Goal: Task Accomplishment & Management: Use online tool/utility

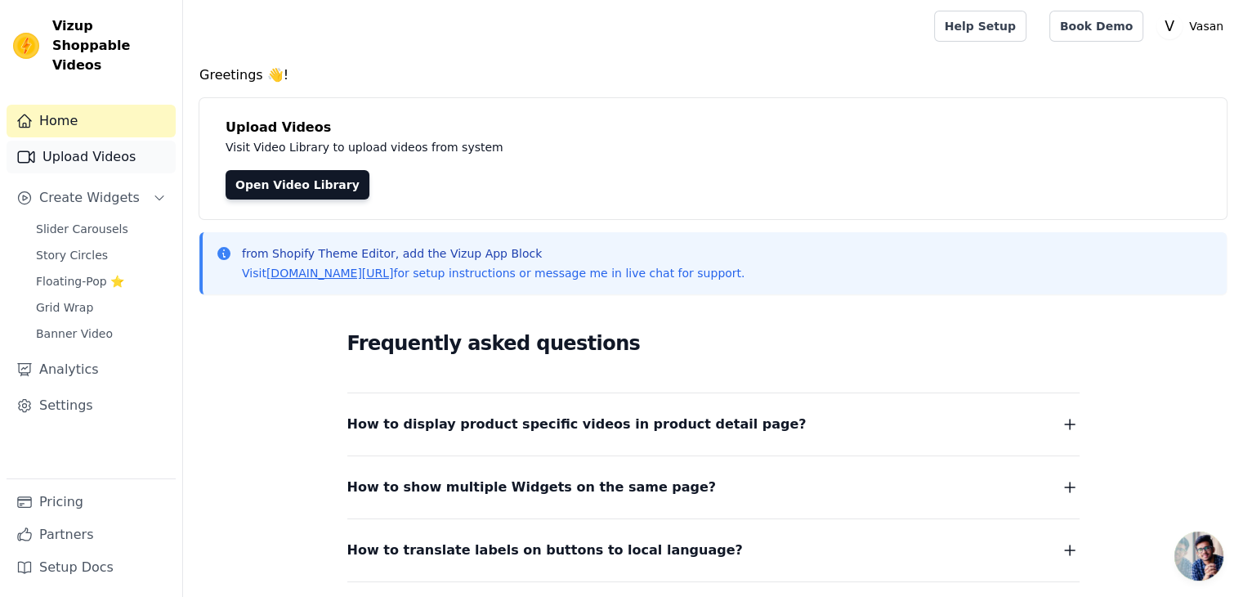
click at [124, 141] on link "Upload Videos" at bounding box center [91, 157] width 169 height 33
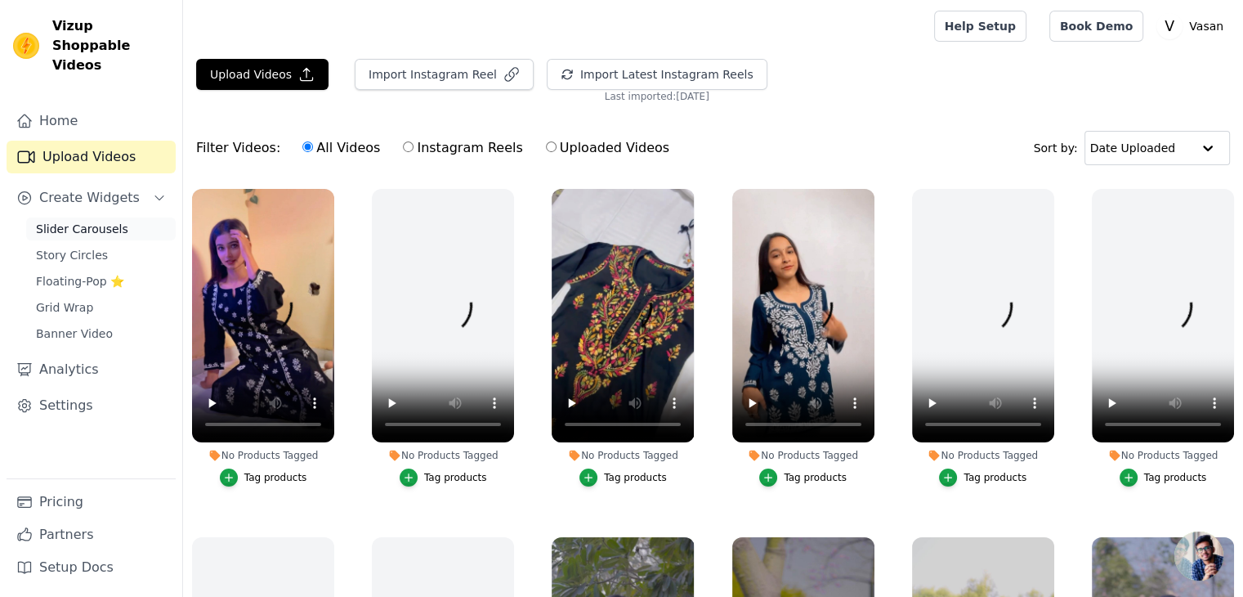
click at [89, 221] on span "Slider Carousels" at bounding box center [82, 229] width 92 height 16
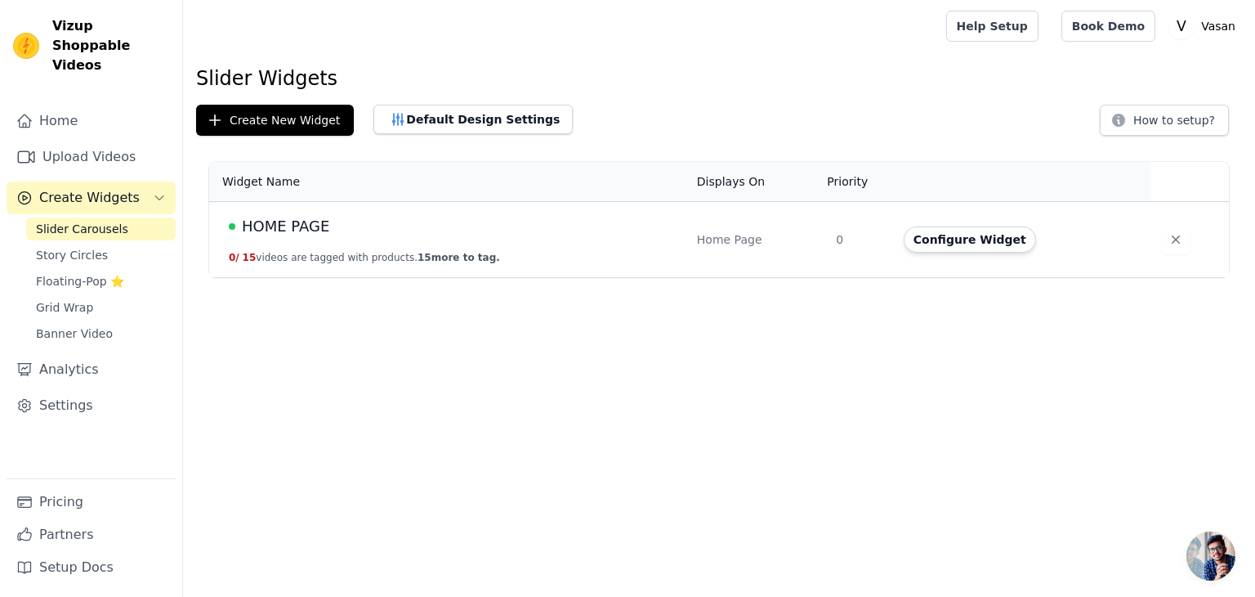
click at [422, 233] on div "HOME PAGE" at bounding box center [453, 226] width 449 height 23
click at [981, 235] on button "Configure Widget" at bounding box center [970, 239] width 132 height 26
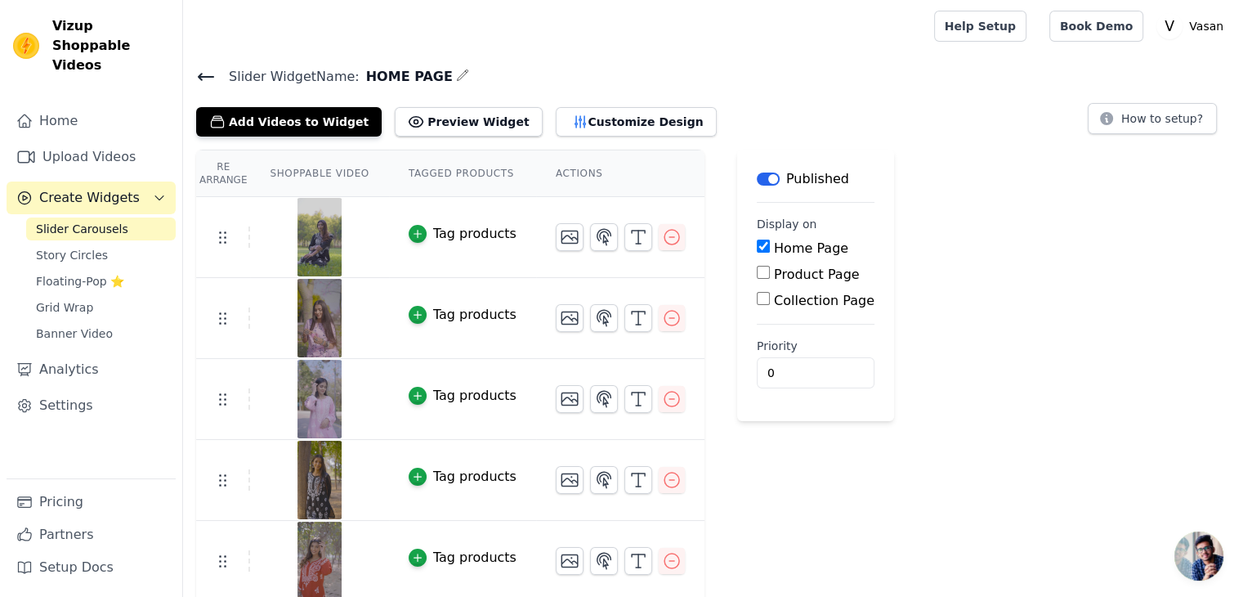
click at [419, 233] on button "Tag products" at bounding box center [463, 234] width 108 height 20
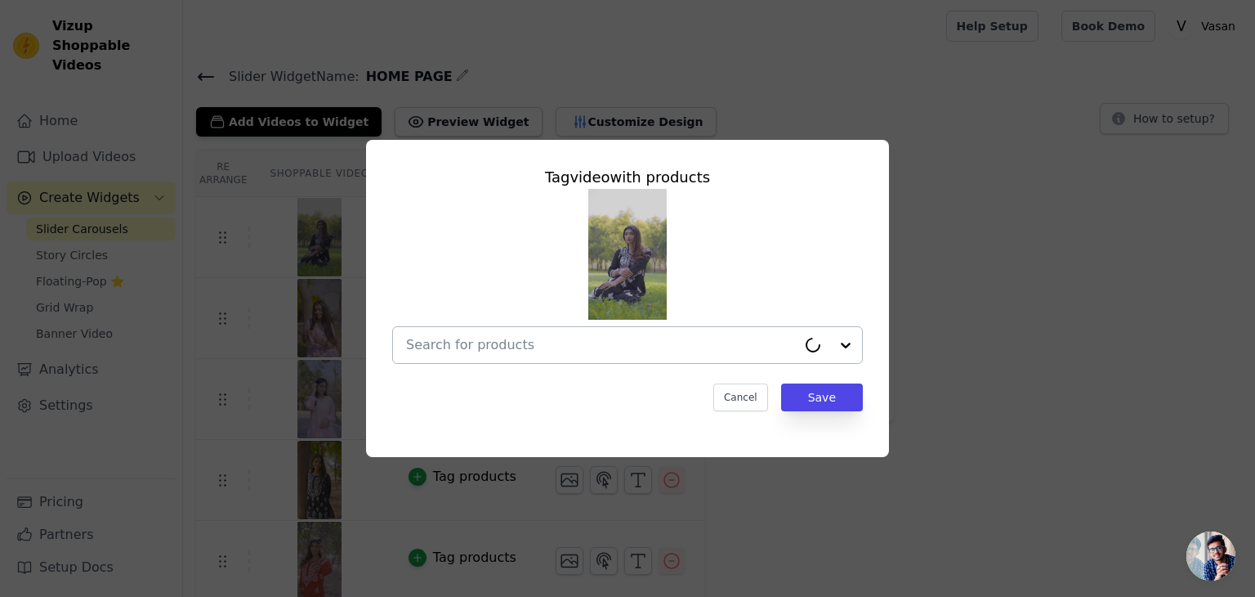
click at [579, 347] on input "text" at bounding box center [601, 345] width 391 height 20
click at [731, 343] on input "text" at bounding box center [617, 345] width 423 height 20
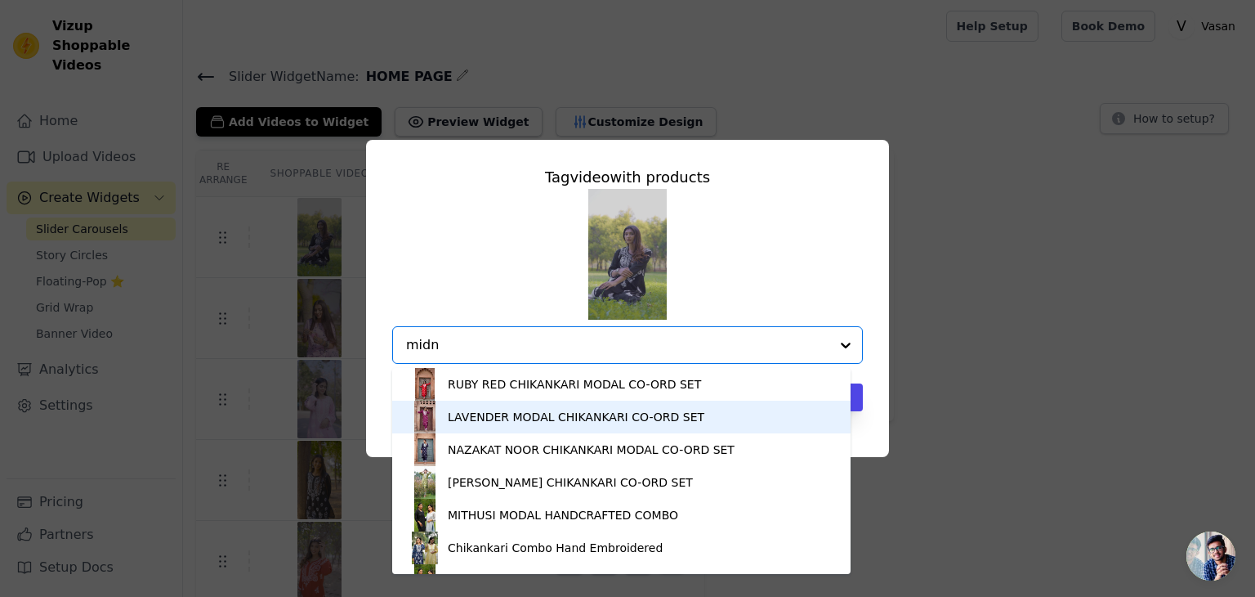
type input "midni"
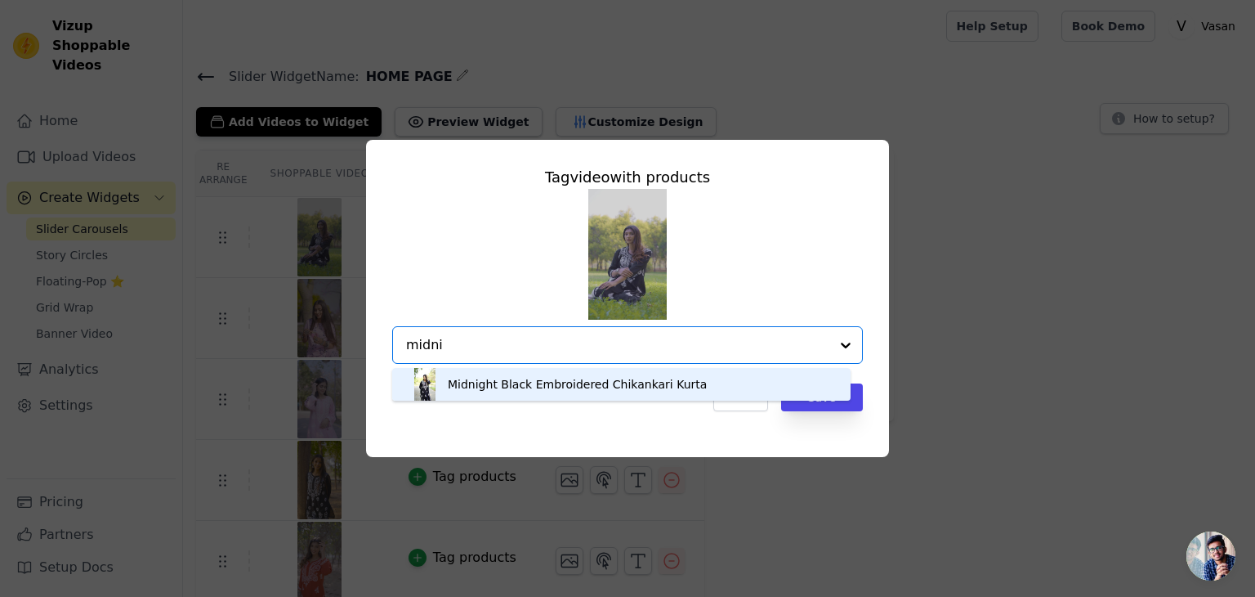
click at [584, 391] on div "Midnight Black Embroidered Chikankari Kurta" at bounding box center [577, 384] width 259 height 16
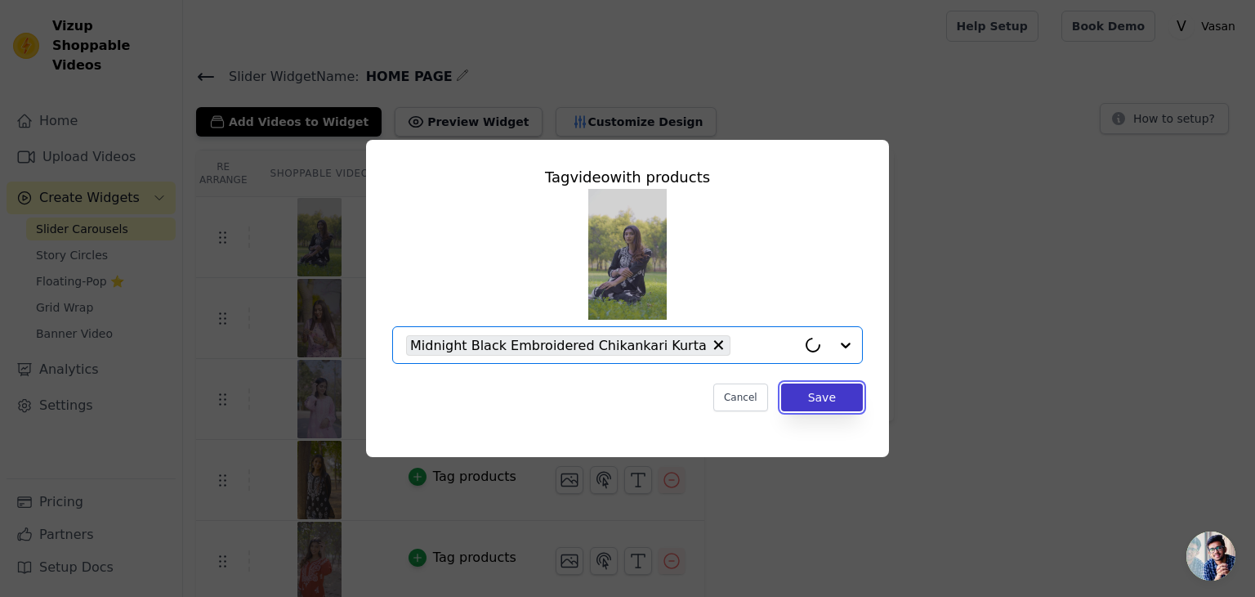
click at [801, 384] on button "Save" at bounding box center [822, 397] width 82 height 28
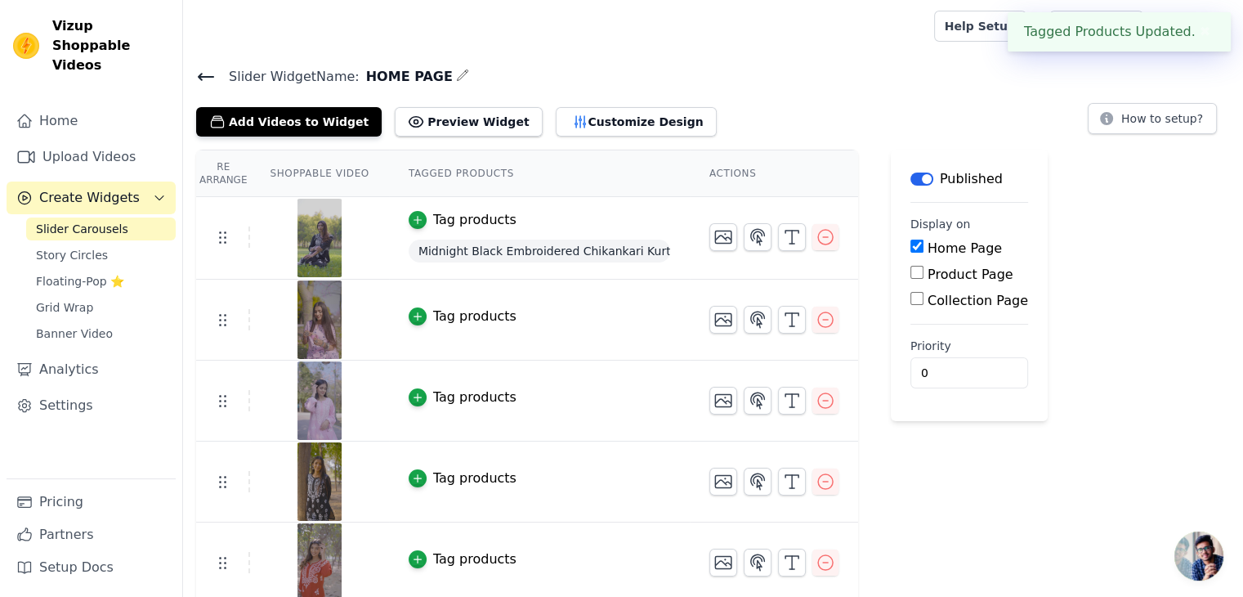
click at [441, 319] on div "Tag products" at bounding box center [474, 316] width 83 height 20
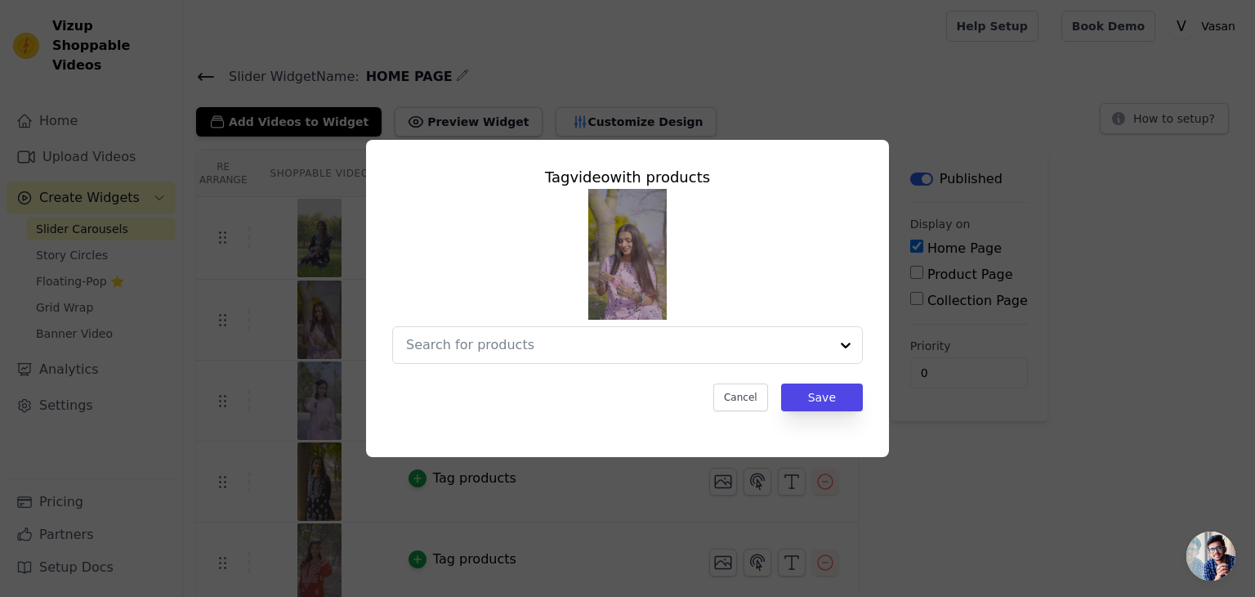
click at [889, 86] on div "Tag video with products Cancel Save" at bounding box center [627, 298] width 1255 height 597
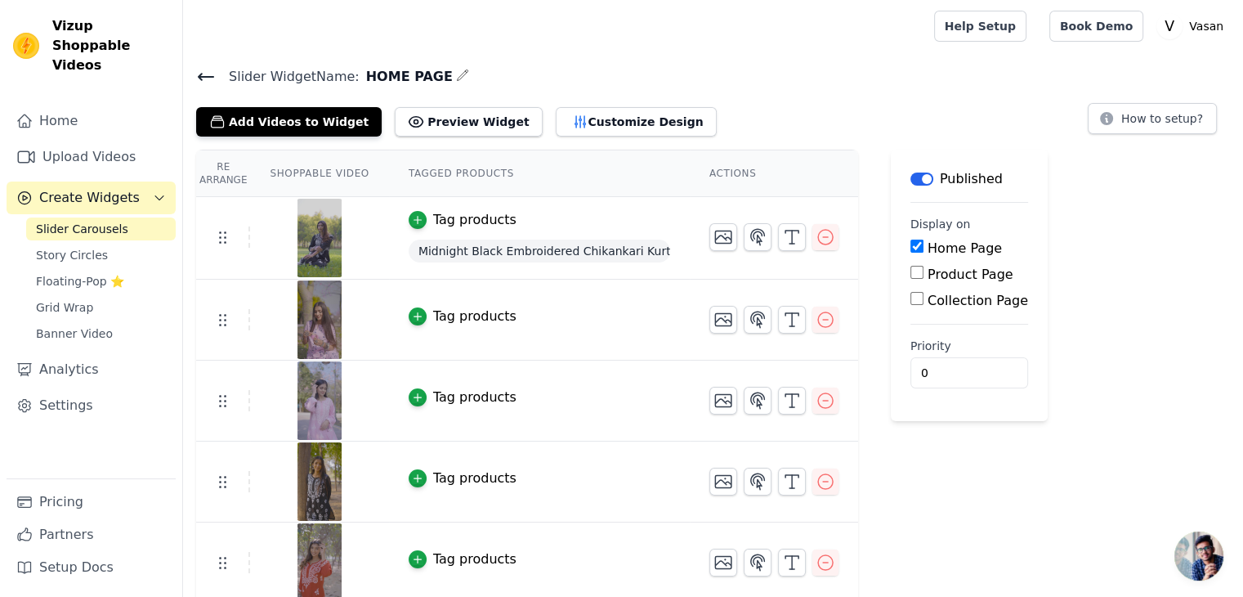
click at [433, 471] on div "Tag products" at bounding box center [474, 478] width 83 height 20
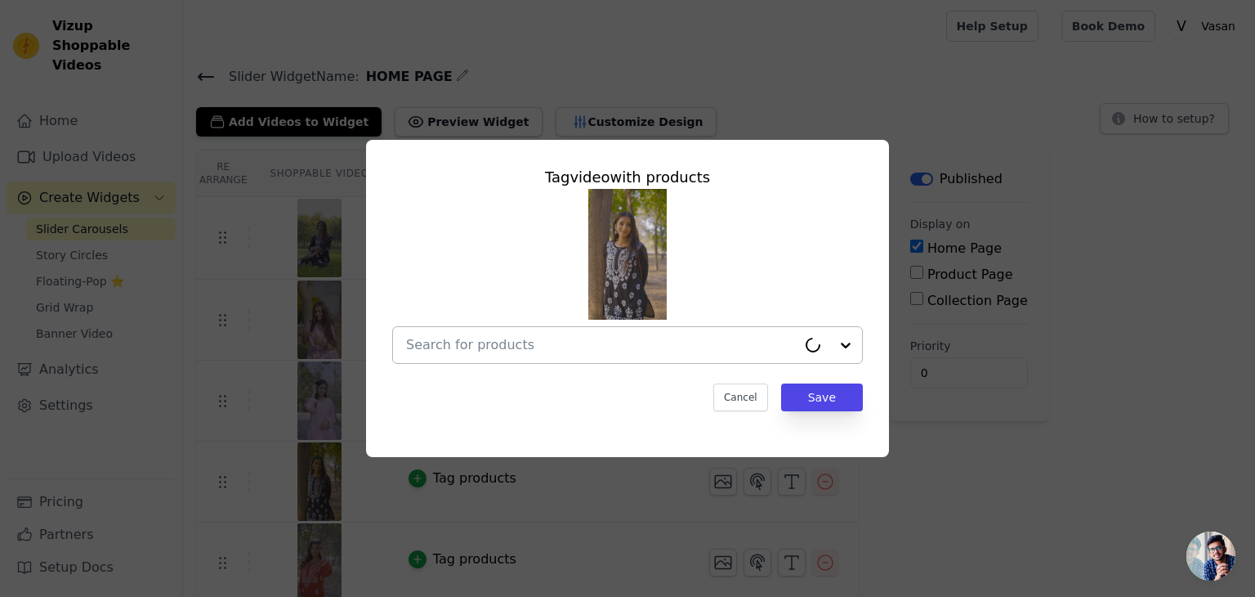
click at [486, 344] on input "text" at bounding box center [601, 345] width 391 height 20
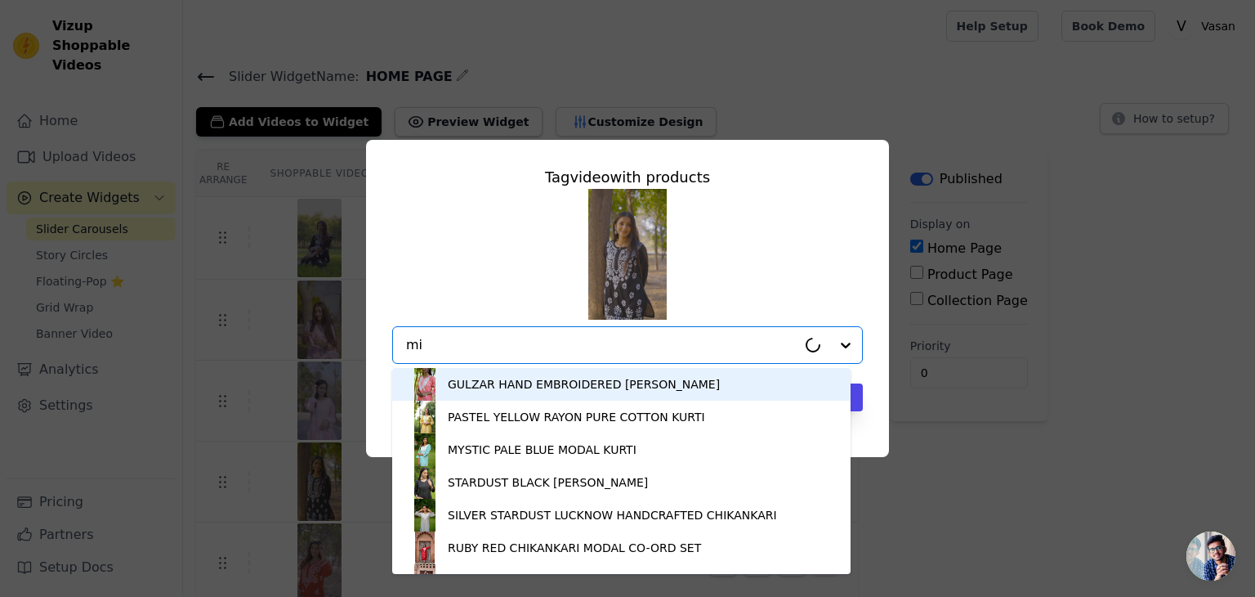
type input "mid"
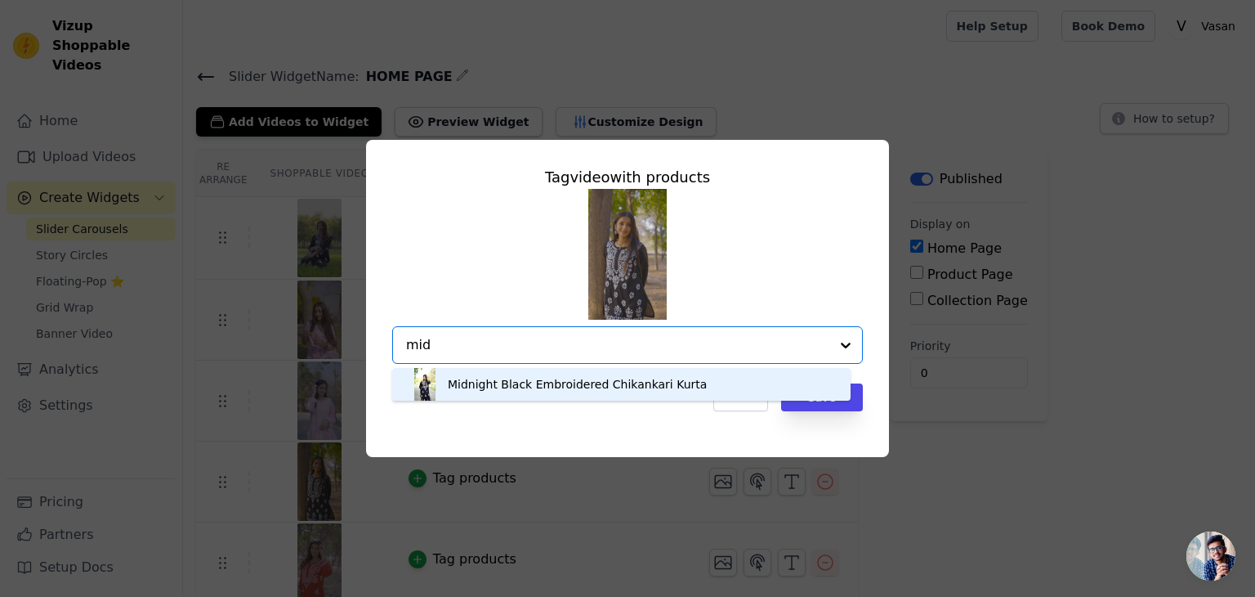
click at [507, 390] on div "Midnight Black Embroidered Chikankari Kurta" at bounding box center [577, 384] width 259 height 16
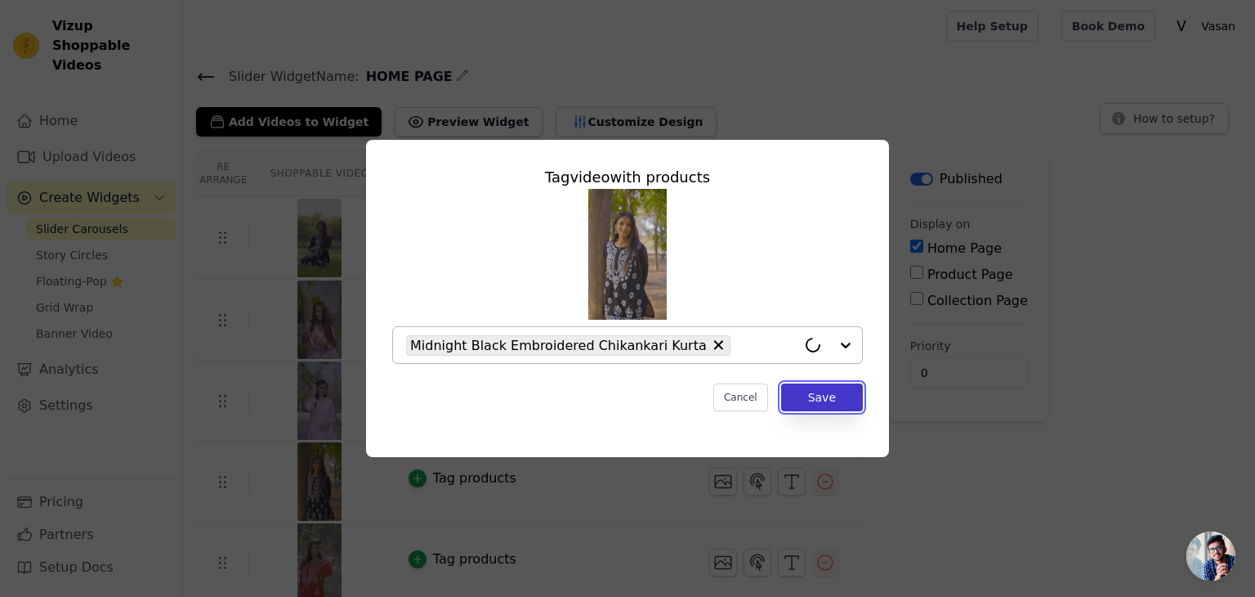
click at [807, 400] on button "Save" at bounding box center [822, 397] width 82 height 28
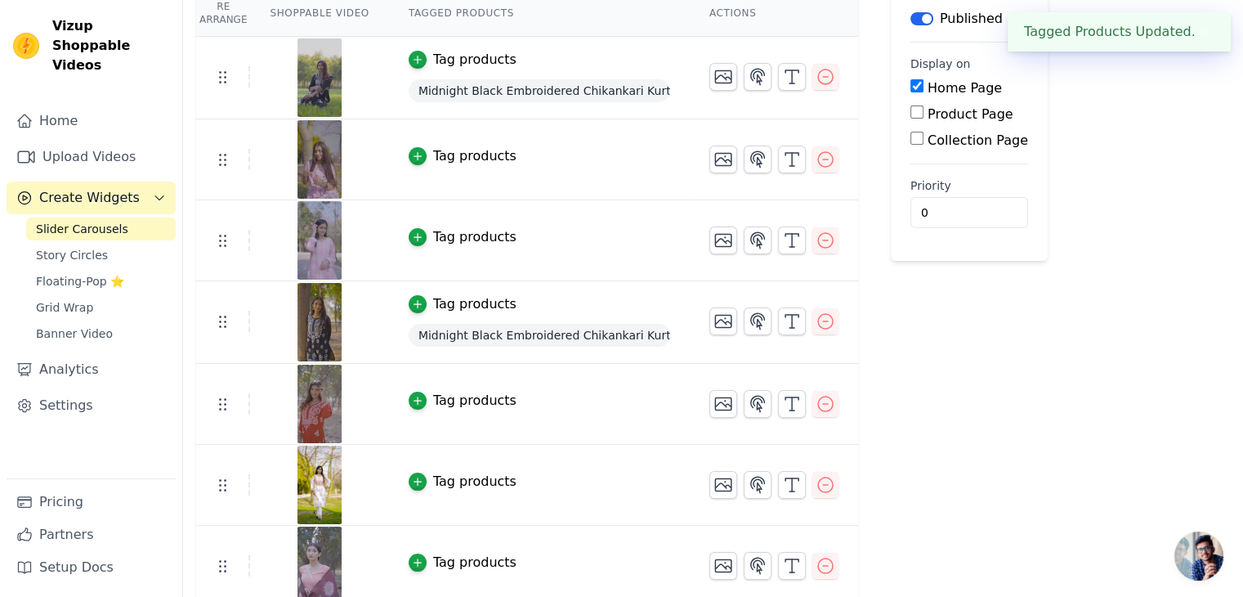
scroll to position [163, 0]
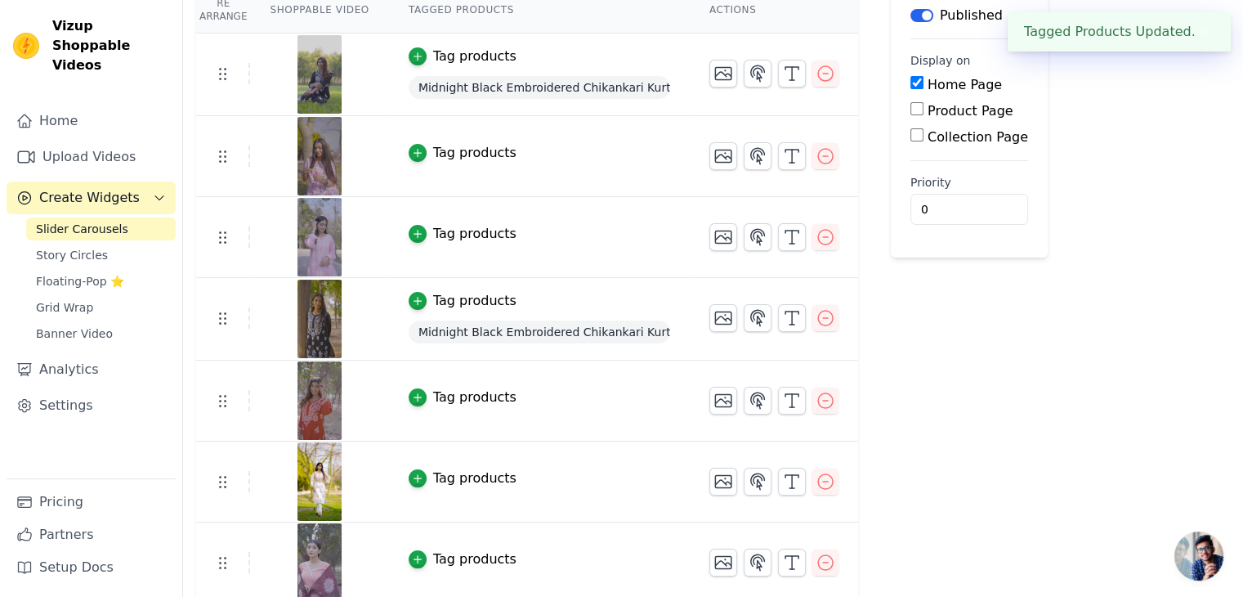
click at [440, 390] on div "Tag products" at bounding box center [474, 397] width 83 height 20
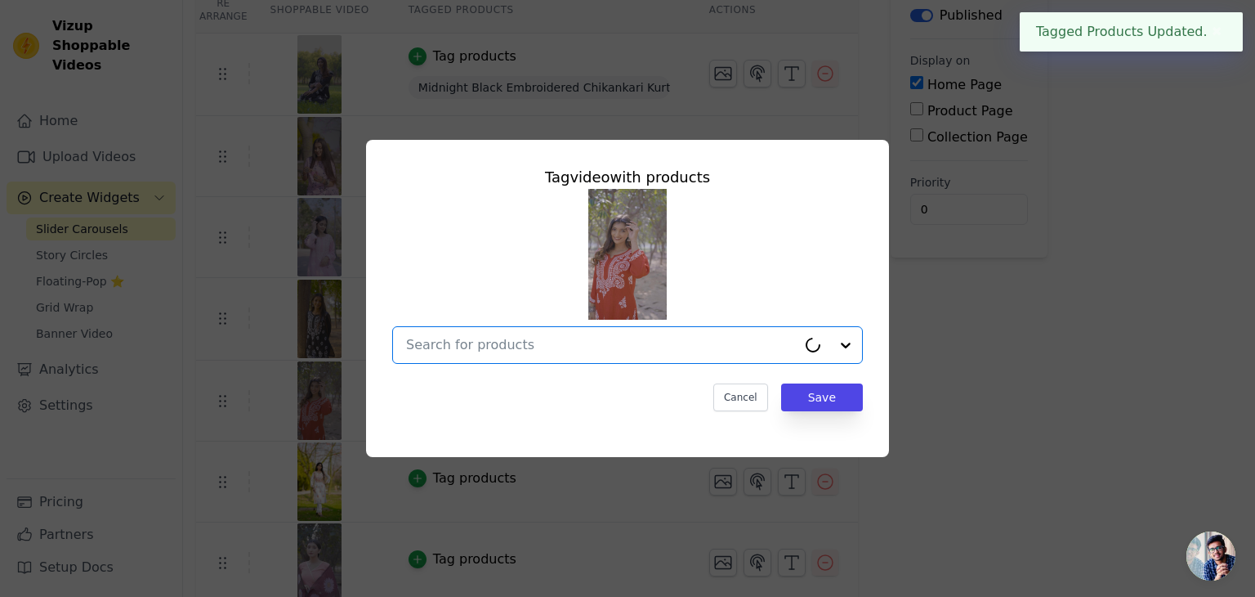
click at [471, 353] on input "text" at bounding box center [601, 345] width 391 height 20
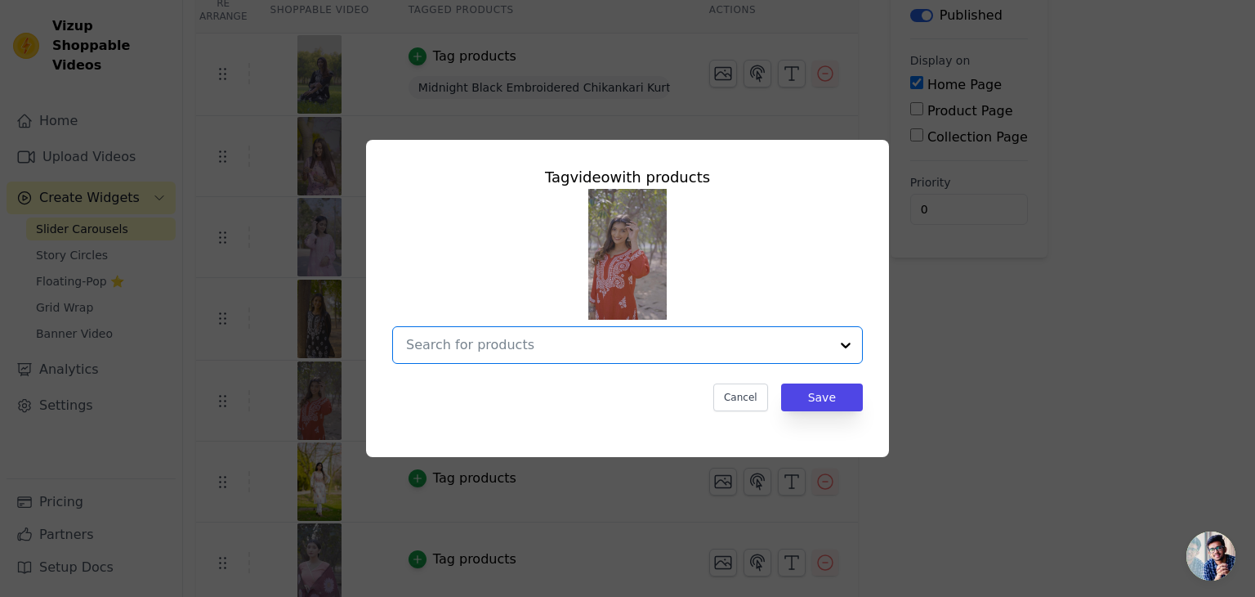
click at [686, 347] on input "text" at bounding box center [617, 345] width 423 height 20
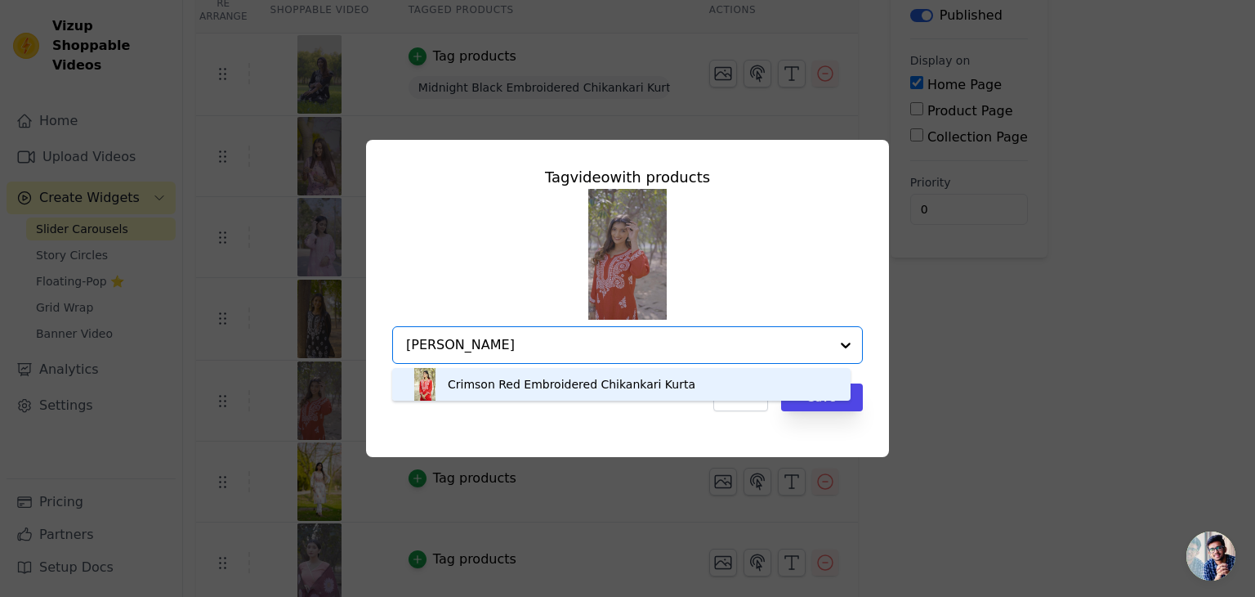
type input "crims"
drag, startPoint x: 688, startPoint y: 375, endPoint x: 785, endPoint y: 382, distance: 97.5
click at [688, 377] on div "Crimson Red Embroidered Chikankari Kurta" at bounding box center [622, 384] width 426 height 33
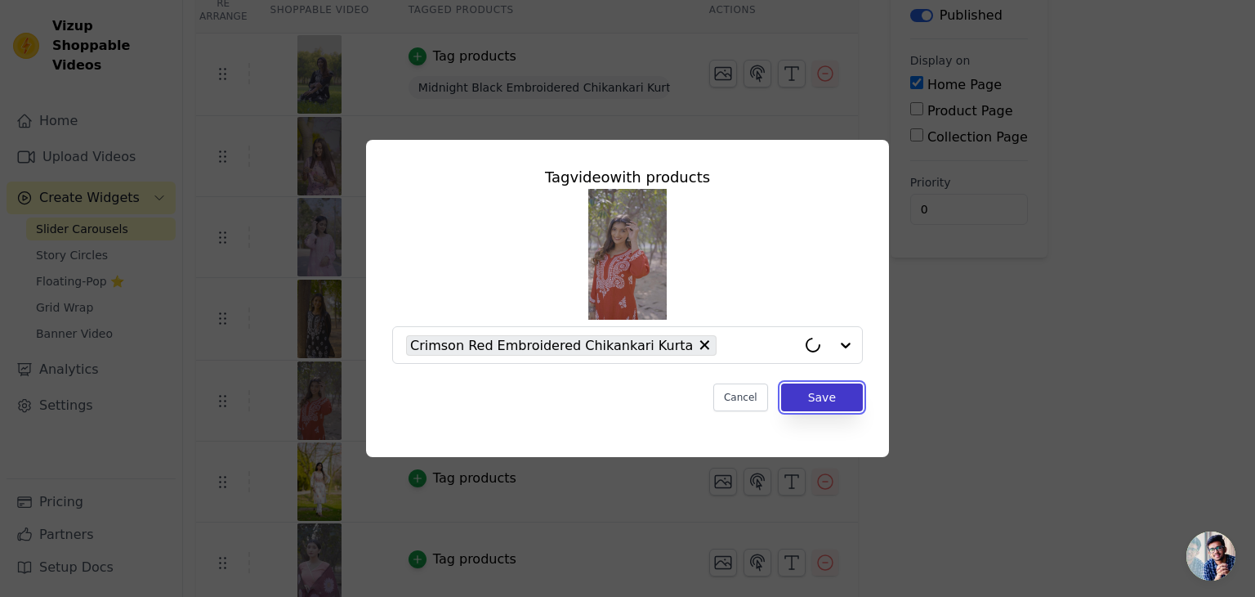
click at [830, 392] on button "Save" at bounding box center [822, 397] width 82 height 28
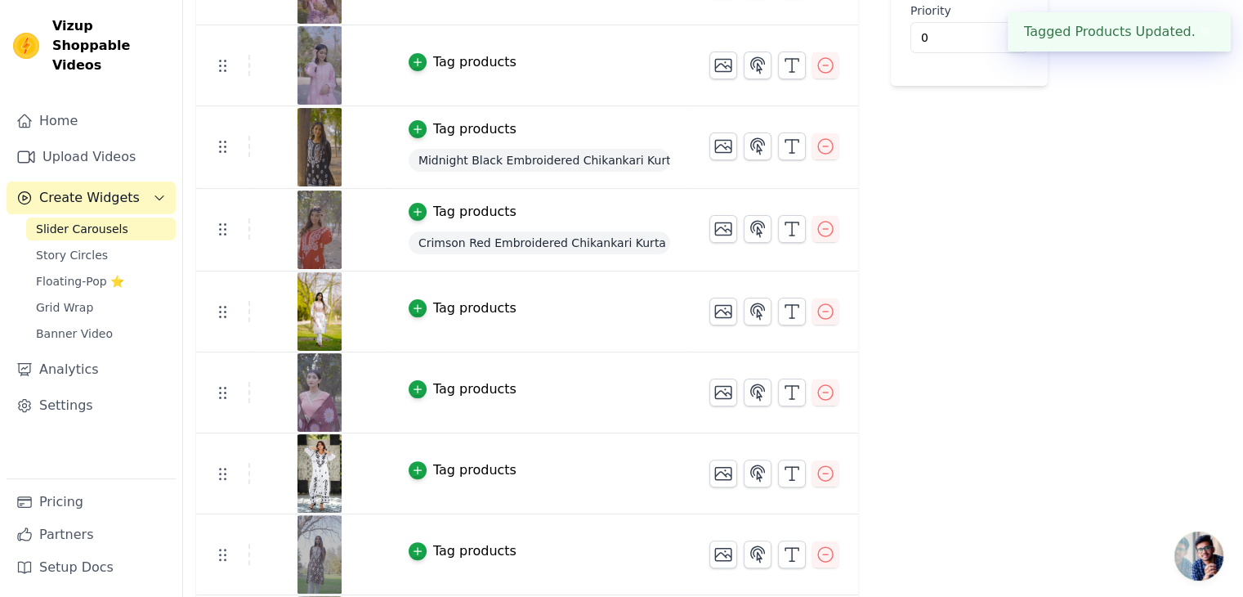
scroll to position [409, 0]
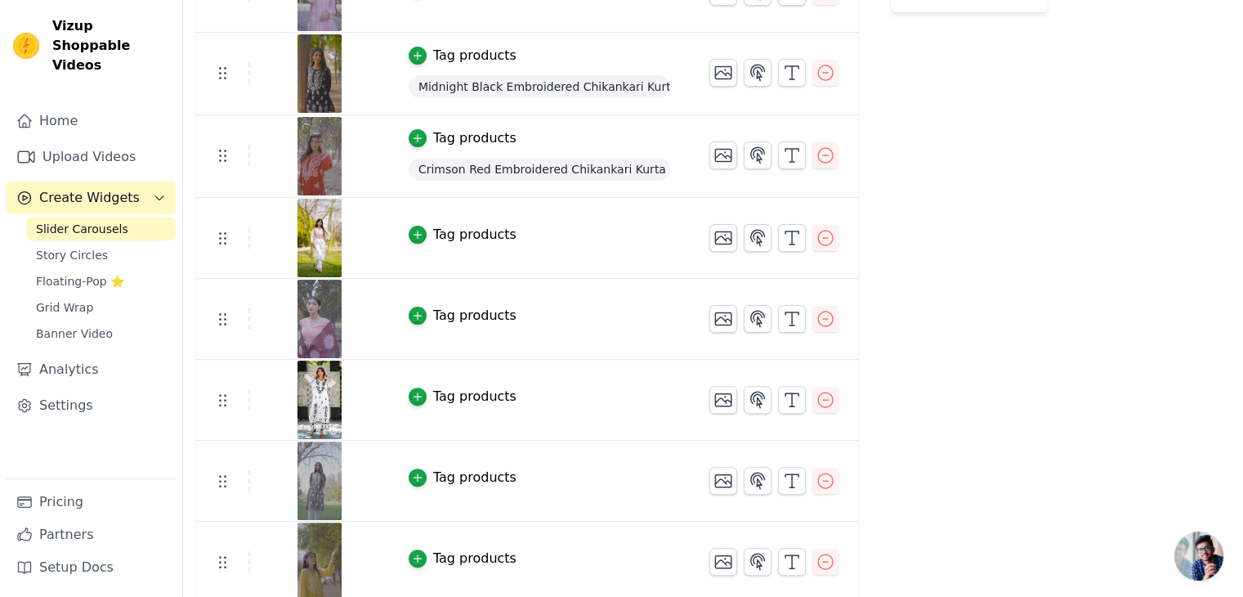
click at [420, 396] on button "Tag products" at bounding box center [463, 397] width 108 height 20
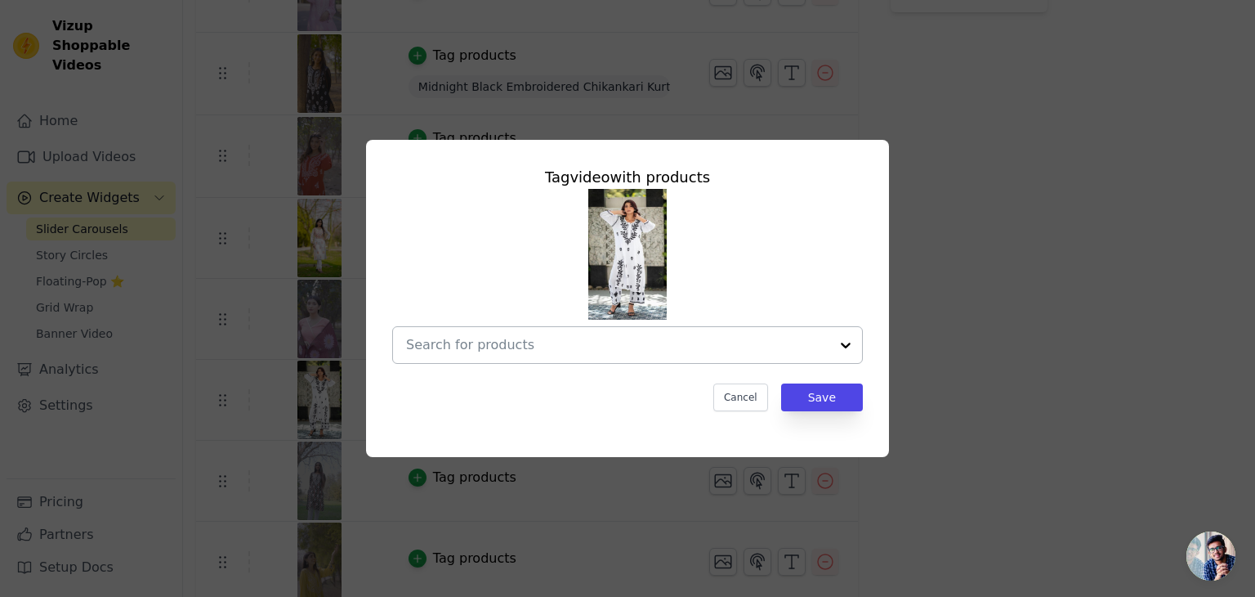
click at [456, 344] on input "text" at bounding box center [617, 345] width 423 height 20
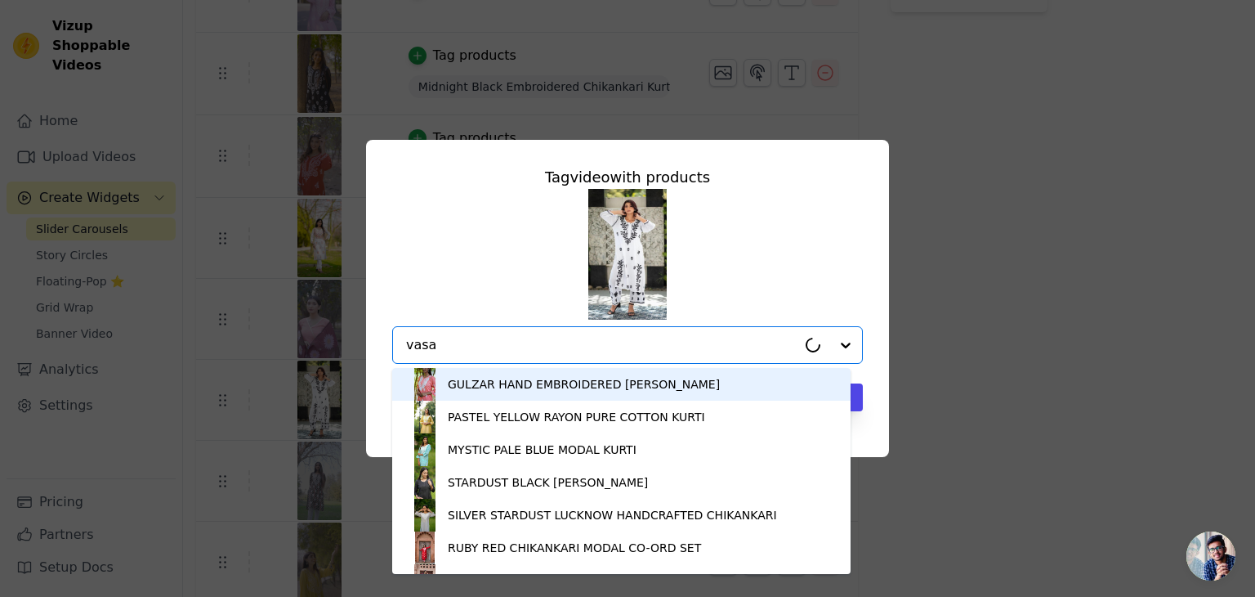
type input "vasan"
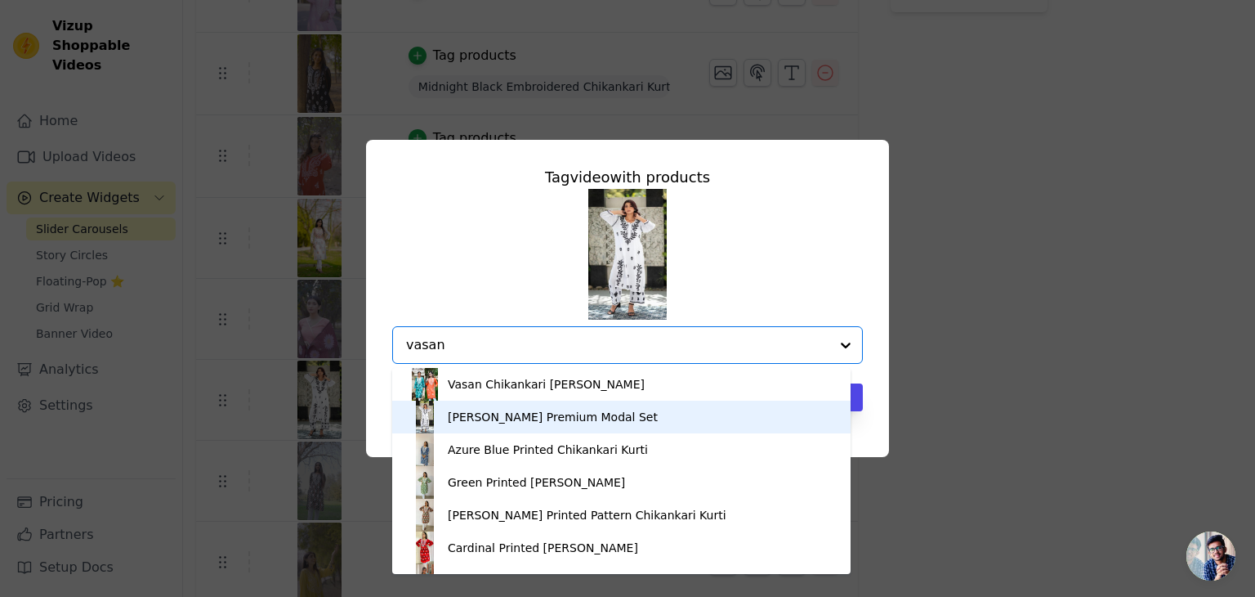
click at [496, 421] on div "Vasan's Premium Modal Set" at bounding box center [553, 417] width 210 height 16
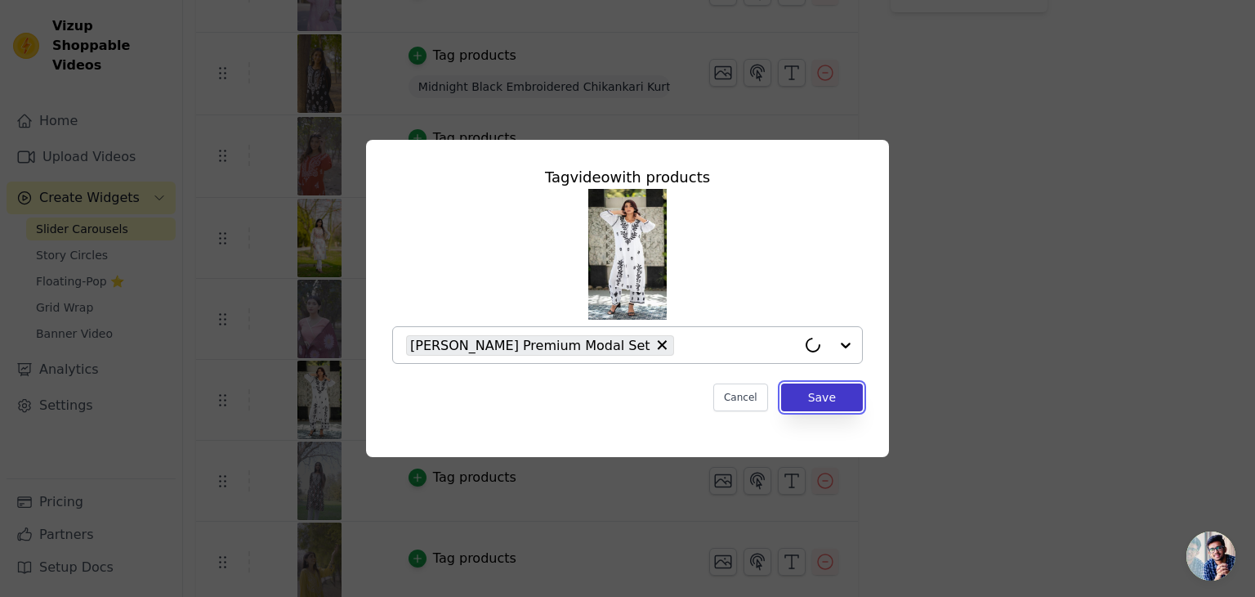
click at [844, 396] on button "Save" at bounding box center [822, 397] width 82 height 28
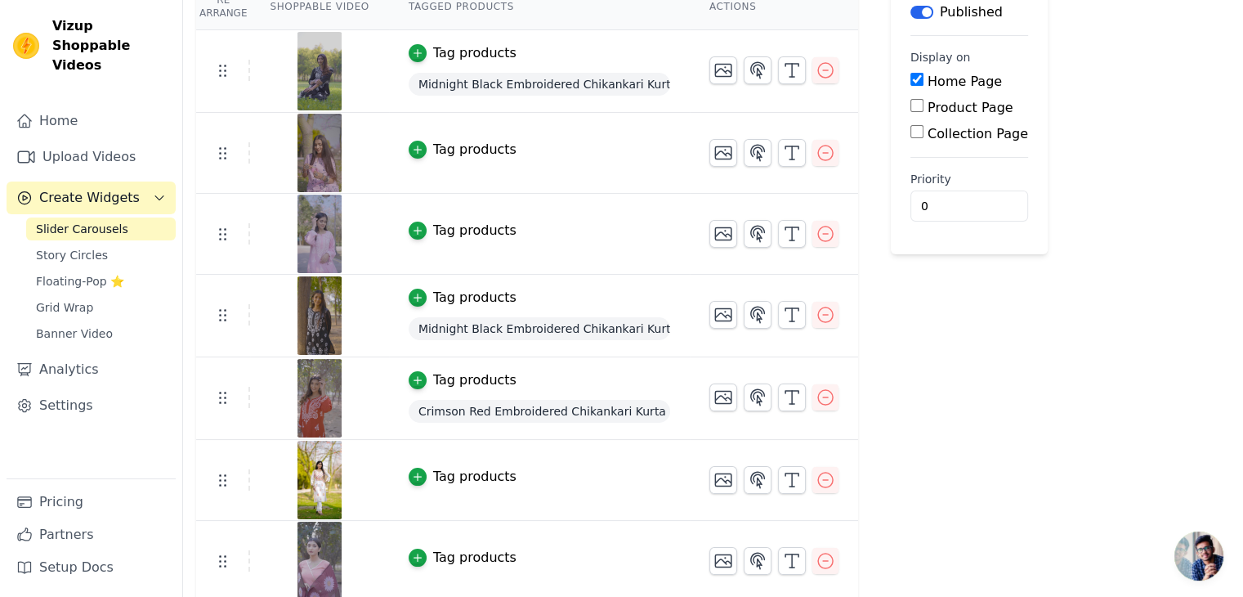
scroll to position [163, 0]
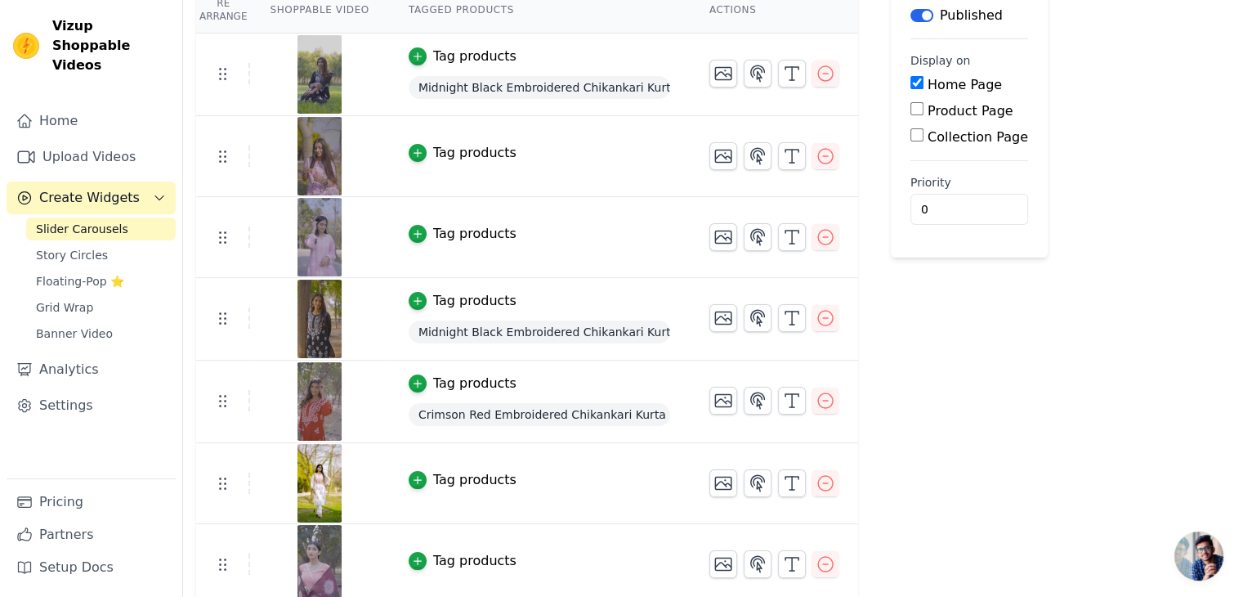
click at [431, 333] on span "Midnight Black Embroidered Chikankari Kurta" at bounding box center [539, 331] width 261 height 23
click at [435, 296] on div "Tag products" at bounding box center [474, 301] width 83 height 20
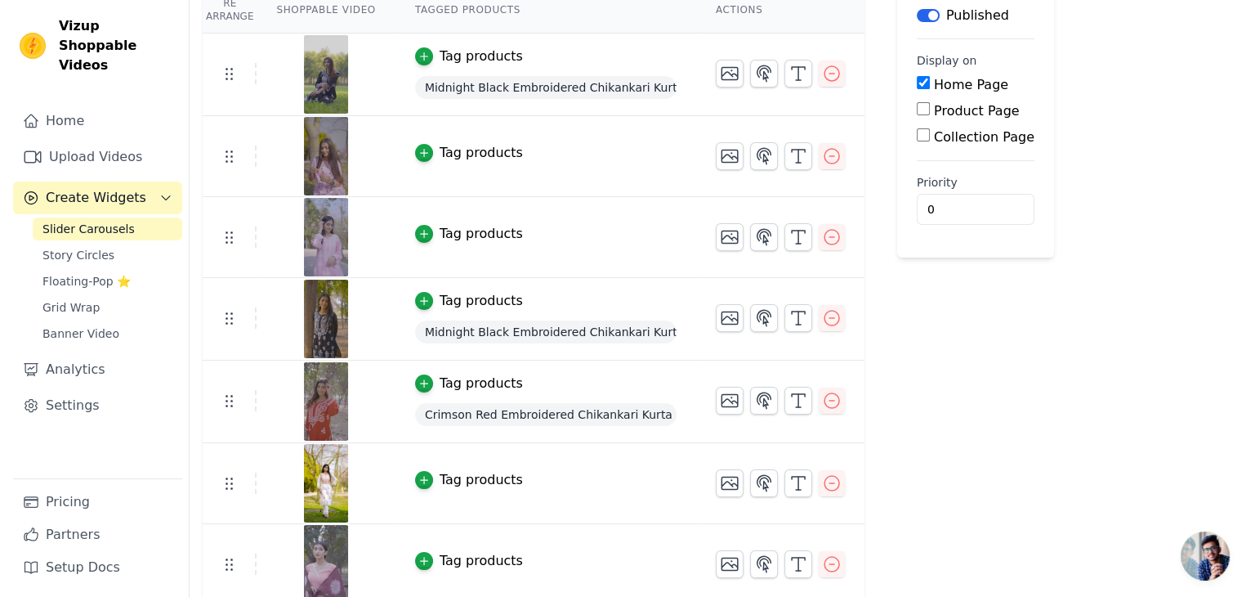
scroll to position [0, 0]
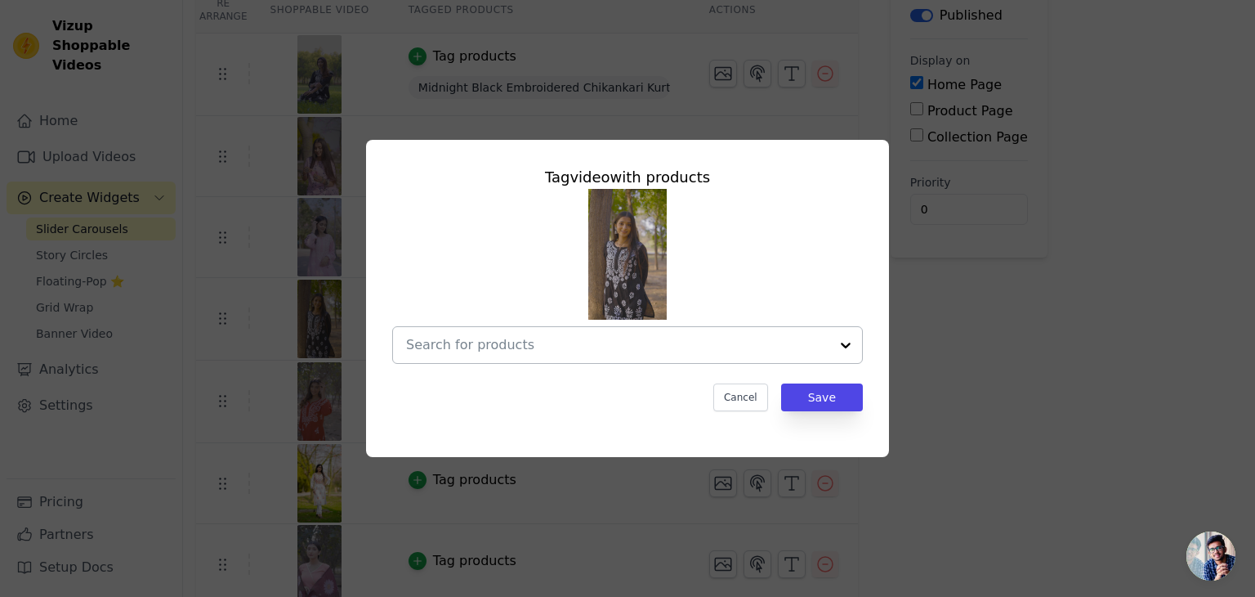
click at [680, 344] on input "text" at bounding box center [617, 345] width 423 height 20
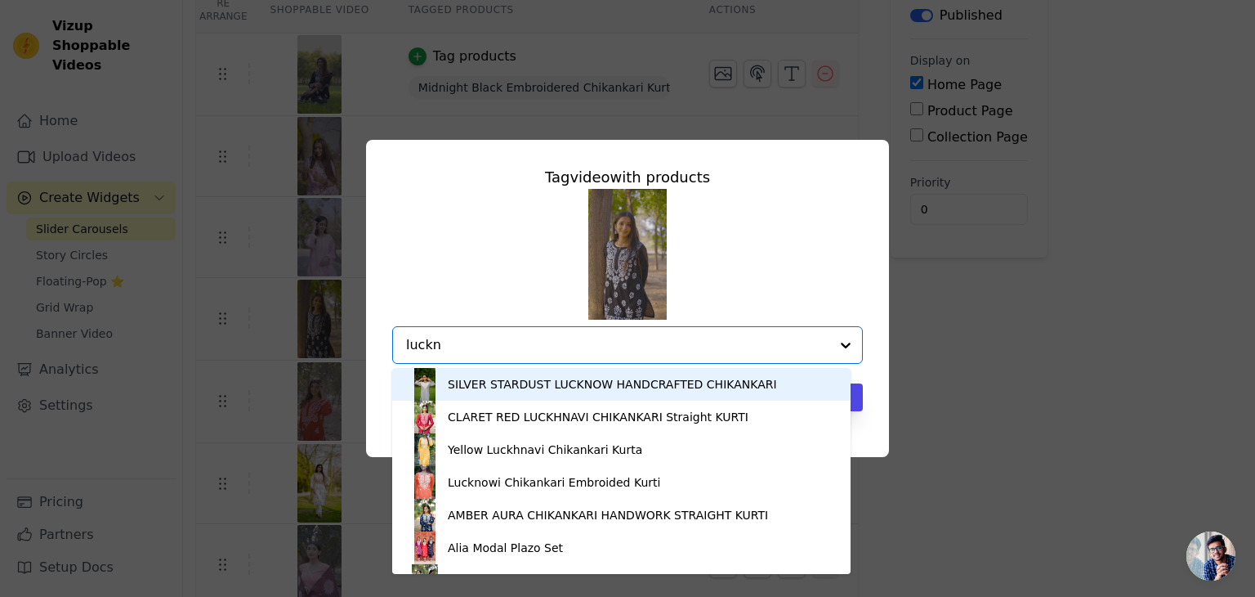
type input "luckn"
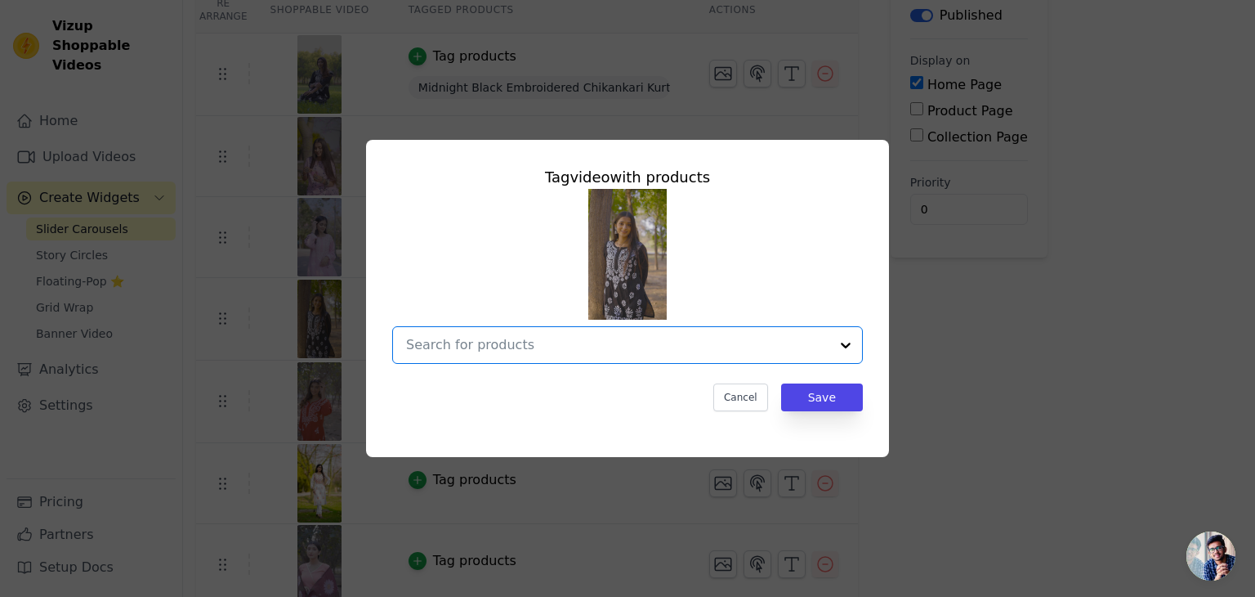
click at [621, 341] on input "text" at bounding box center [617, 345] width 423 height 20
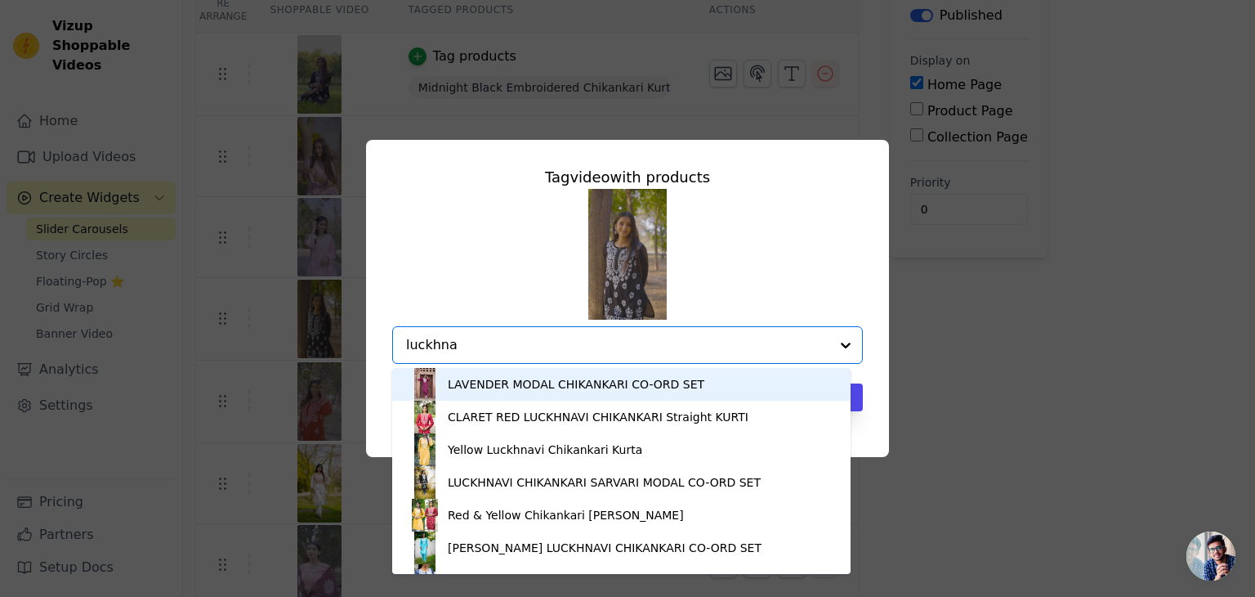
type input "luckhna"
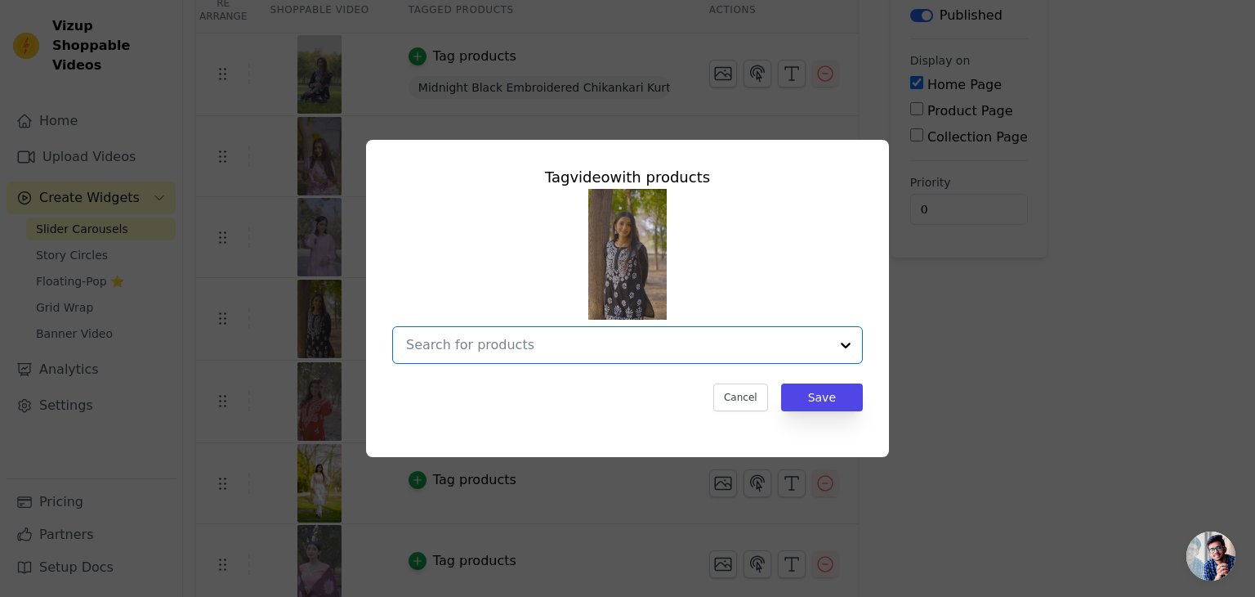
click at [741, 342] on input "text" at bounding box center [617, 345] width 423 height 20
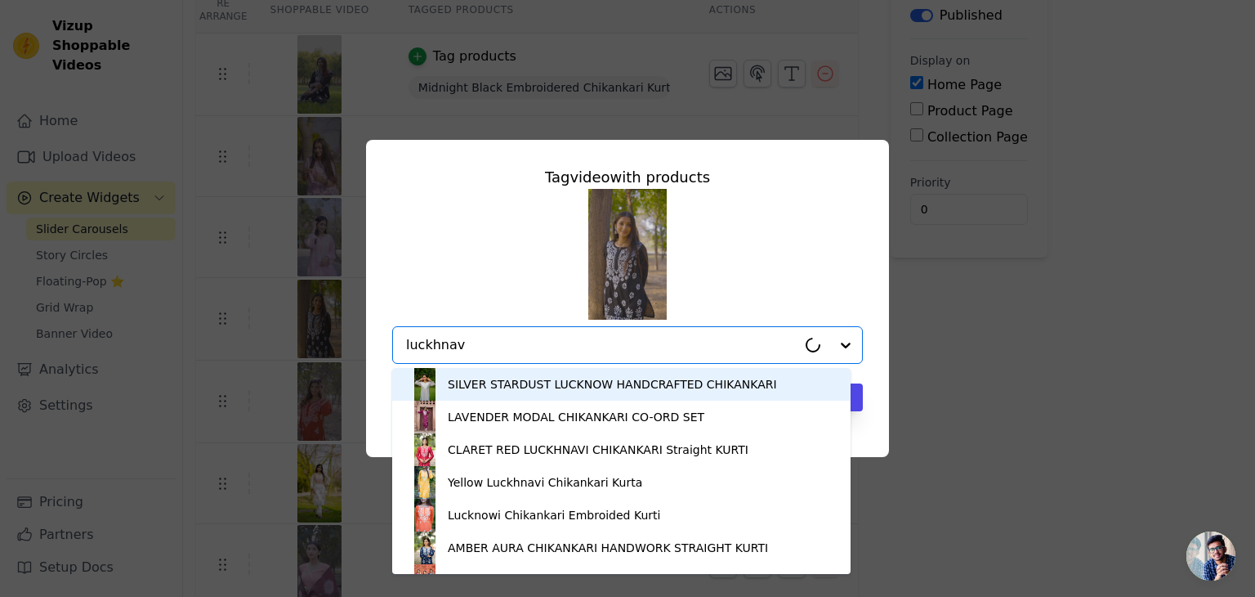
type input "luckhnavi"
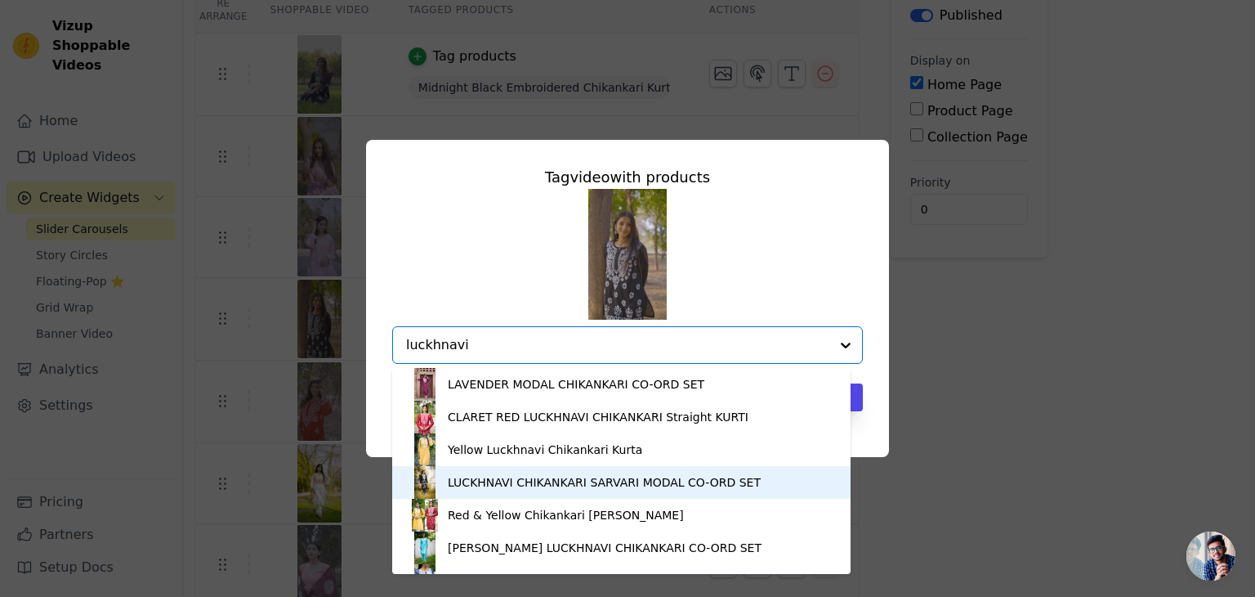
click at [670, 480] on div "LUCKHNAVI CHIKANKARI SARVARI MODAL CO-ORD SET" at bounding box center [604, 482] width 313 height 16
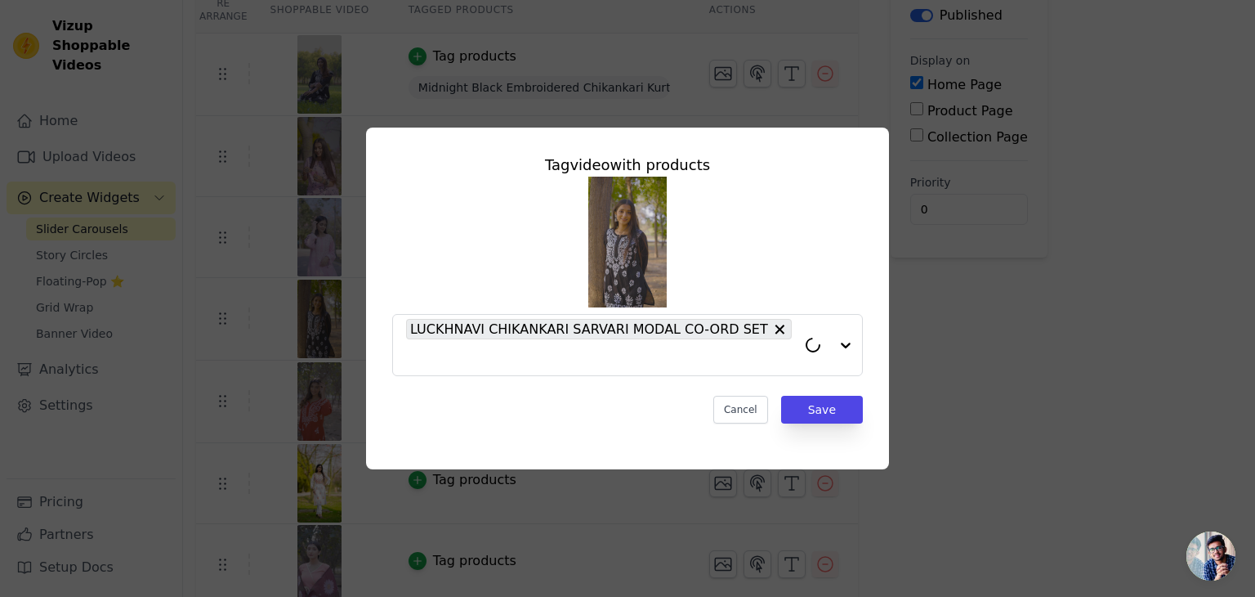
click at [830, 422] on div "Tag video with products LUCKHNAVI CHIKANKARI SARVARI MODAL CO-ORD SET Cancel Sa…" at bounding box center [627, 289] width 497 height 296
click at [831, 418] on button "Save" at bounding box center [822, 409] width 82 height 28
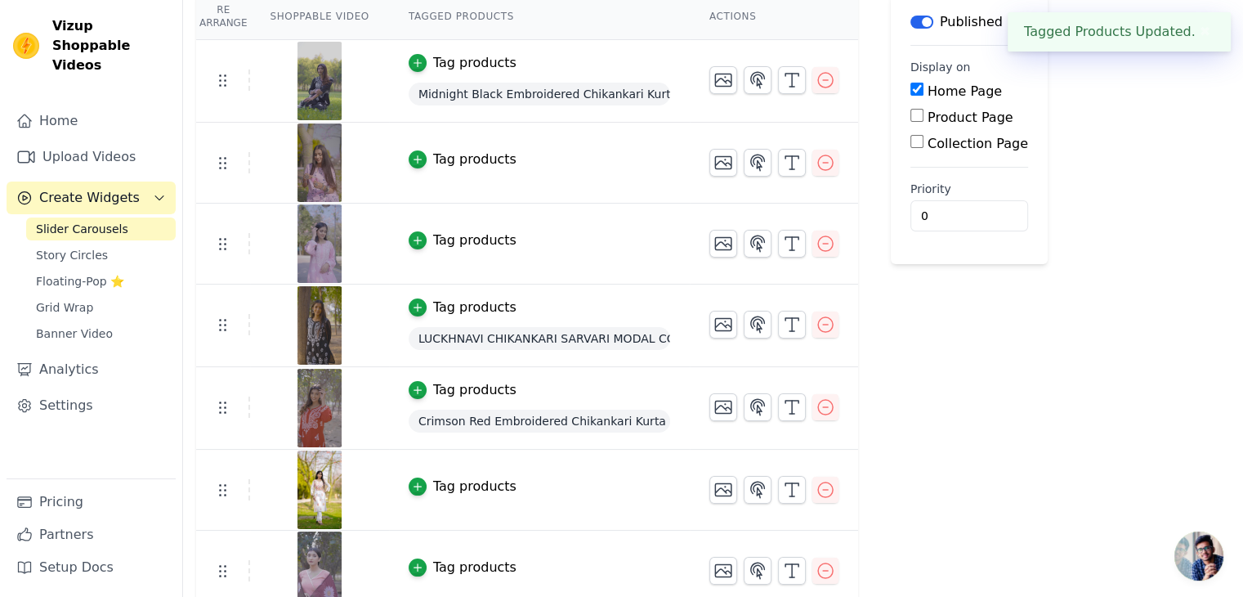
scroll to position [163, 0]
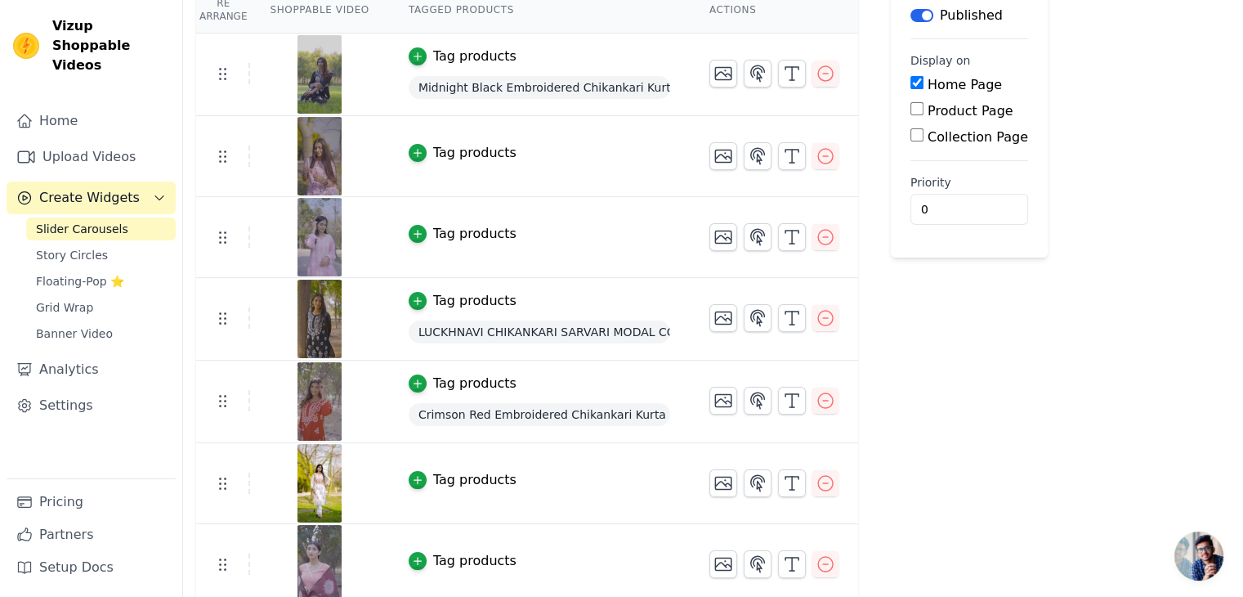
click at [492, 229] on div "Tag products" at bounding box center [474, 234] width 83 height 20
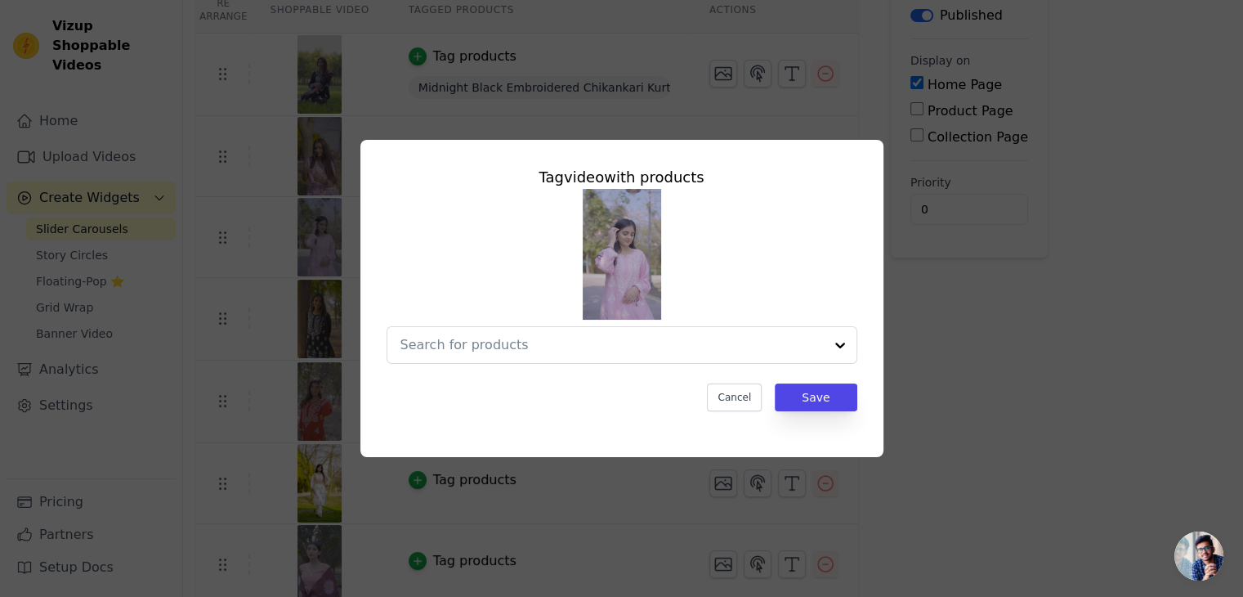
scroll to position [0, 0]
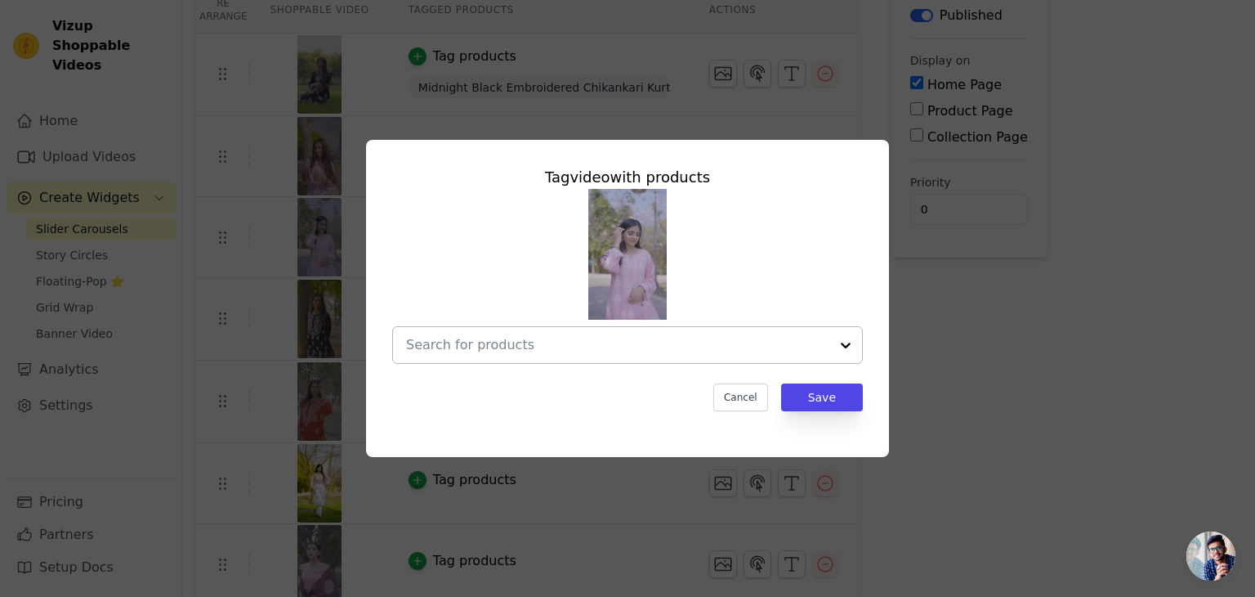
click at [596, 330] on div at bounding box center [617, 345] width 423 height 36
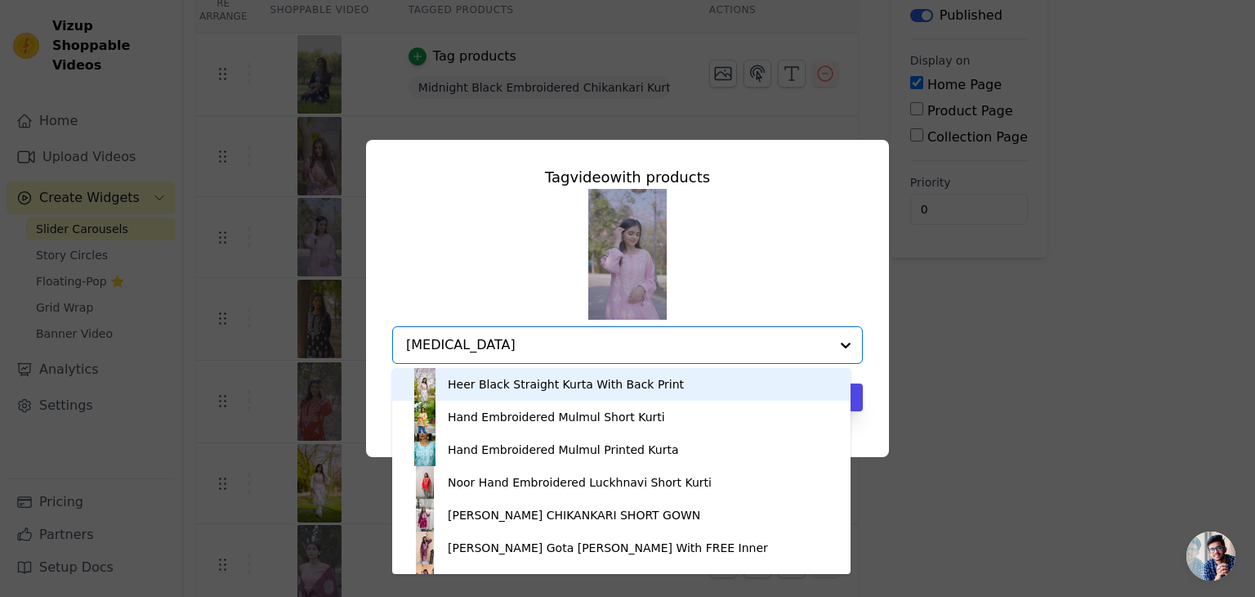
type input "ball"
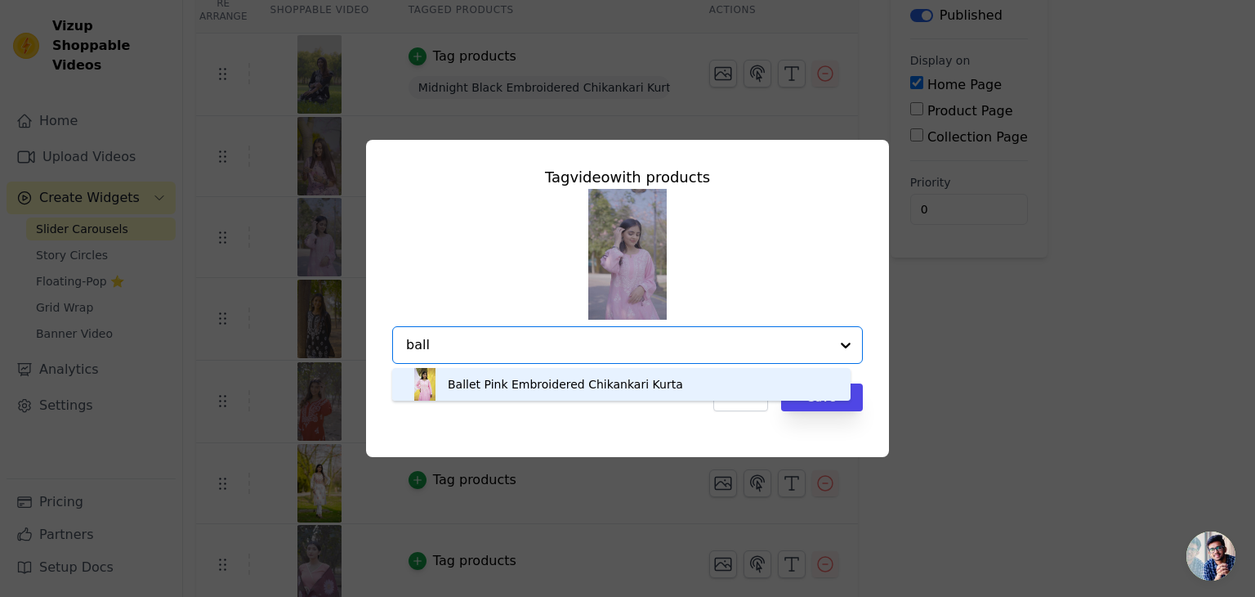
click at [560, 383] on div "Ballet Pink Embroidered Chikankari Kurta" at bounding box center [565, 384] width 235 height 16
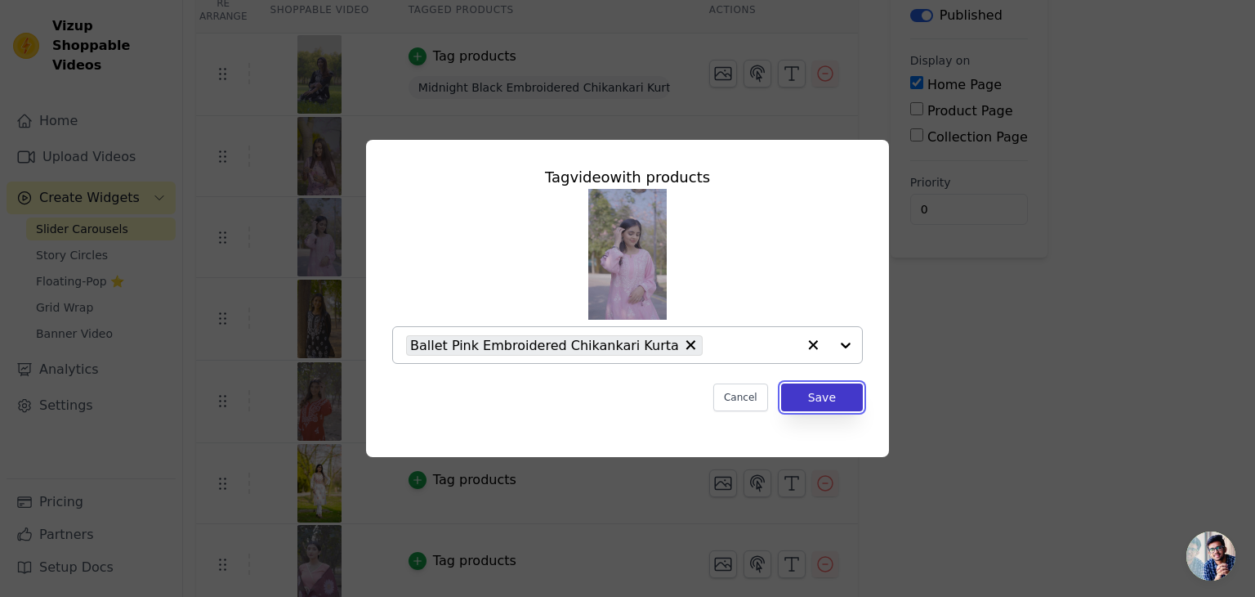
click at [811, 404] on button "Save" at bounding box center [822, 397] width 82 height 28
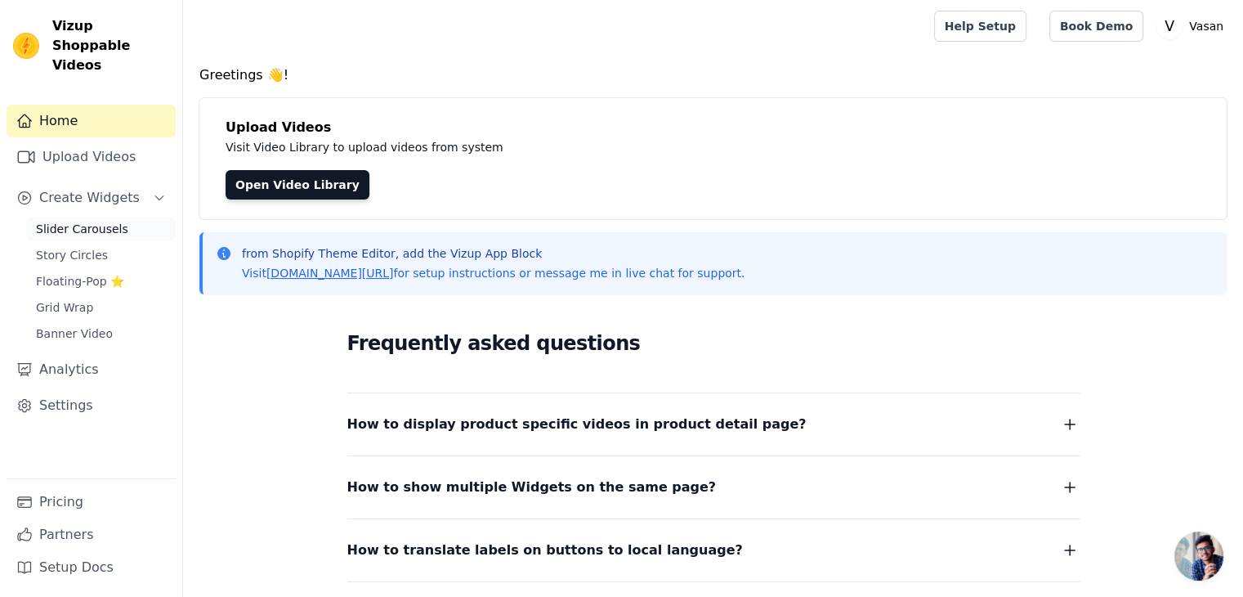
click at [88, 218] on link "Slider Carousels" at bounding box center [101, 228] width 150 height 23
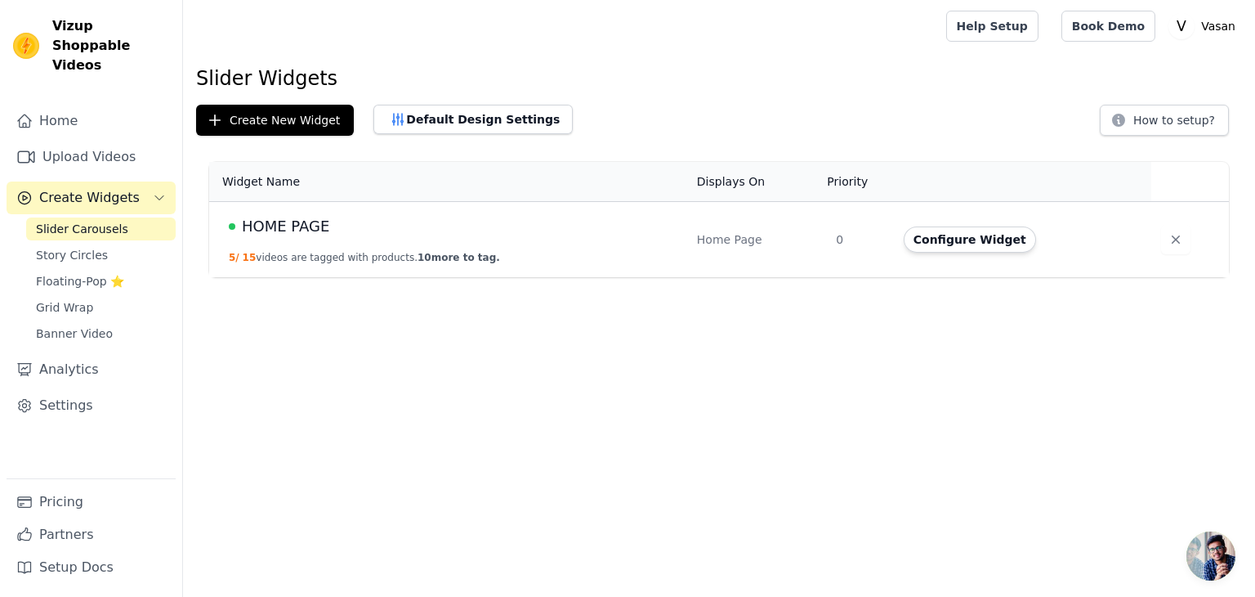
click at [367, 218] on div "HOME PAGE" at bounding box center [453, 226] width 449 height 23
click at [949, 244] on button "Configure Widget" at bounding box center [970, 239] width 132 height 26
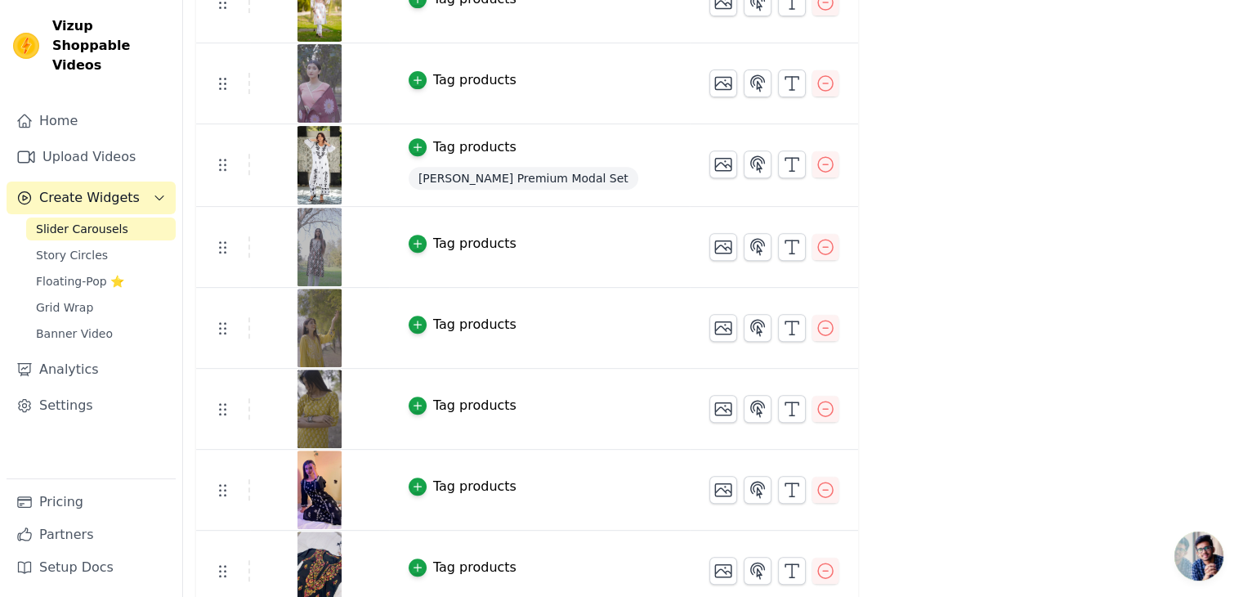
scroll to position [654, 0]
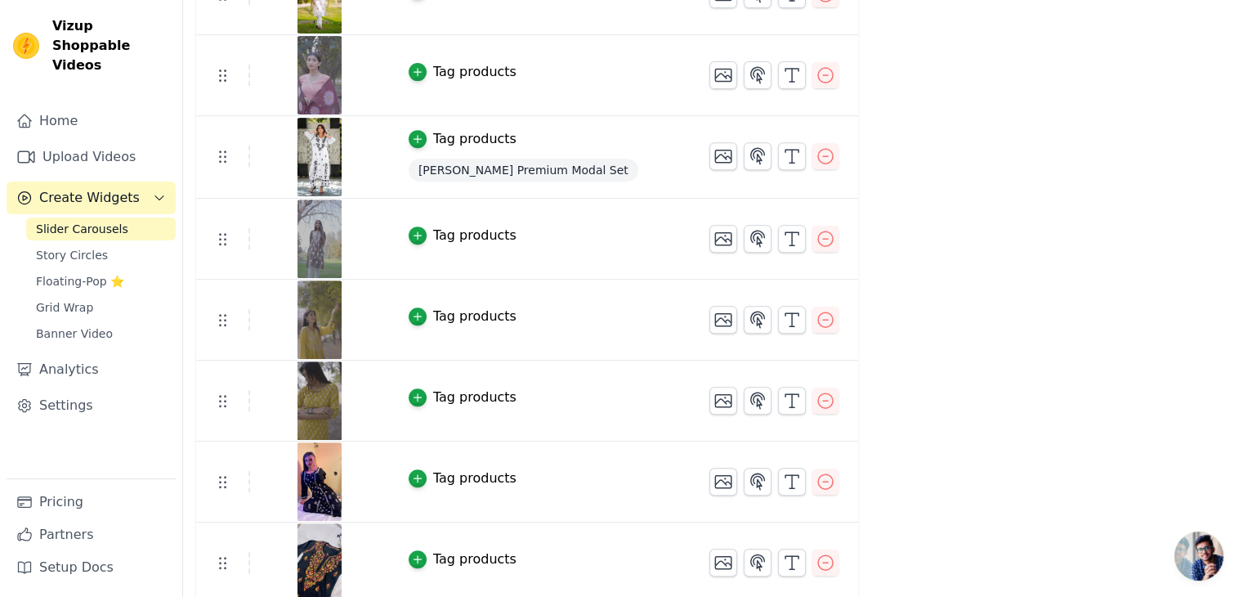
click at [454, 320] on div "Tag products" at bounding box center [474, 316] width 83 height 20
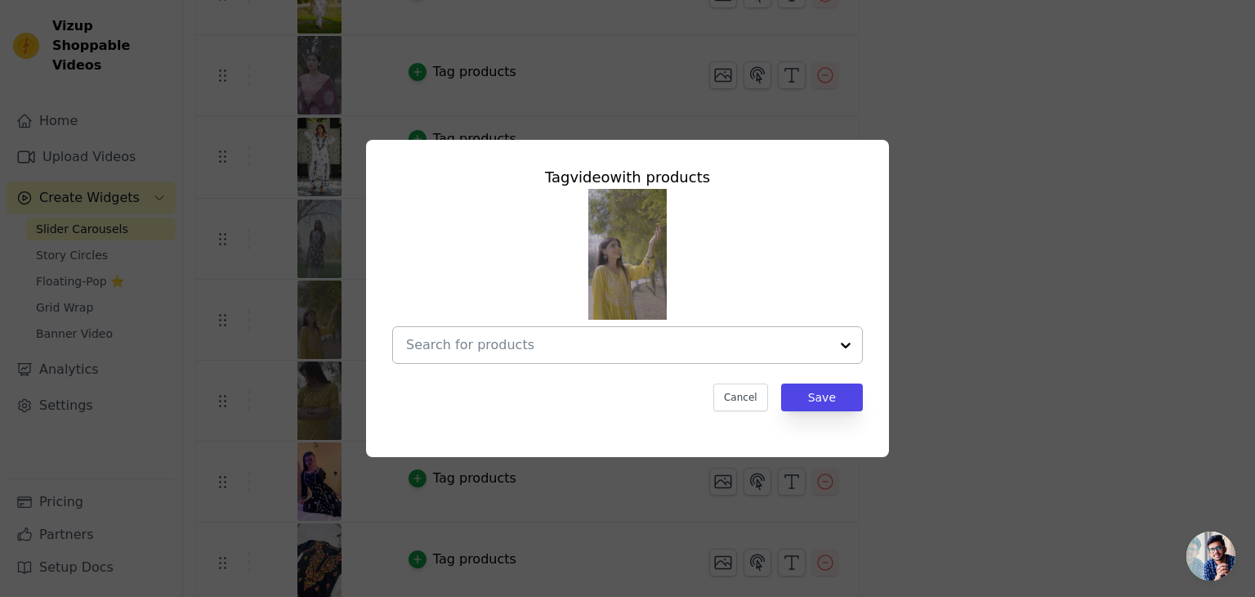
click at [575, 349] on input "text" at bounding box center [617, 345] width 423 height 20
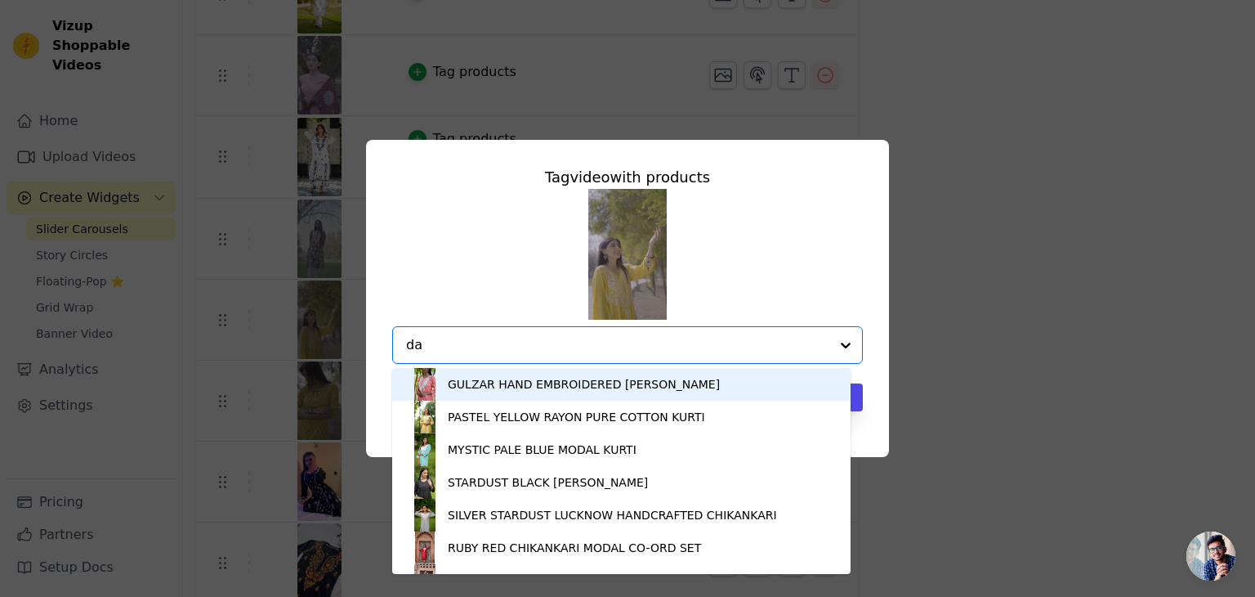
type input "dar"
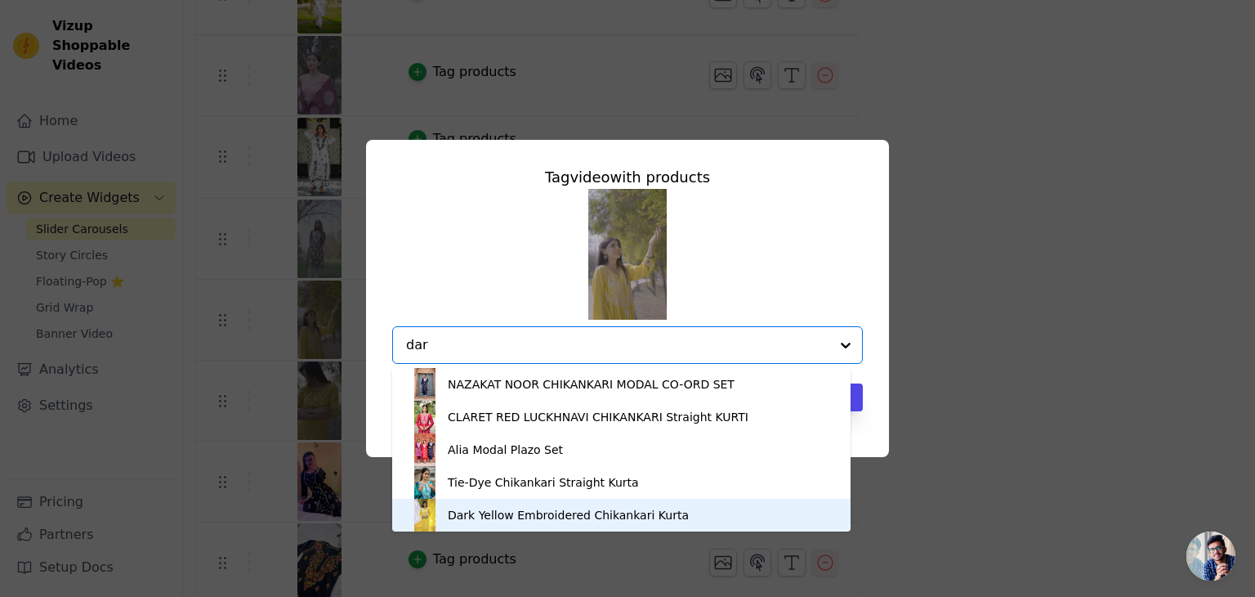
click at [550, 505] on div "Dark Yellow Embroidered Chikankari Kurta" at bounding box center [622, 514] width 426 height 33
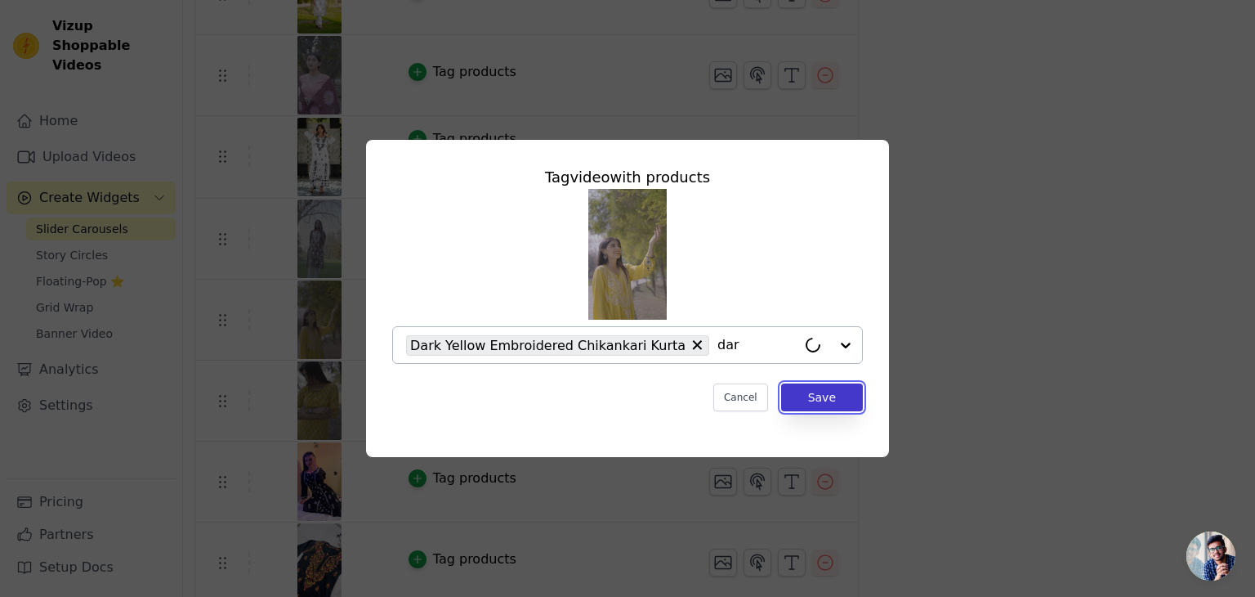
click at [838, 390] on button "Save" at bounding box center [822, 397] width 82 height 28
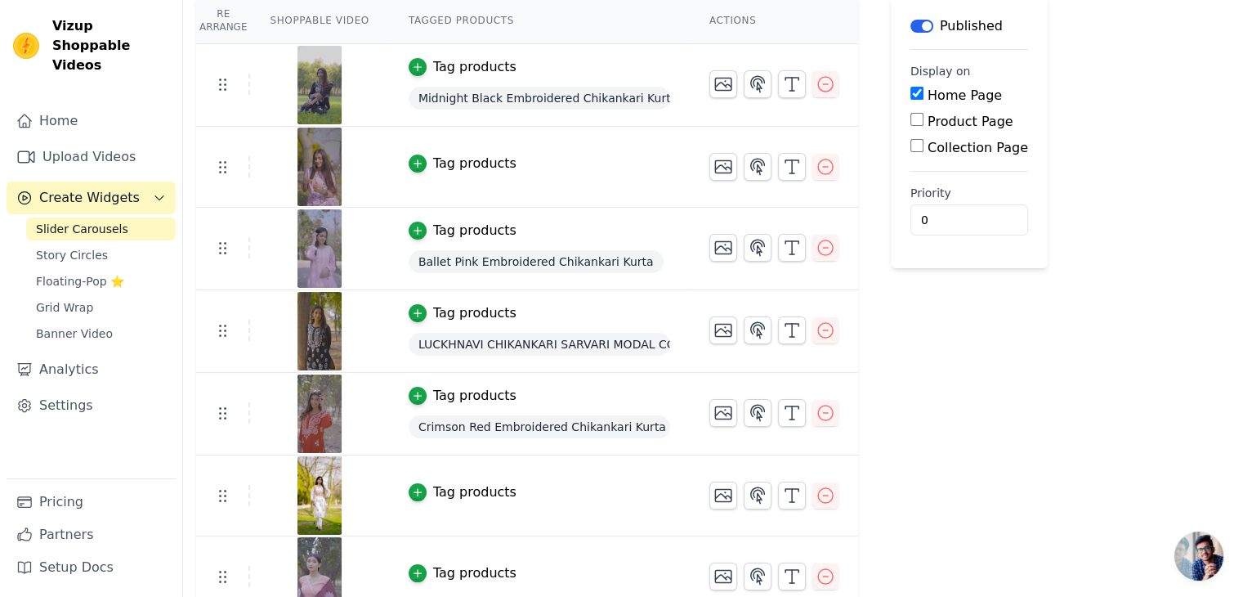
scroll to position [85, 0]
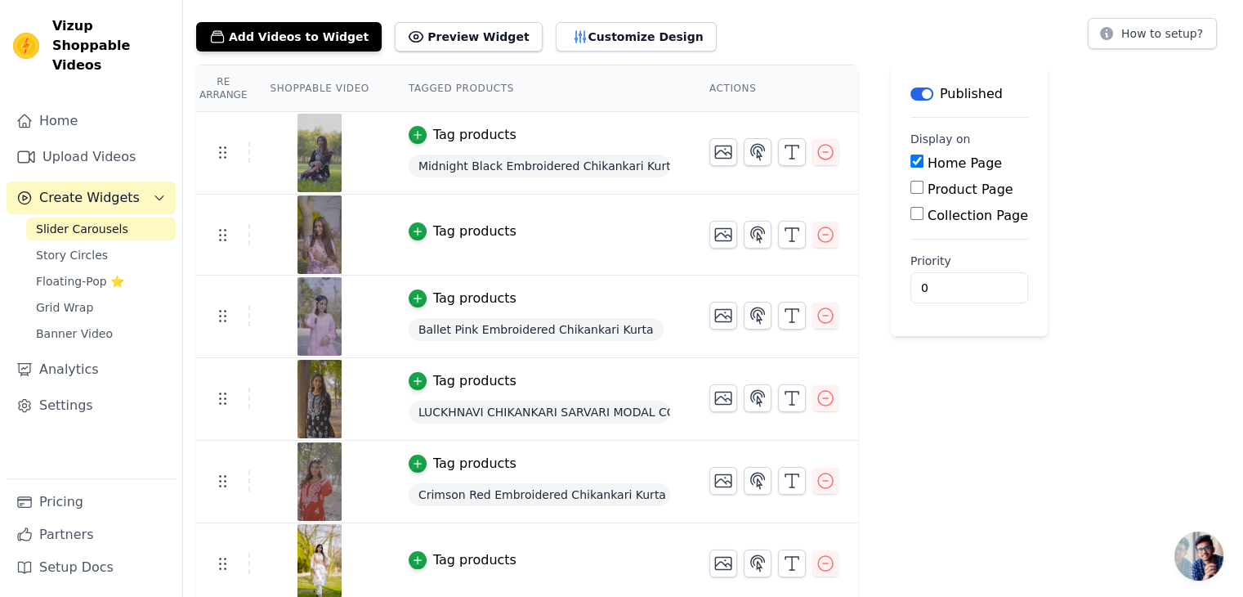
click at [438, 230] on div "Tag products" at bounding box center [474, 231] width 83 height 20
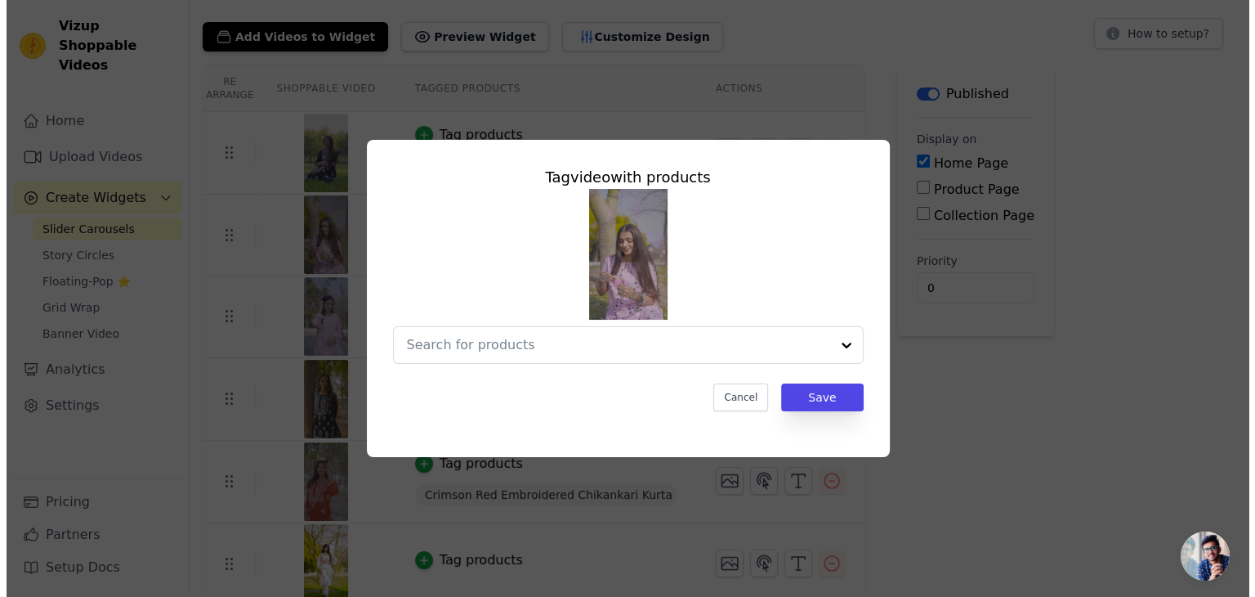
scroll to position [0, 0]
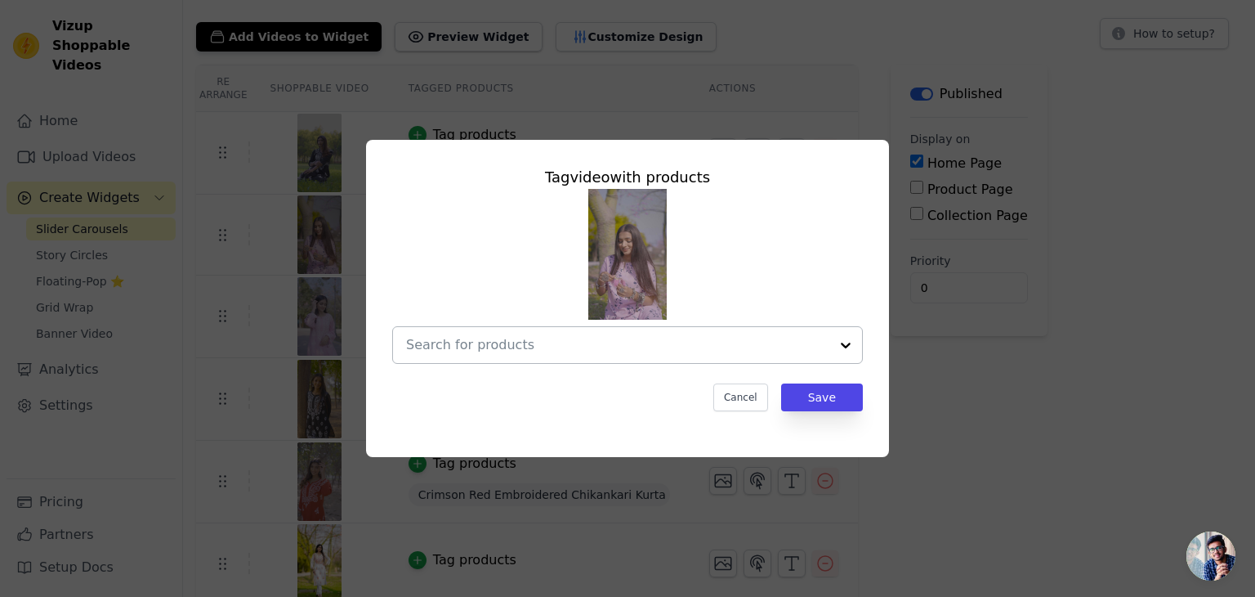
click at [525, 360] on div at bounding box center [617, 345] width 423 height 36
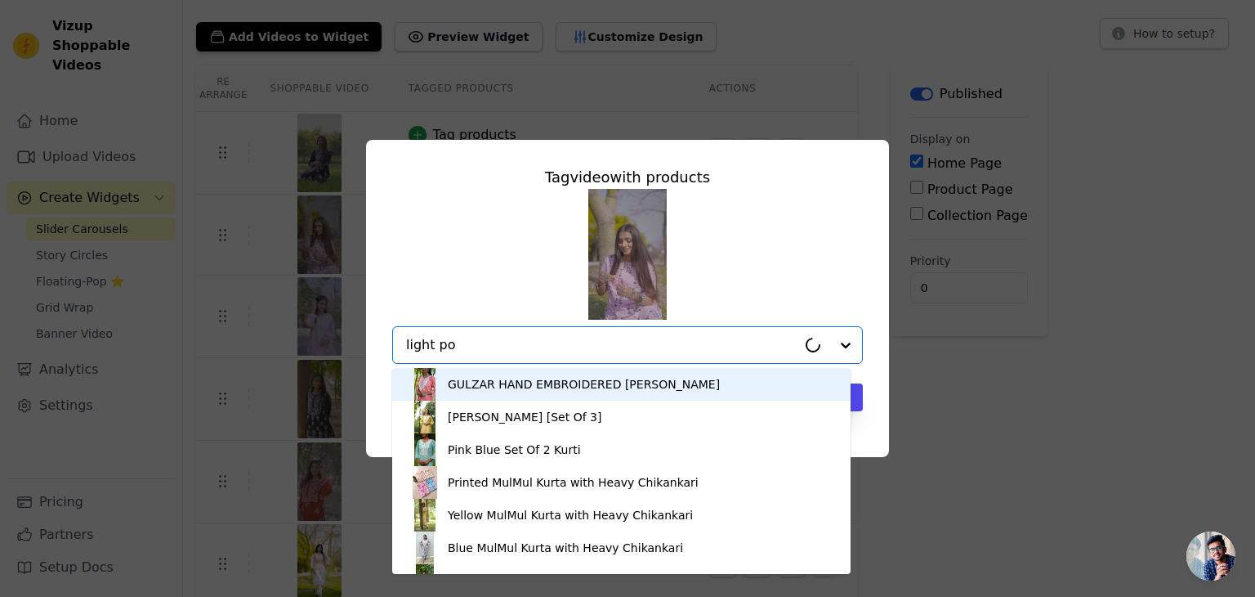
type input "light p"
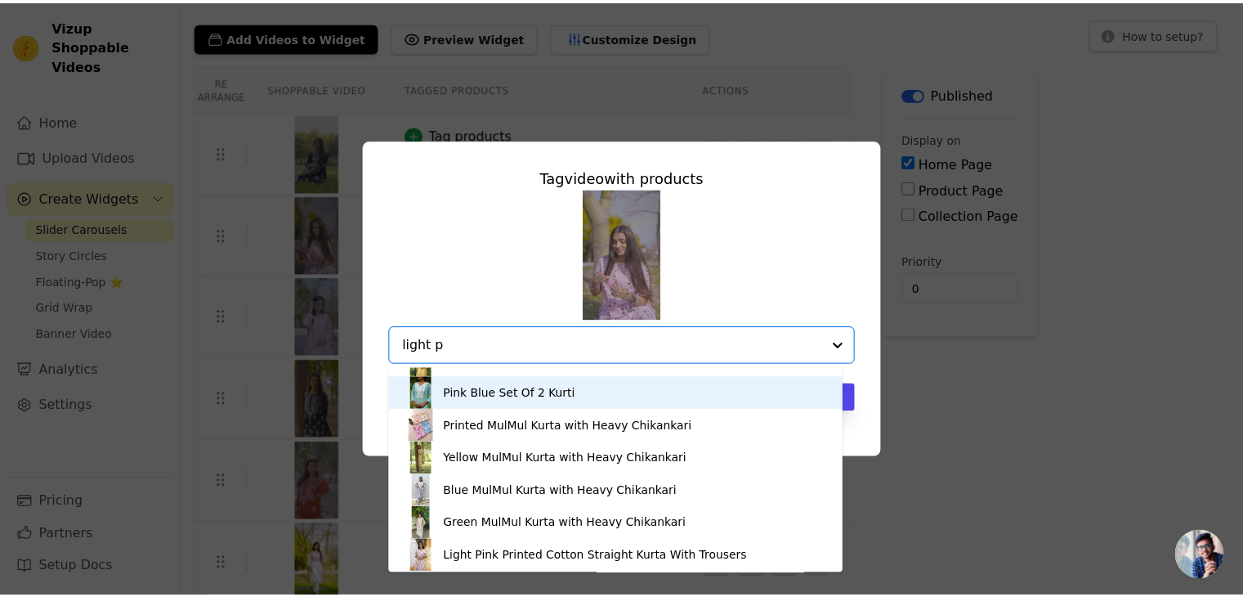
scroll to position [60, 0]
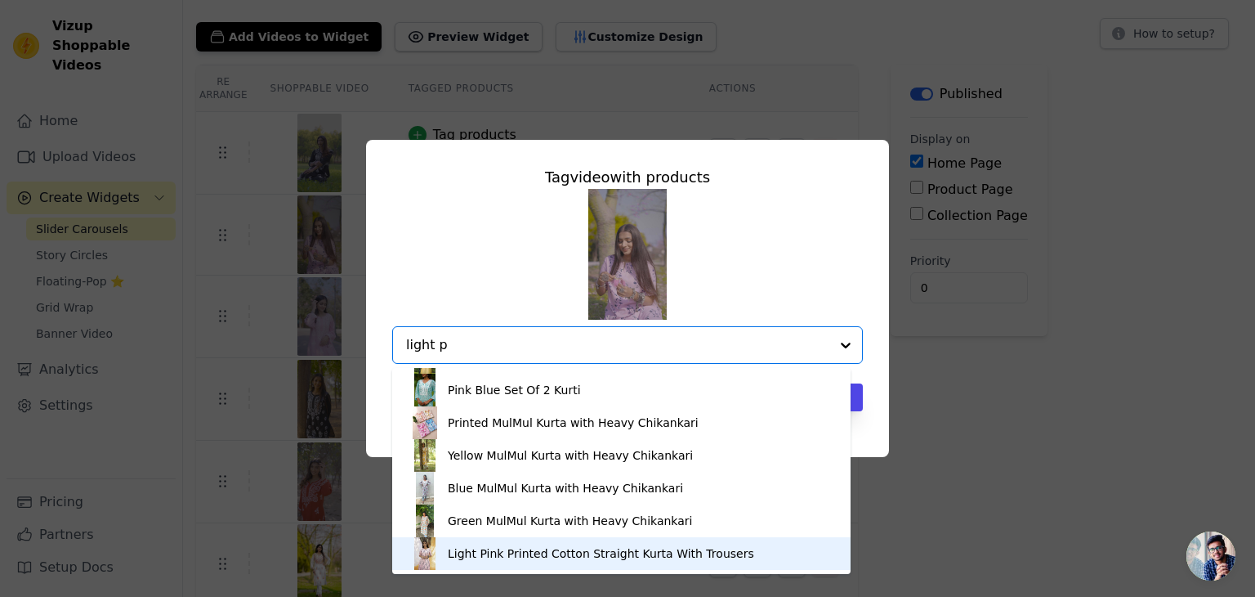
click at [528, 550] on div "Light Pink Printed Cotton Straight Kurta With Trousers" at bounding box center [601, 553] width 306 height 16
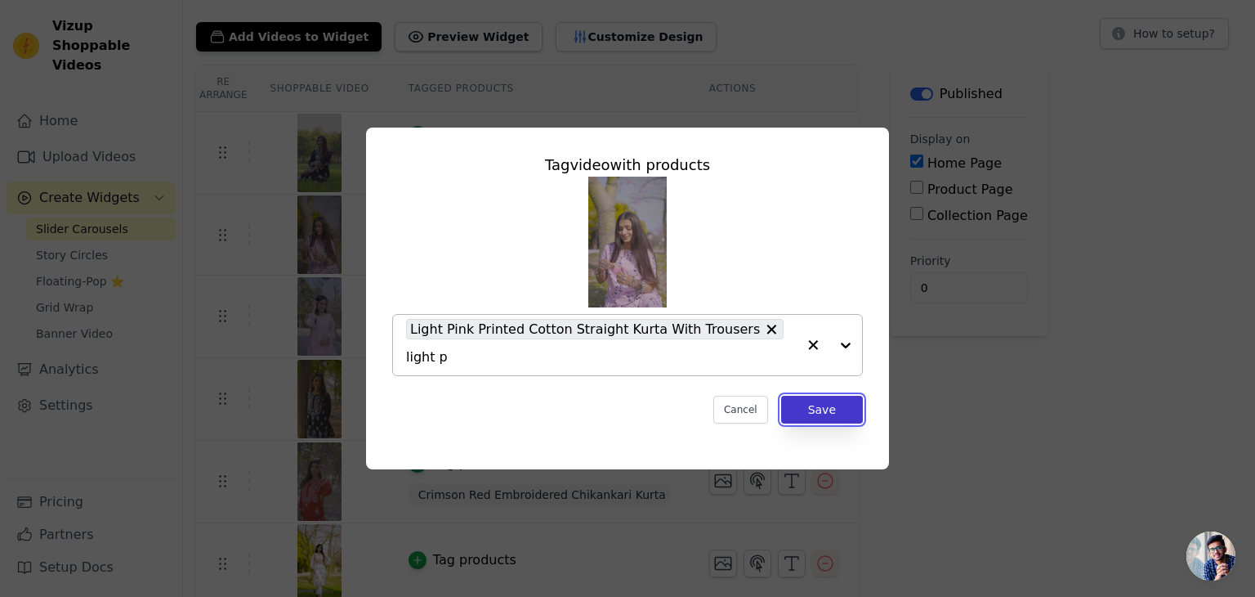
click at [807, 400] on button "Save" at bounding box center [822, 409] width 82 height 28
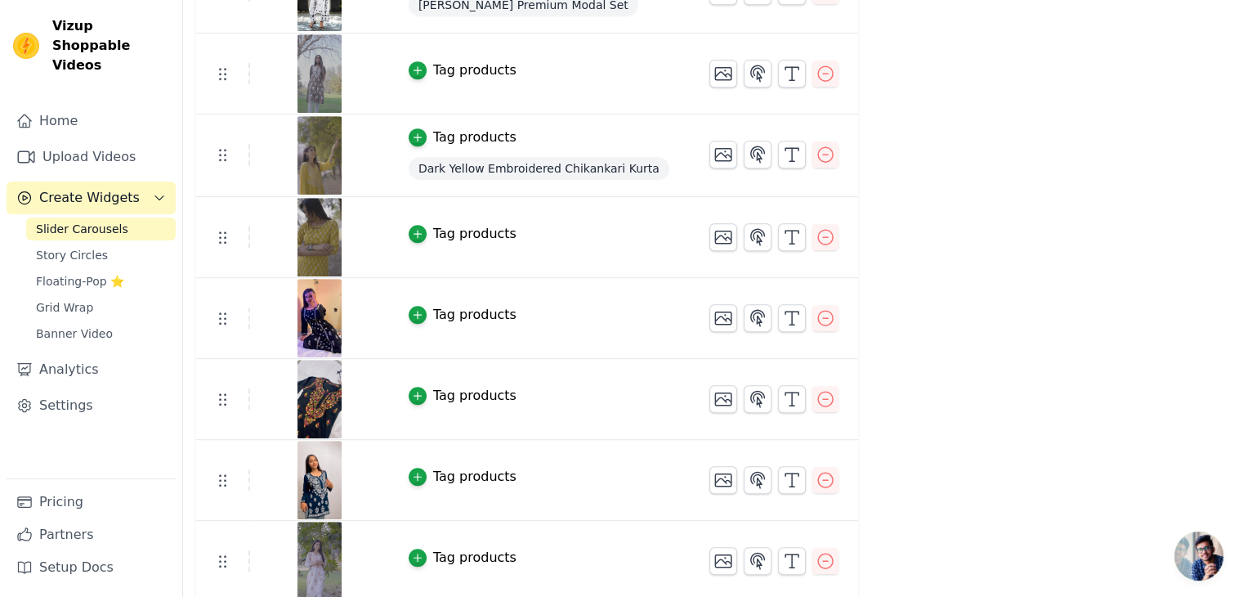
scroll to position [821, 0]
click at [458, 235] on div "Tag products" at bounding box center [474, 233] width 83 height 20
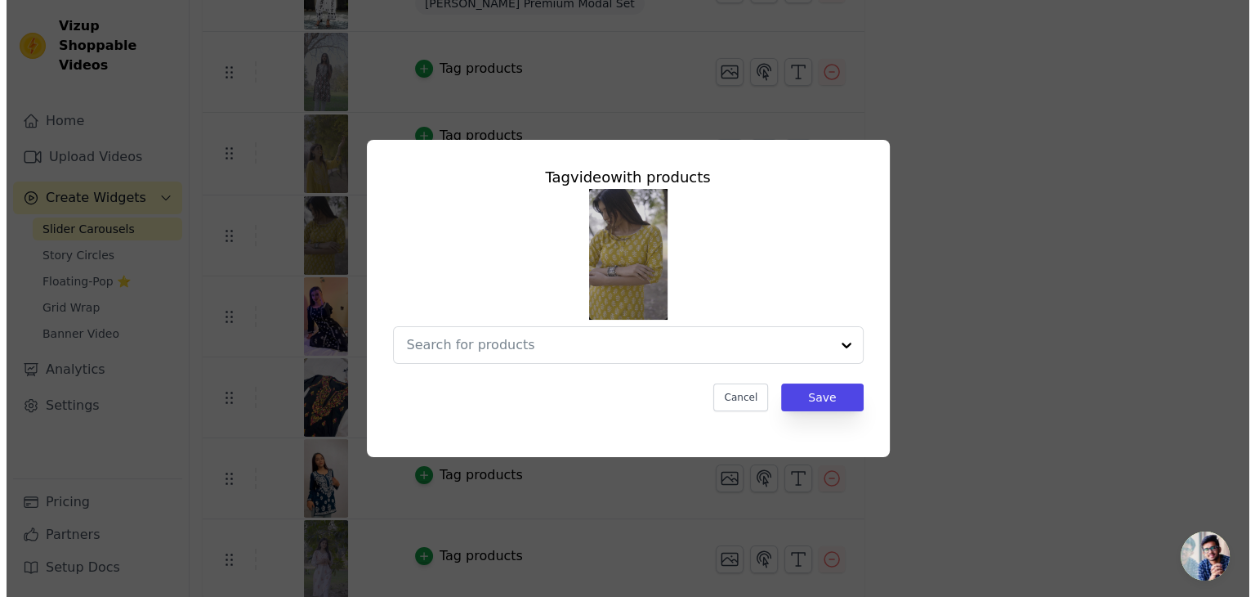
scroll to position [0, 0]
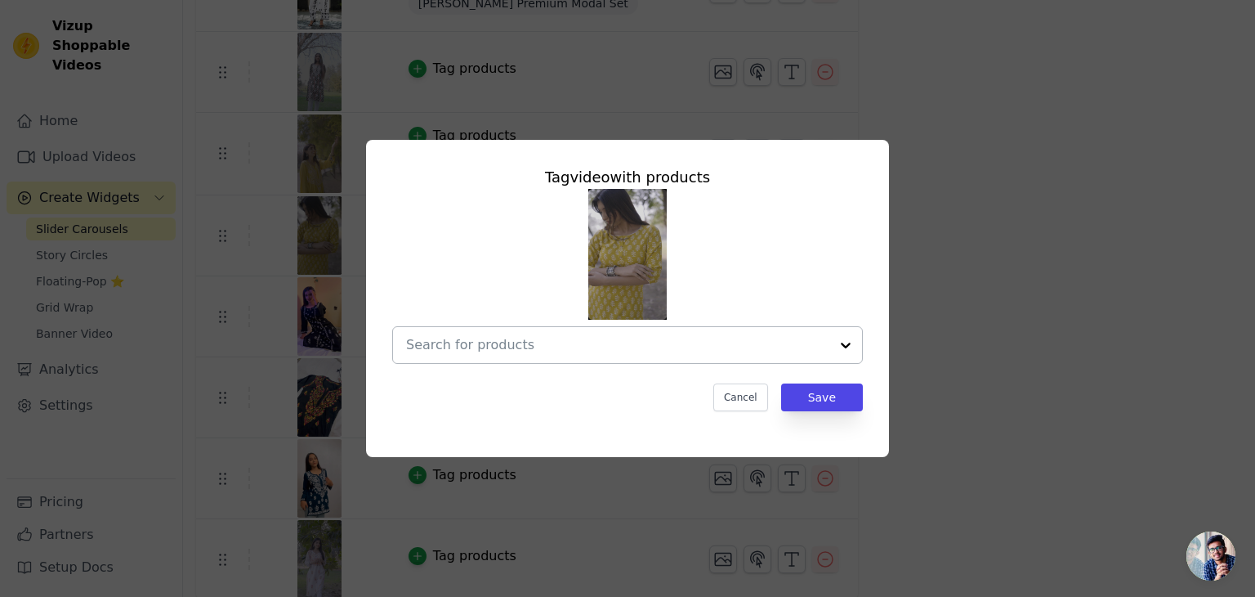
click at [605, 345] on input "text" at bounding box center [617, 345] width 423 height 20
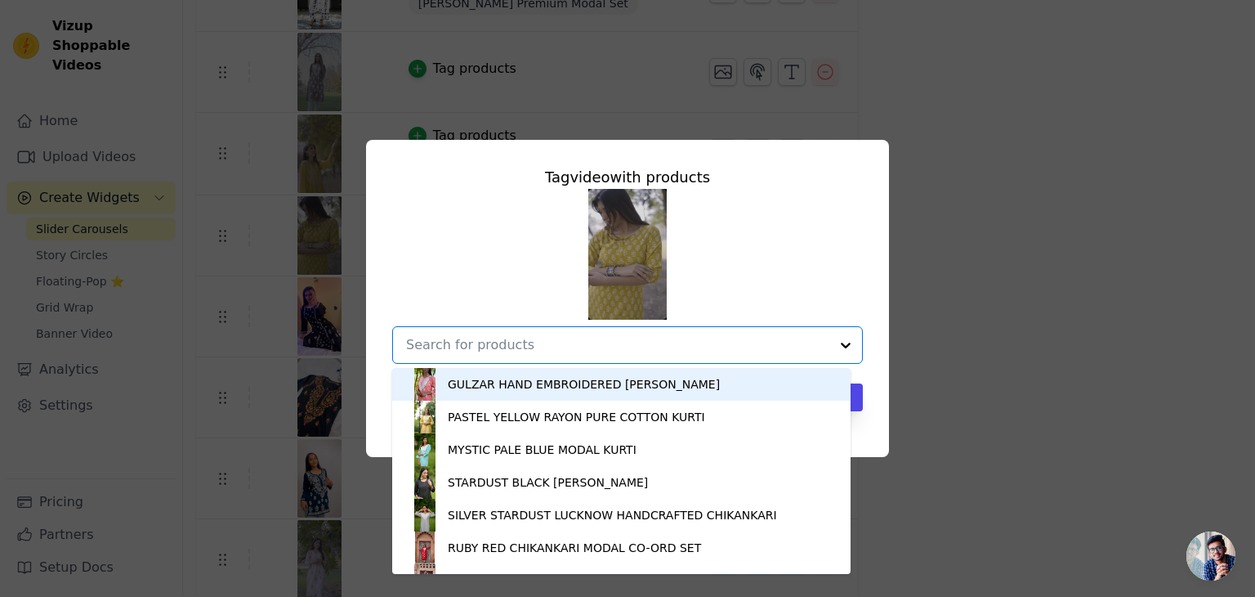
click at [605, 345] on input "text" at bounding box center [617, 345] width 423 height 20
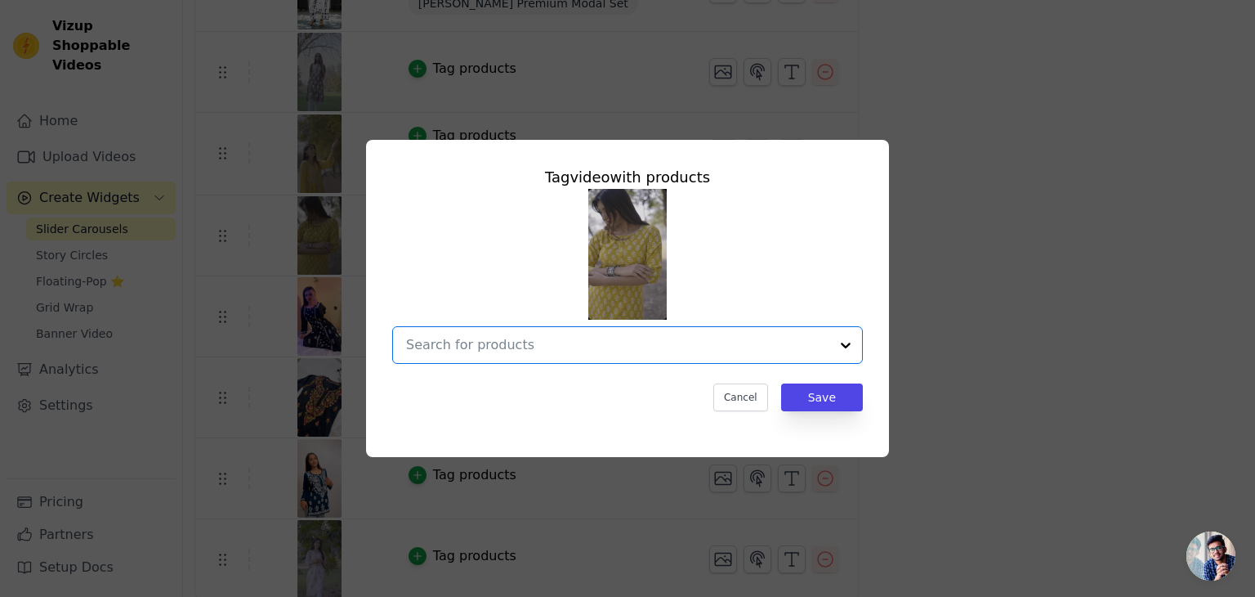
click at [600, 351] on input "text" at bounding box center [617, 345] width 423 height 20
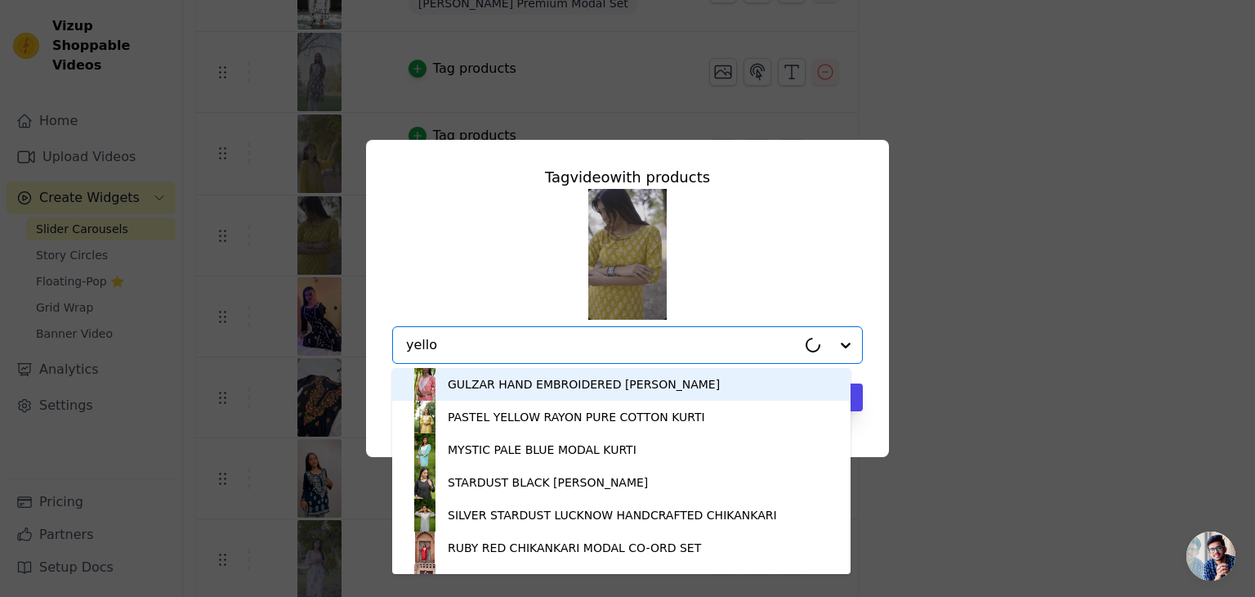
type input "yellow"
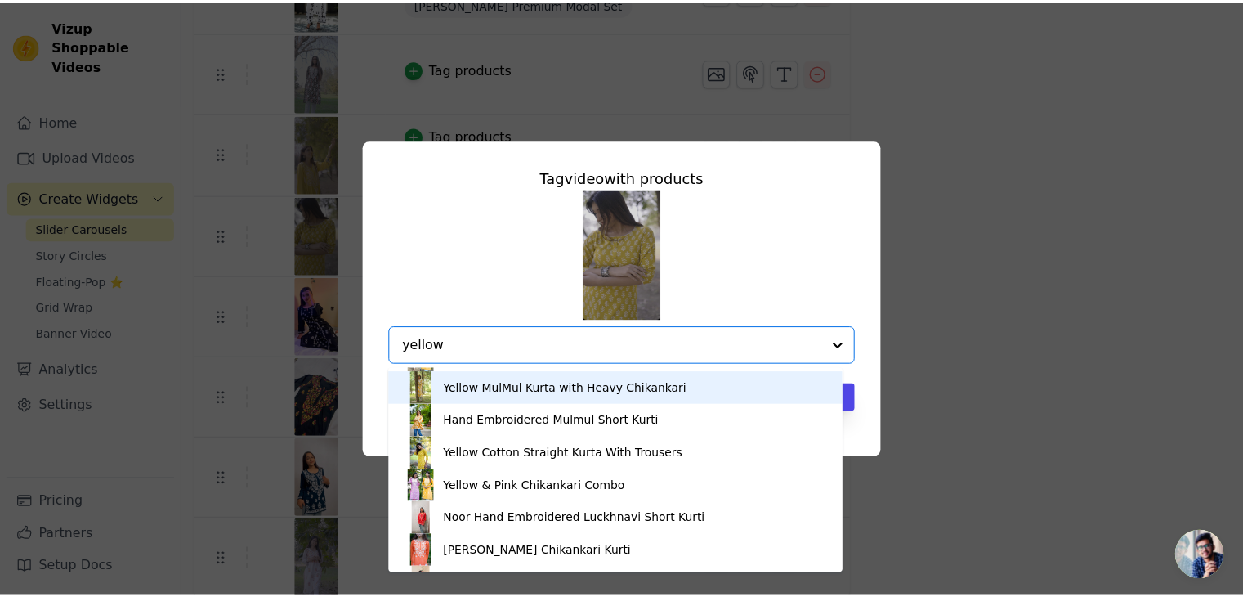
scroll to position [327, 0]
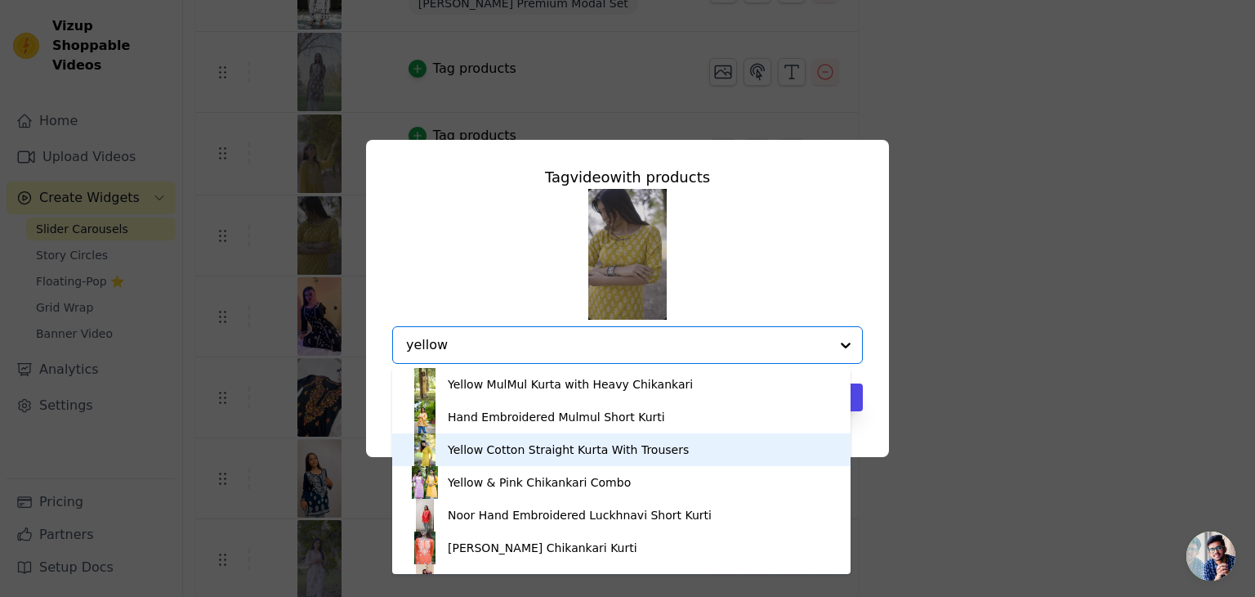
click at [573, 442] on div "Yellow Cotton Straight Kurta With Trousers" at bounding box center [568, 449] width 241 height 16
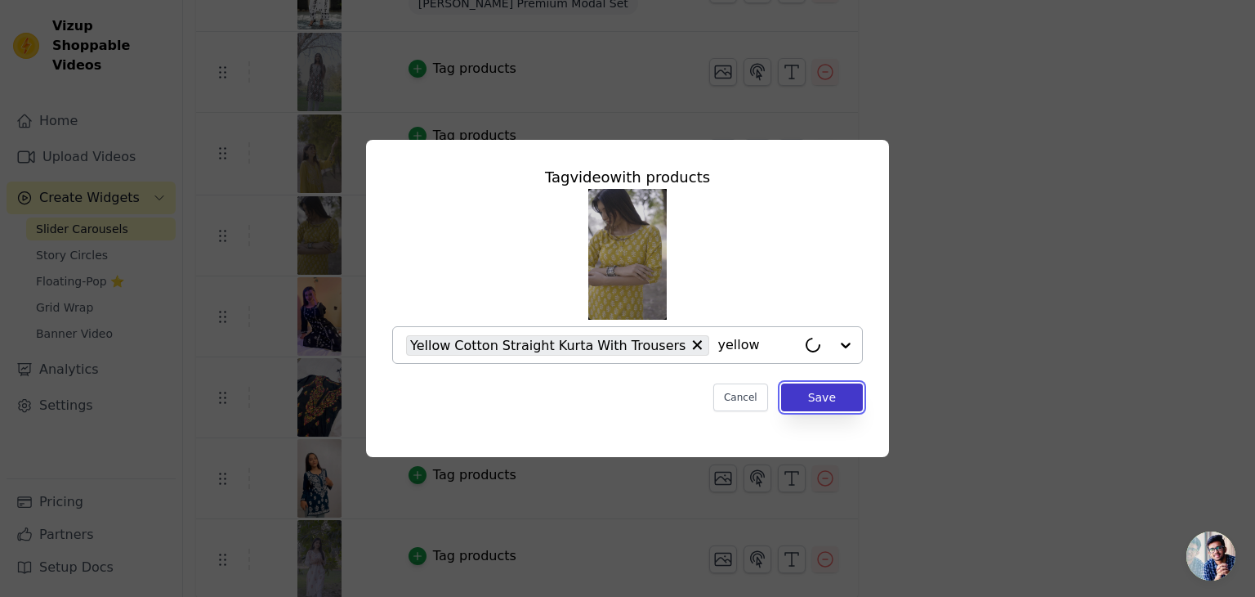
click at [793, 404] on button "Save" at bounding box center [822, 397] width 82 height 28
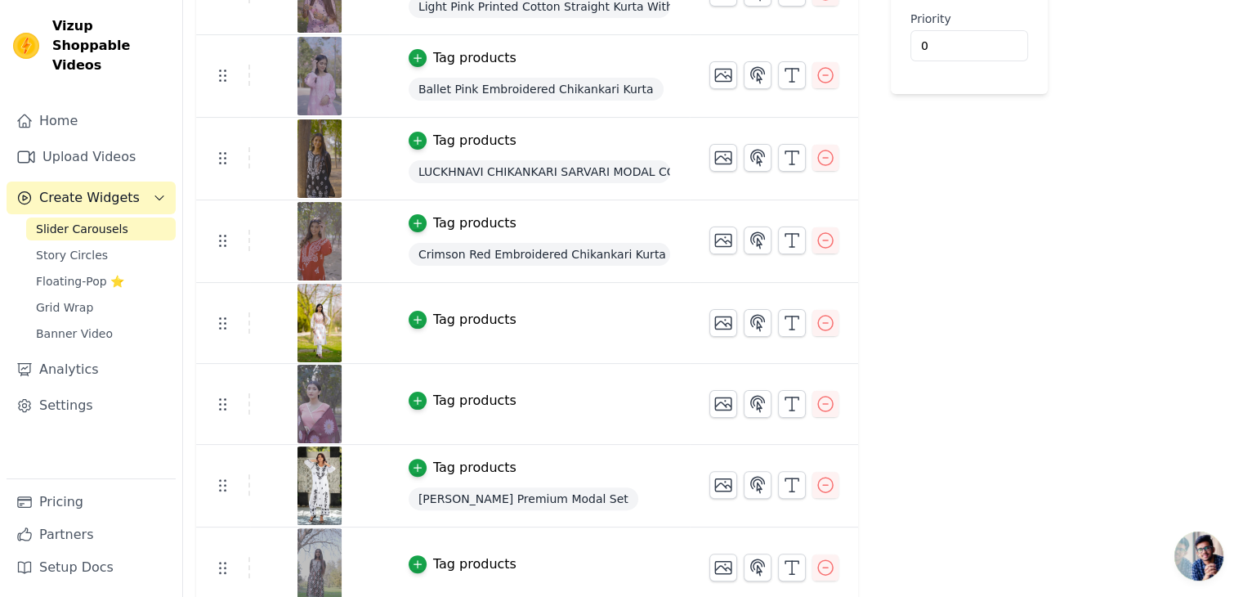
click at [472, 315] on div "Tag products" at bounding box center [474, 320] width 83 height 20
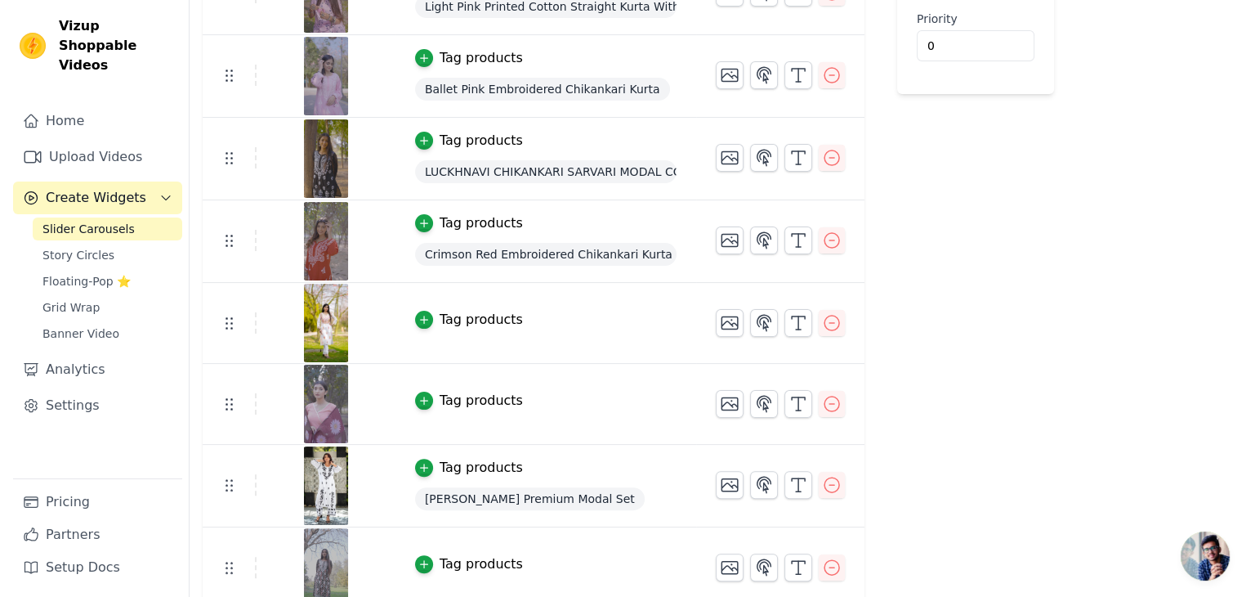
scroll to position [0, 0]
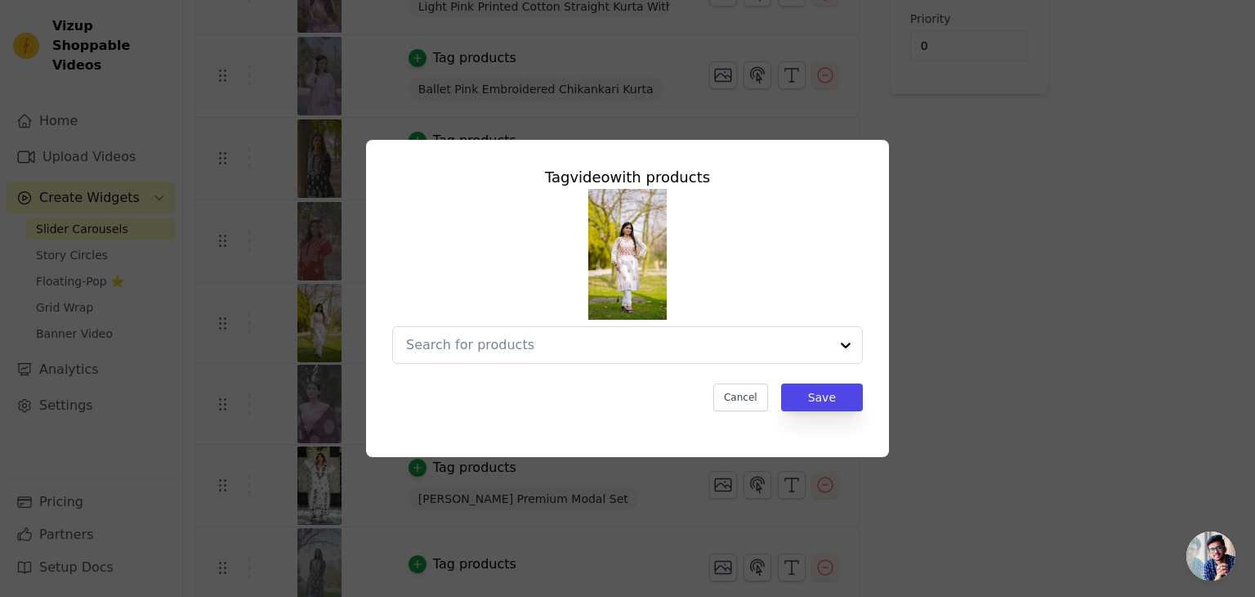
drag, startPoint x: 933, startPoint y: 223, endPoint x: 936, endPoint y: 236, distance: 13.5
click at [935, 223] on div "Tag video with products Cancel Save" at bounding box center [627, 298] width 1203 height 369
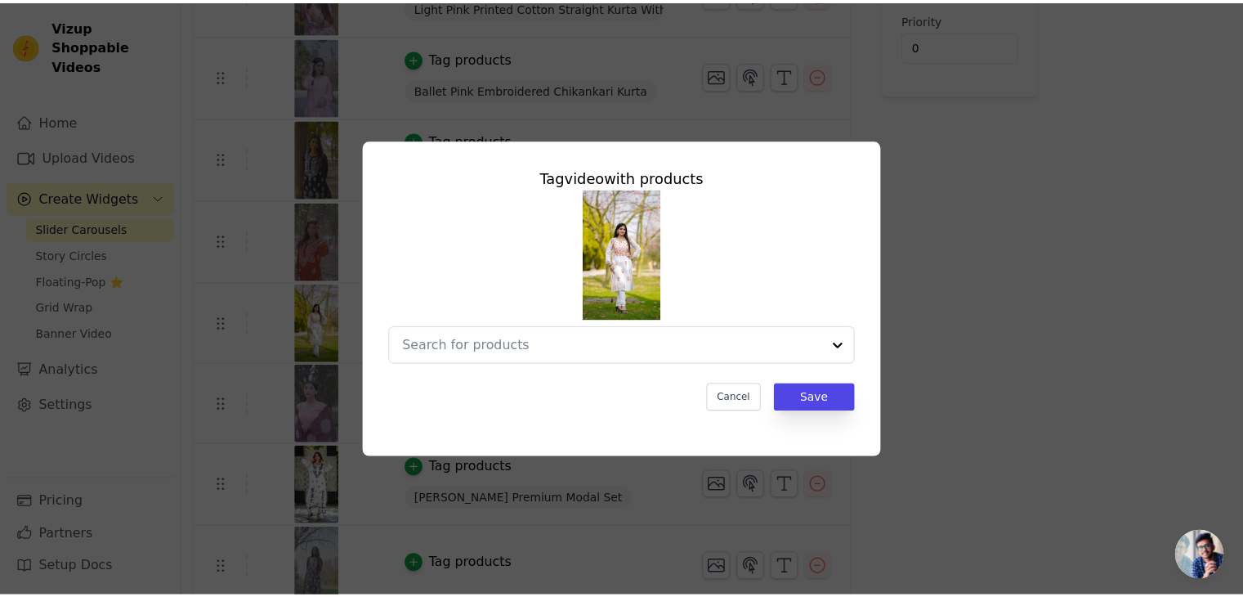
scroll to position [327, 0]
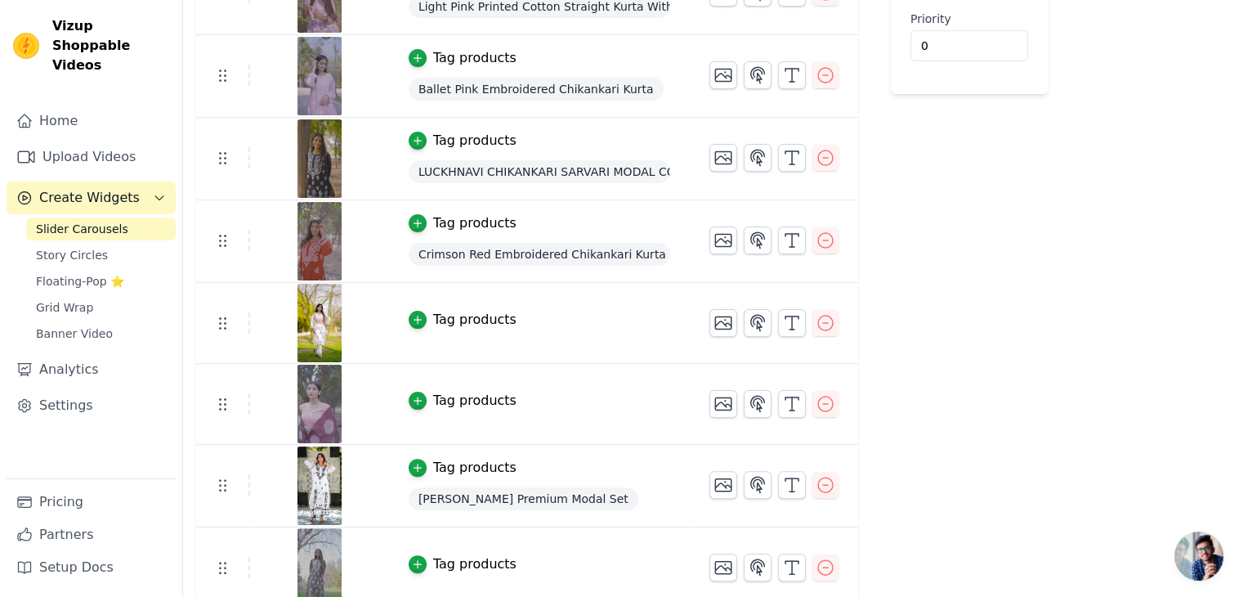
click at [461, 406] on div "Tag products" at bounding box center [474, 401] width 83 height 20
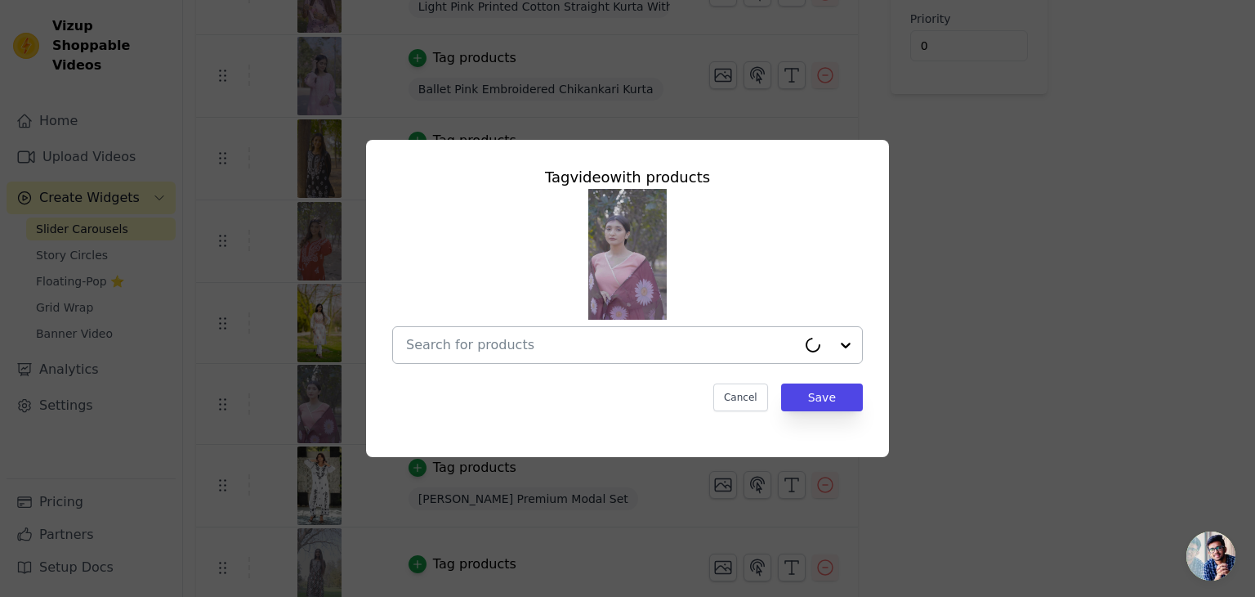
click at [468, 349] on input "text" at bounding box center [601, 345] width 391 height 20
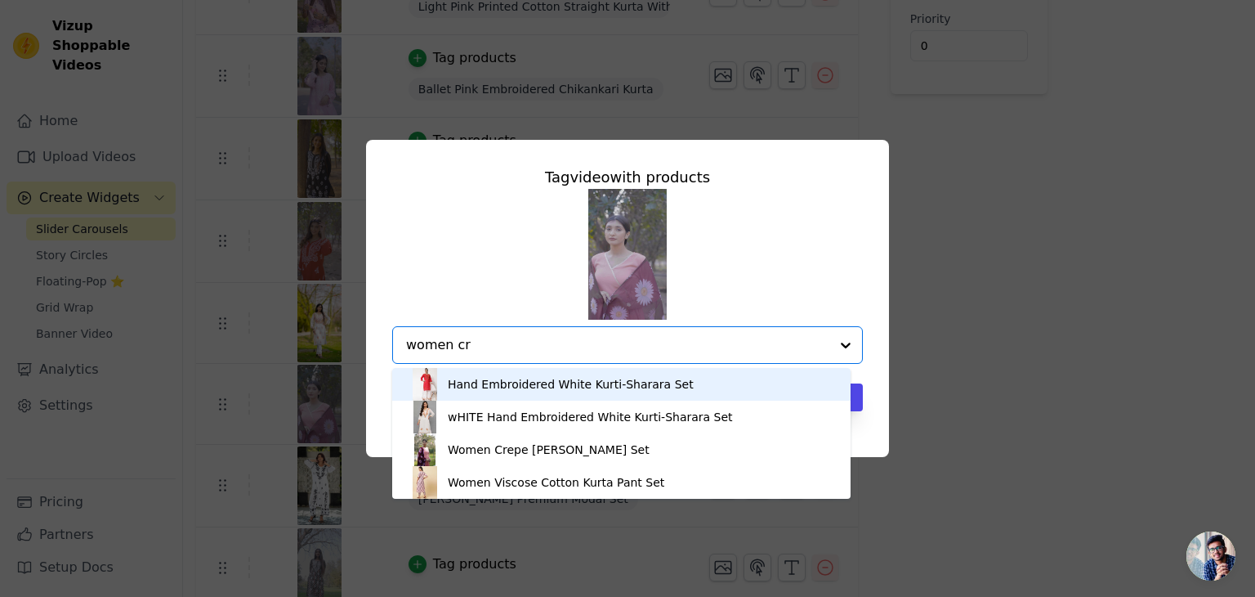
type input "women cre"
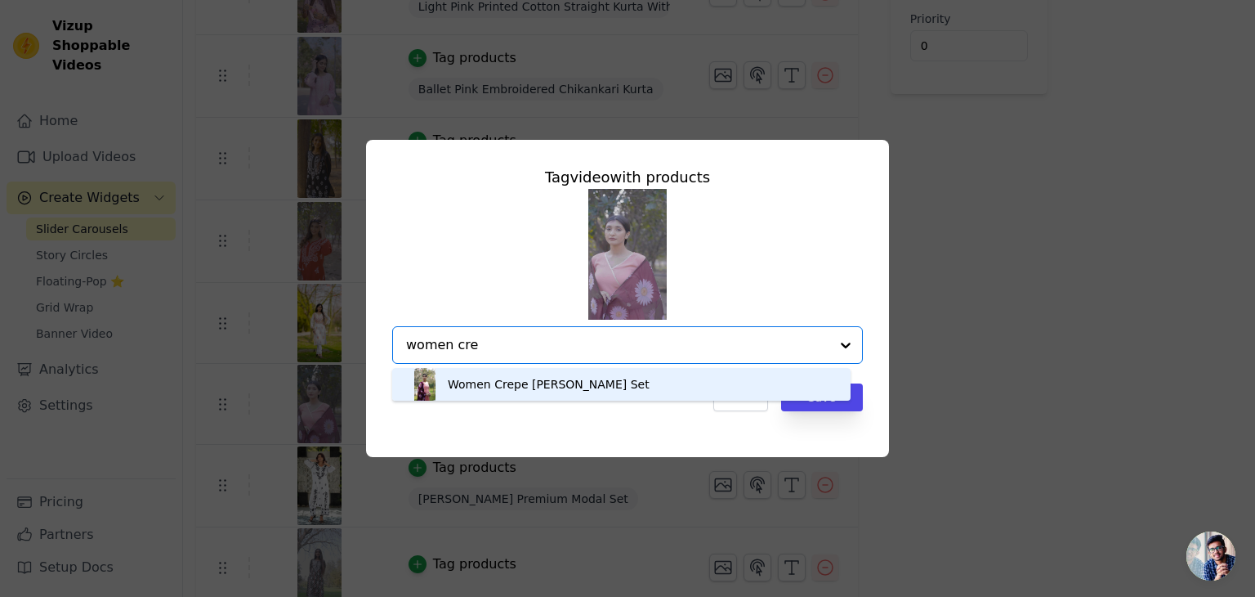
drag, startPoint x: 478, startPoint y: 378, endPoint x: 588, endPoint y: 382, distance: 109.6
click at [480, 379] on div "Women Crepe Kurta Dupatta Set" at bounding box center [549, 384] width 202 height 16
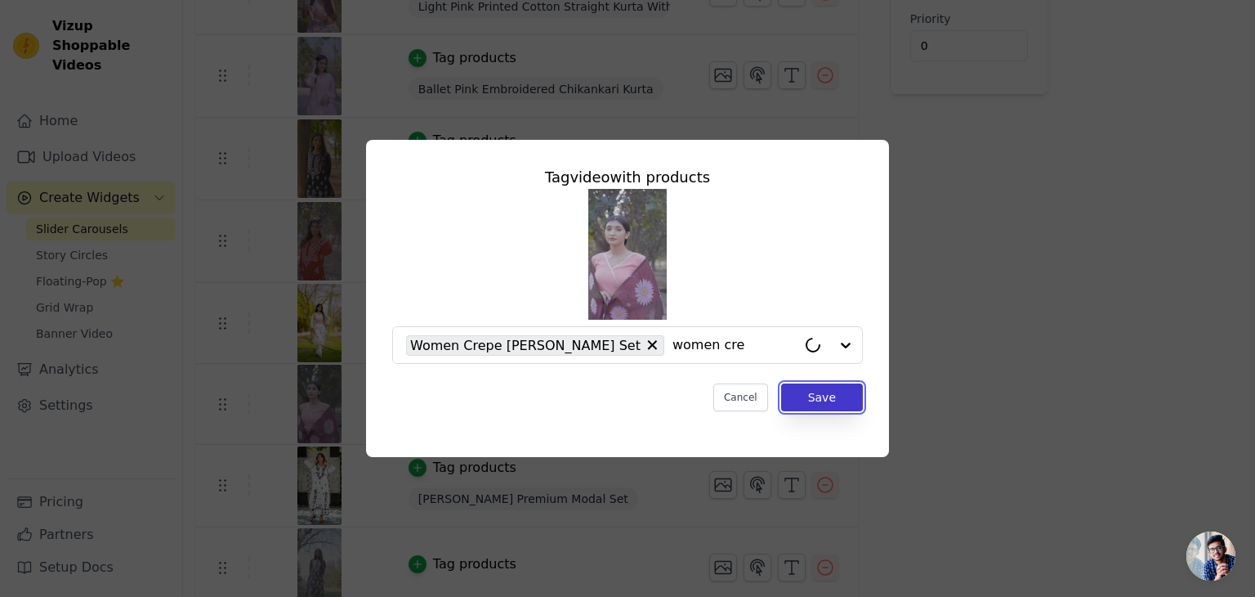
click at [844, 392] on button "Save" at bounding box center [822, 397] width 82 height 28
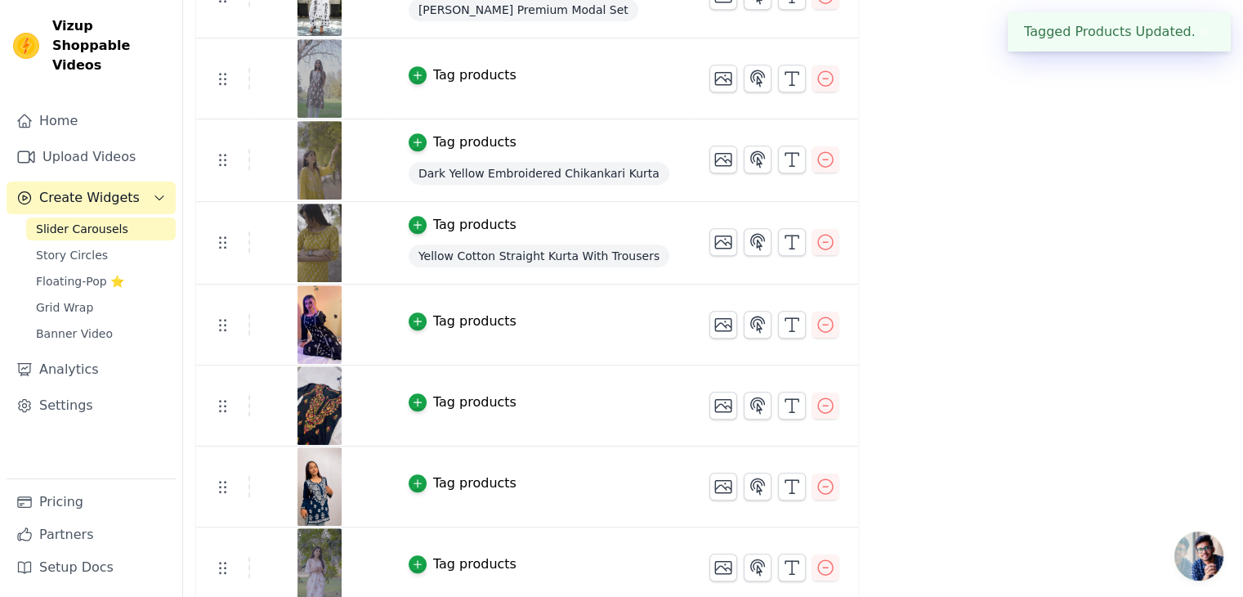
scroll to position [824, 0]
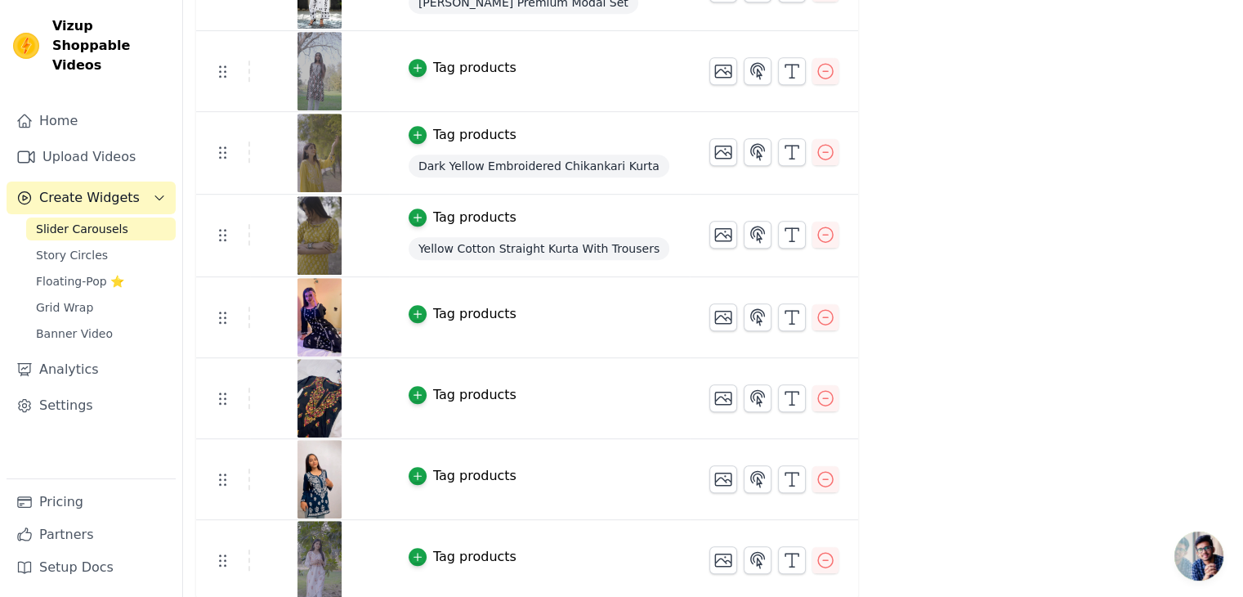
click at [302, 555] on img at bounding box center [320, 560] width 46 height 78
click at [444, 556] on div "Tag products" at bounding box center [474, 557] width 83 height 20
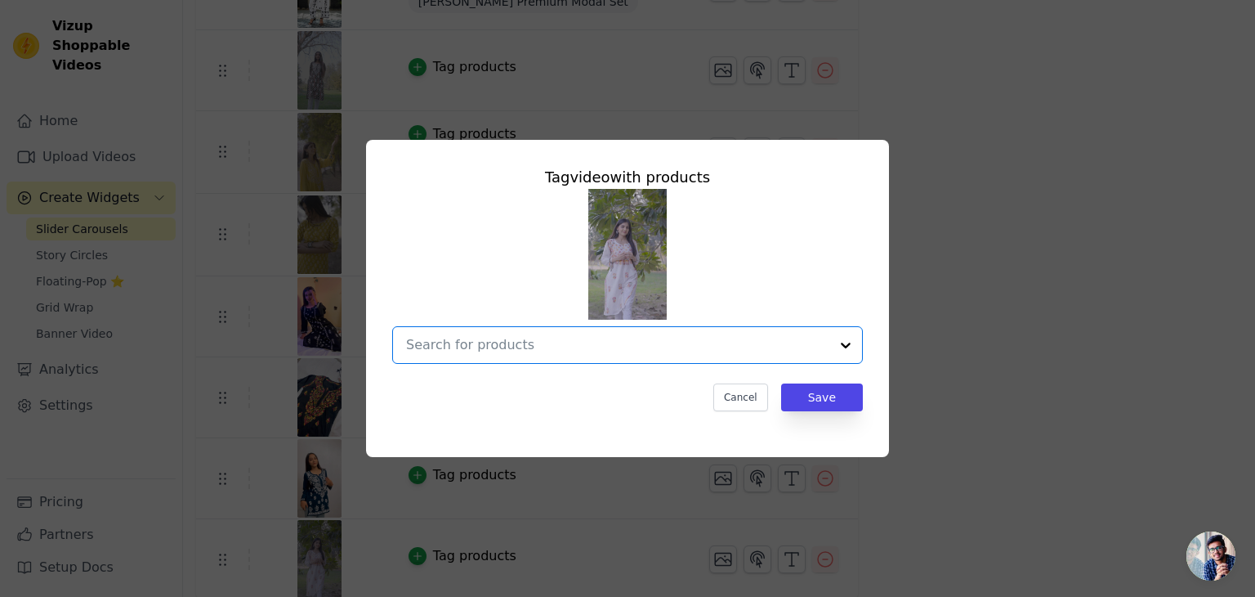
click at [648, 335] on input "text" at bounding box center [617, 345] width 423 height 20
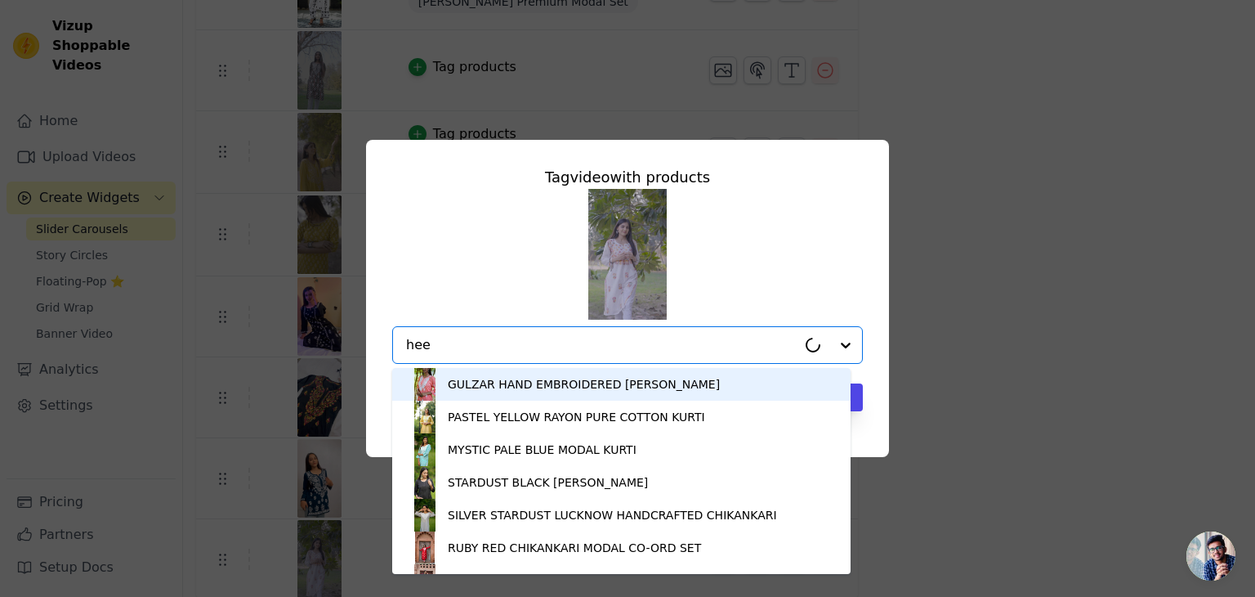
type input "heer"
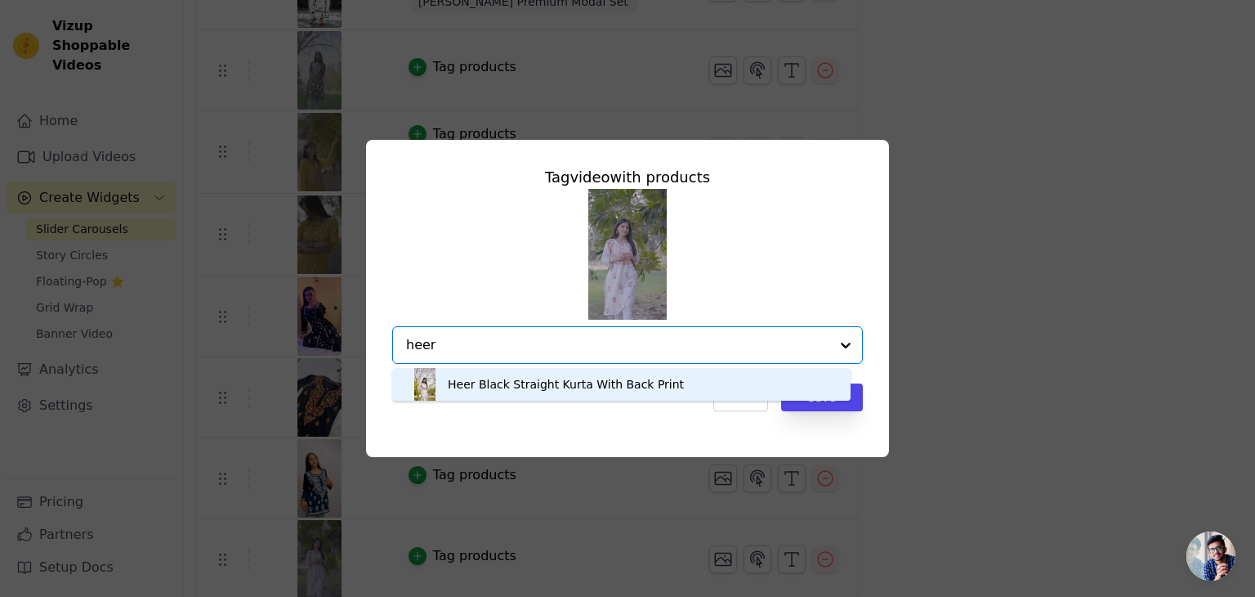
click at [713, 373] on div "Heer Black Straight Kurta With Back Print" at bounding box center [622, 384] width 426 height 33
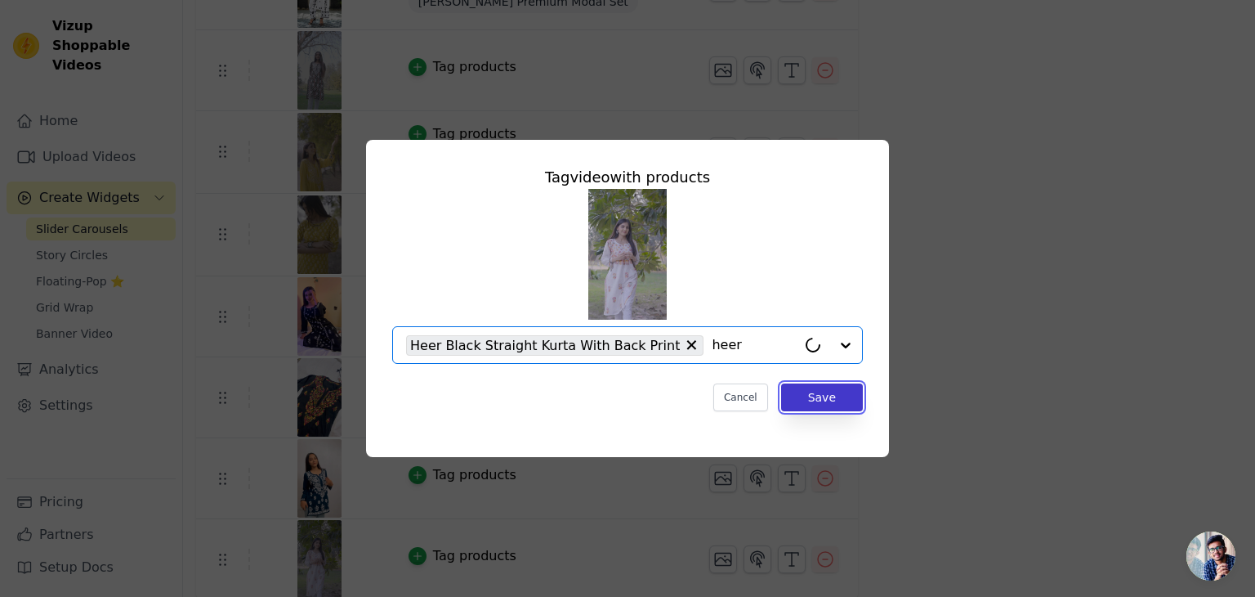
click at [815, 383] on button "Save" at bounding box center [822, 397] width 82 height 28
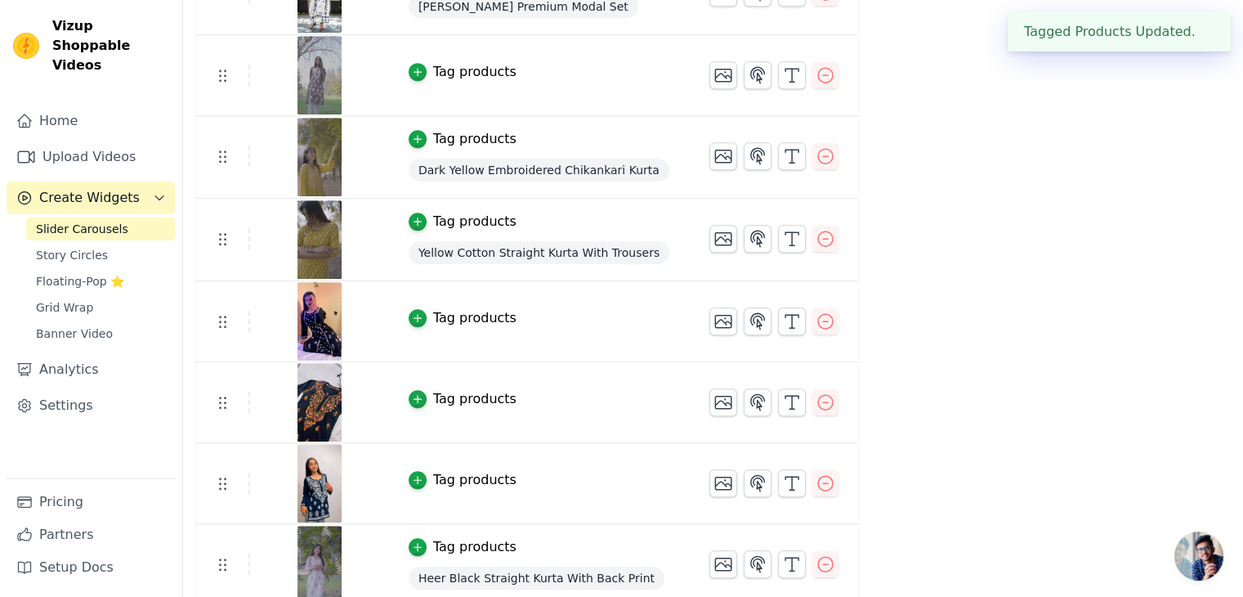
scroll to position [827, 0]
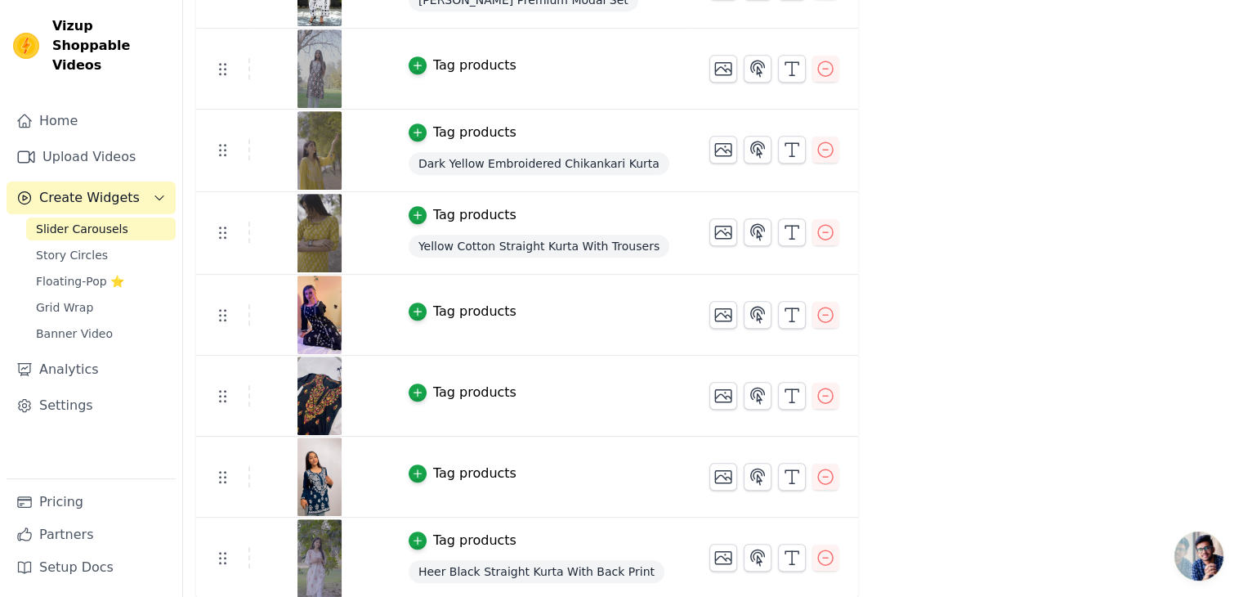
click at [433, 468] on div "Tag products" at bounding box center [474, 473] width 83 height 20
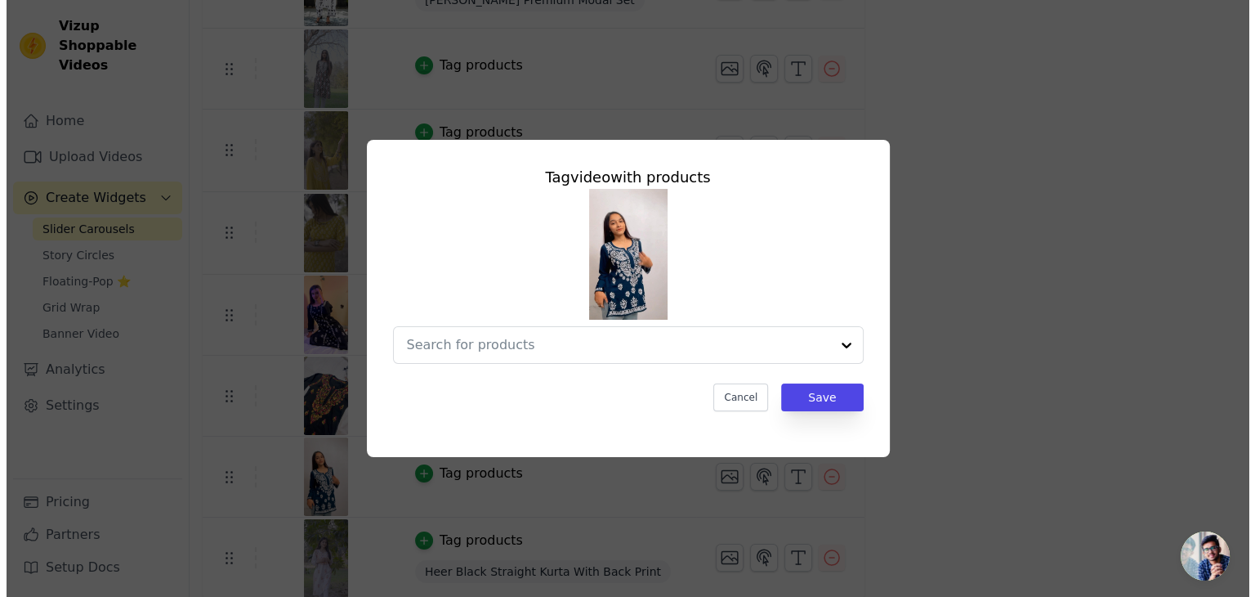
scroll to position [0, 0]
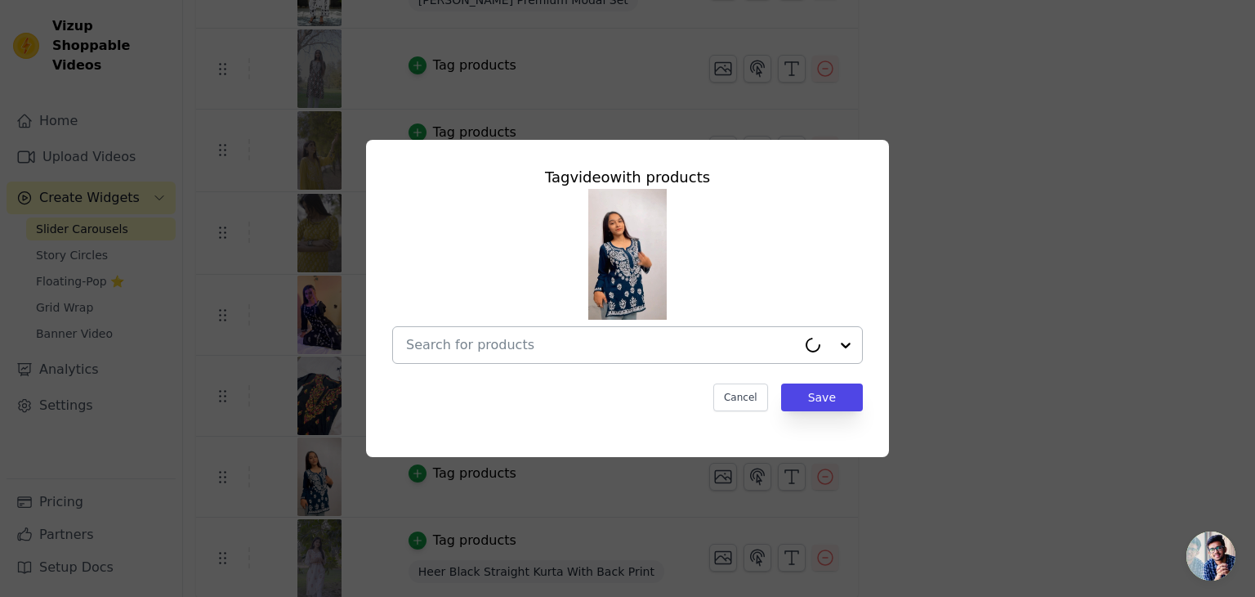
click at [513, 337] on input "text" at bounding box center [601, 345] width 391 height 20
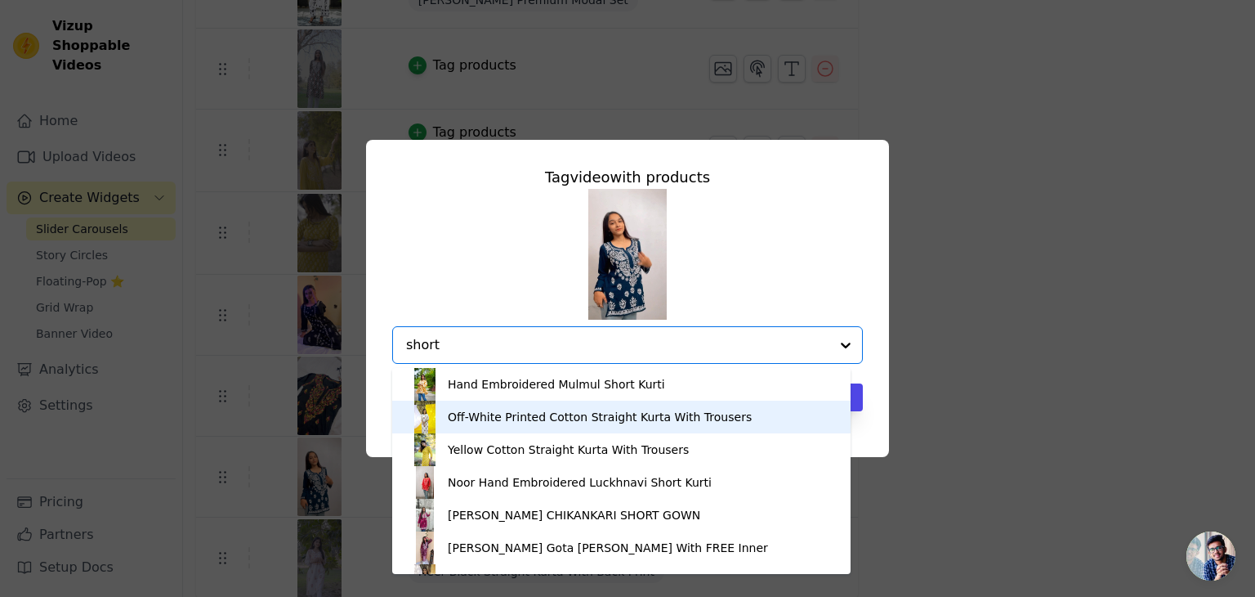
type input "short"
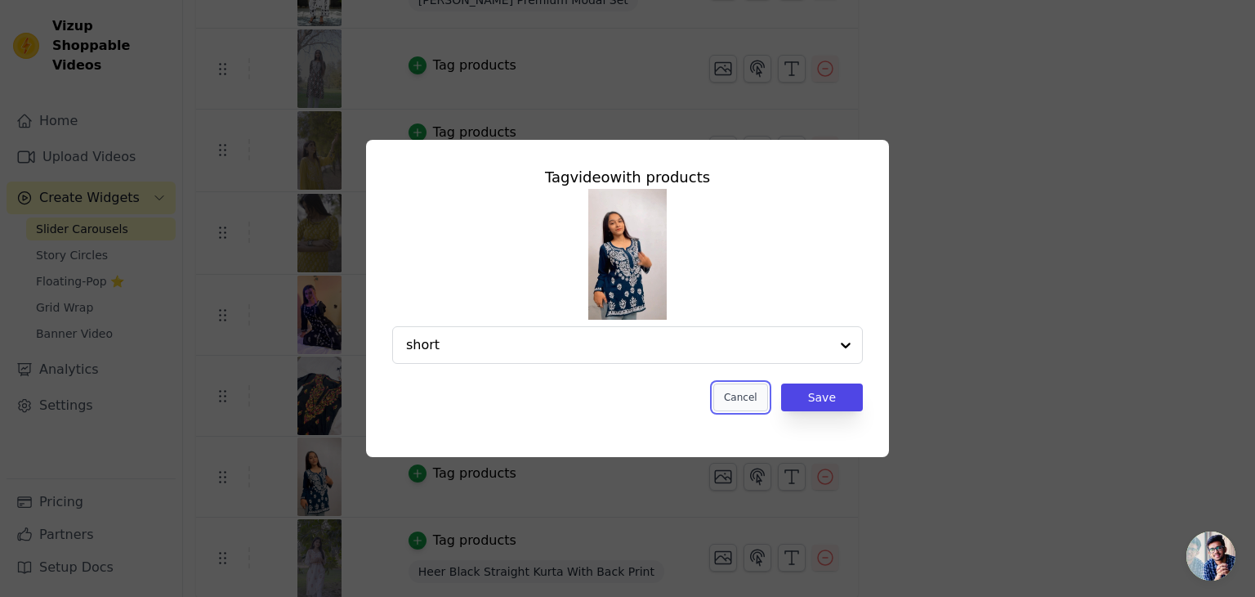
click at [754, 395] on button "Cancel" at bounding box center [740, 397] width 55 height 28
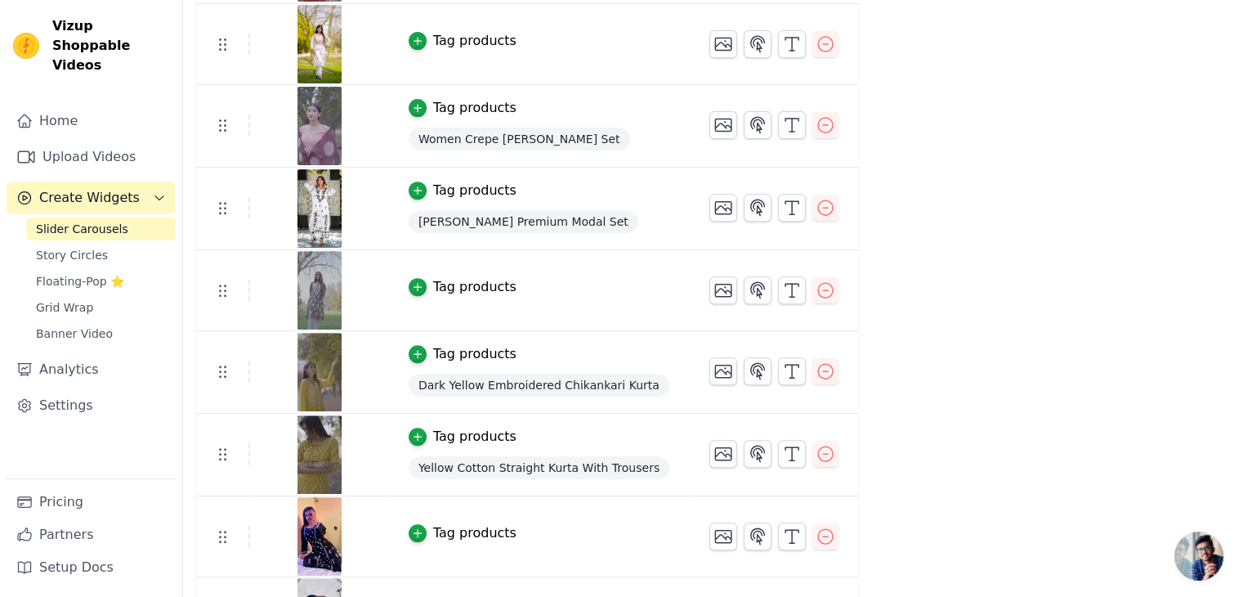
scroll to position [500, 0]
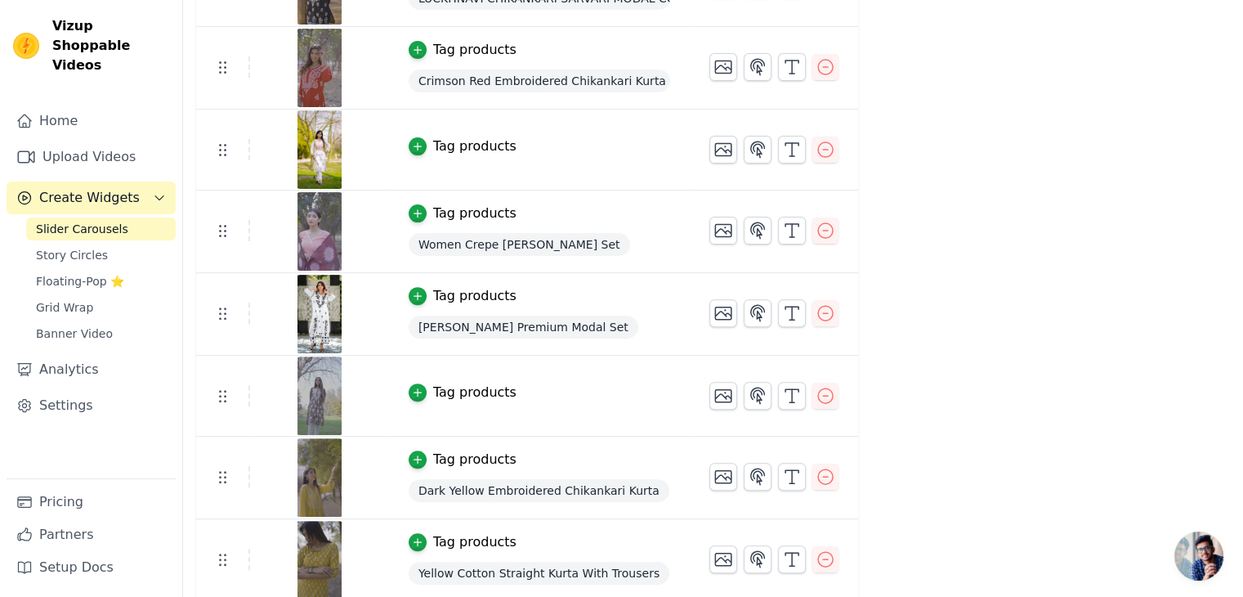
click at [304, 125] on img at bounding box center [320, 149] width 46 height 78
click at [716, 150] on icon "button" at bounding box center [723, 150] width 16 height 12
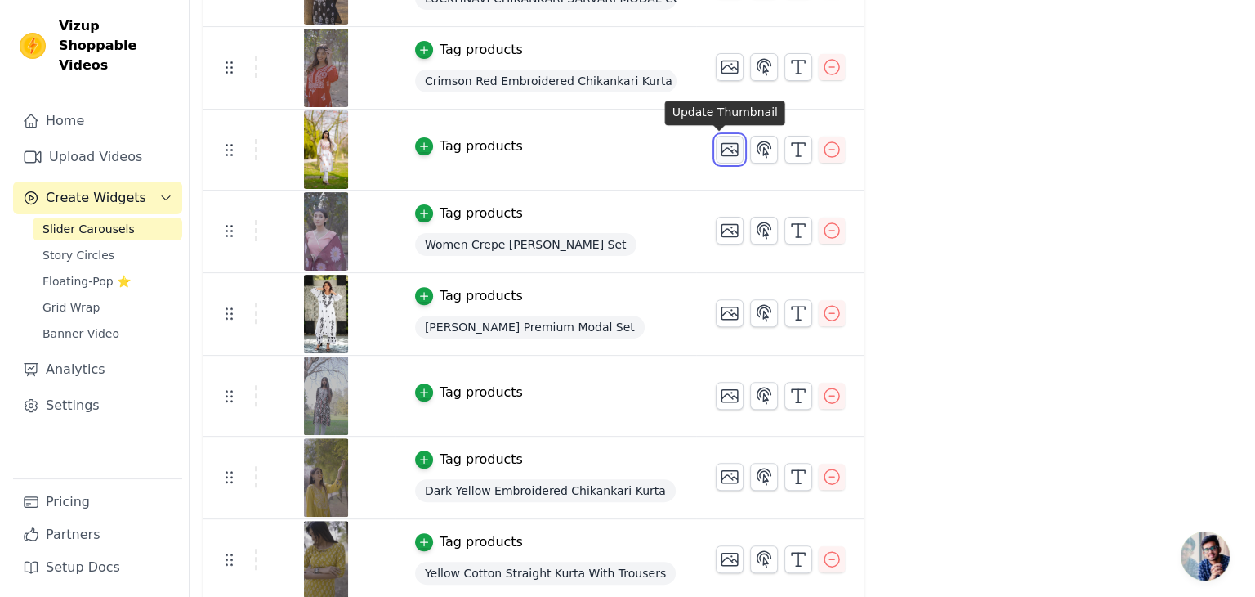
scroll to position [0, 0]
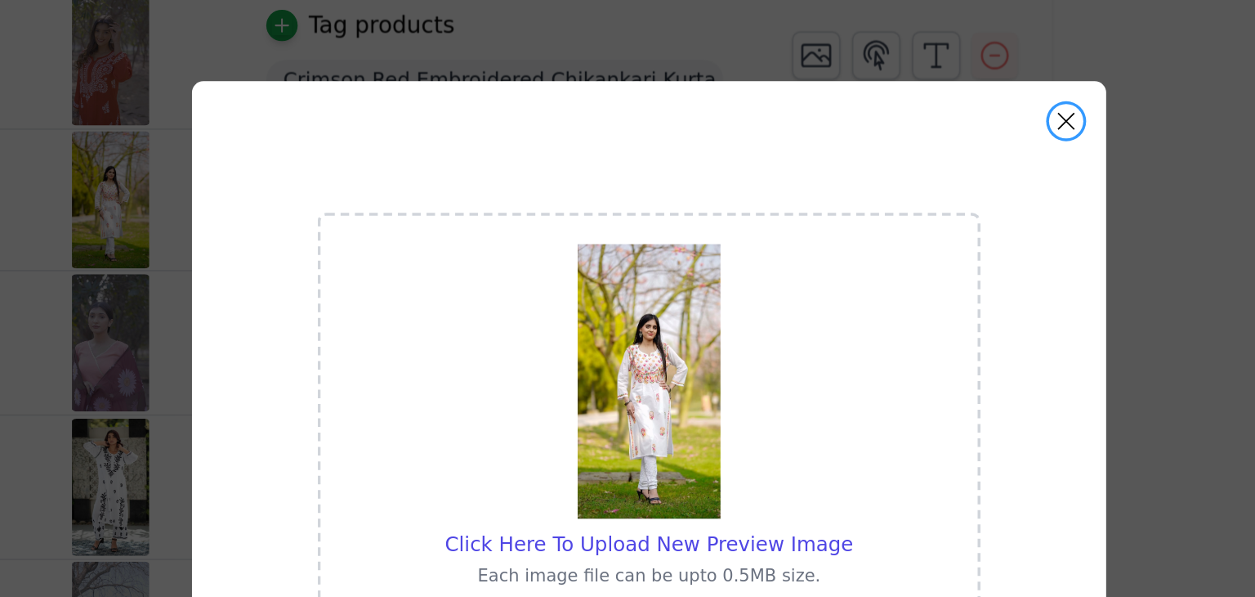
click at [865, 107] on button "Close modal" at bounding box center [866, 105] width 20 height 20
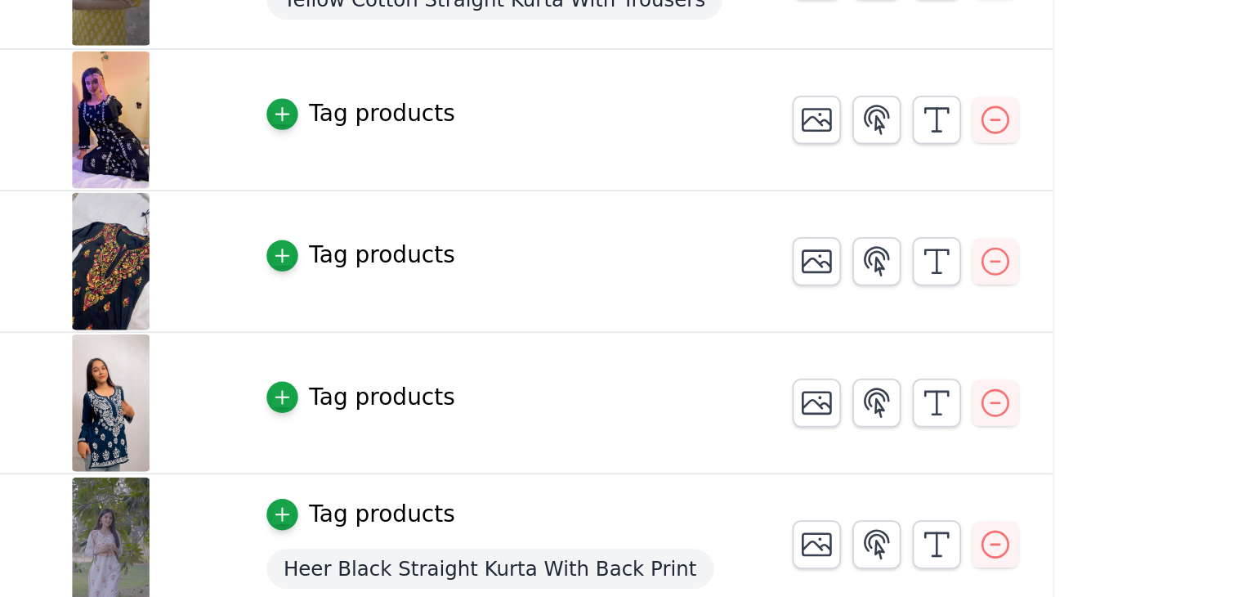
scroll to position [827, 0]
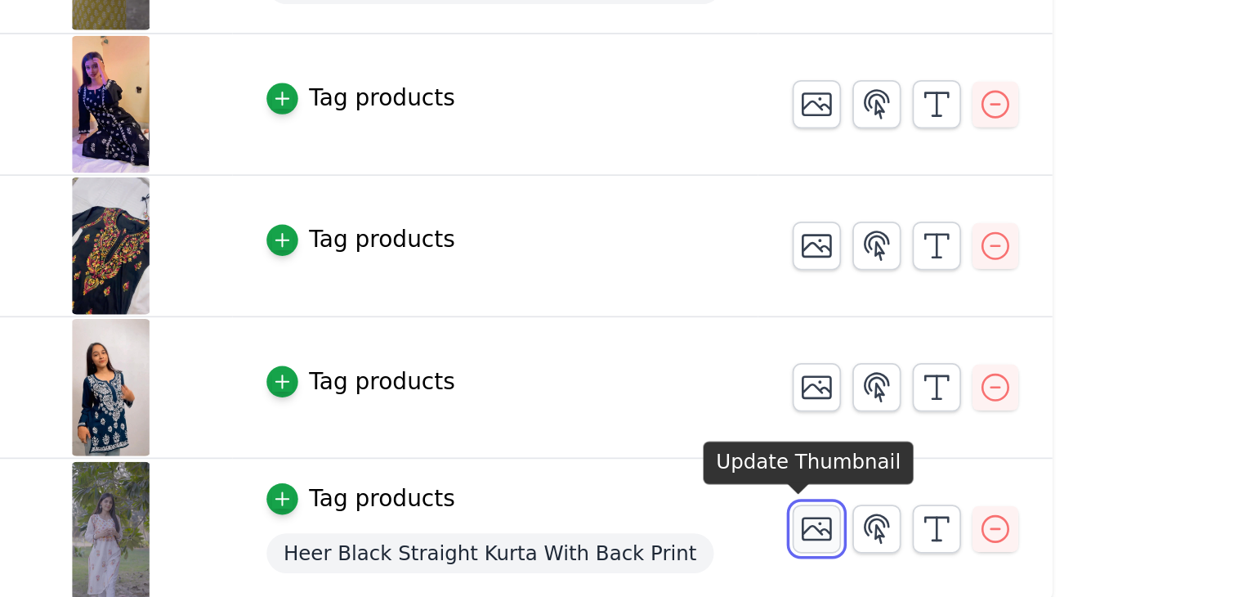
click at [713, 555] on icon "button" at bounding box center [723, 557] width 20 height 20
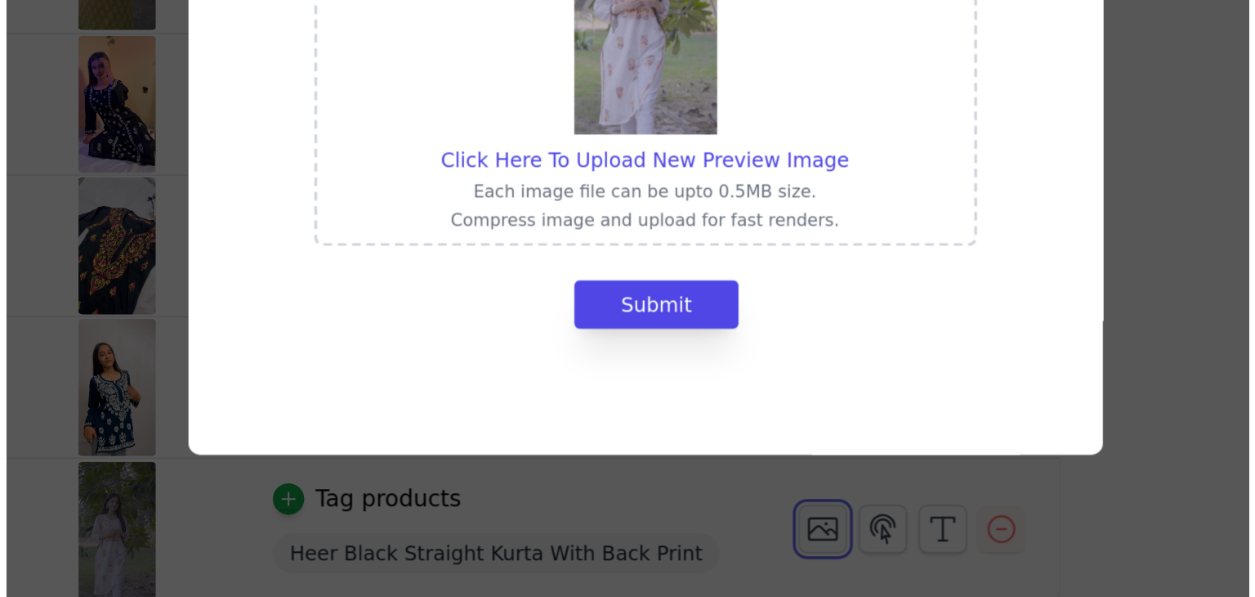
scroll to position [0, 0]
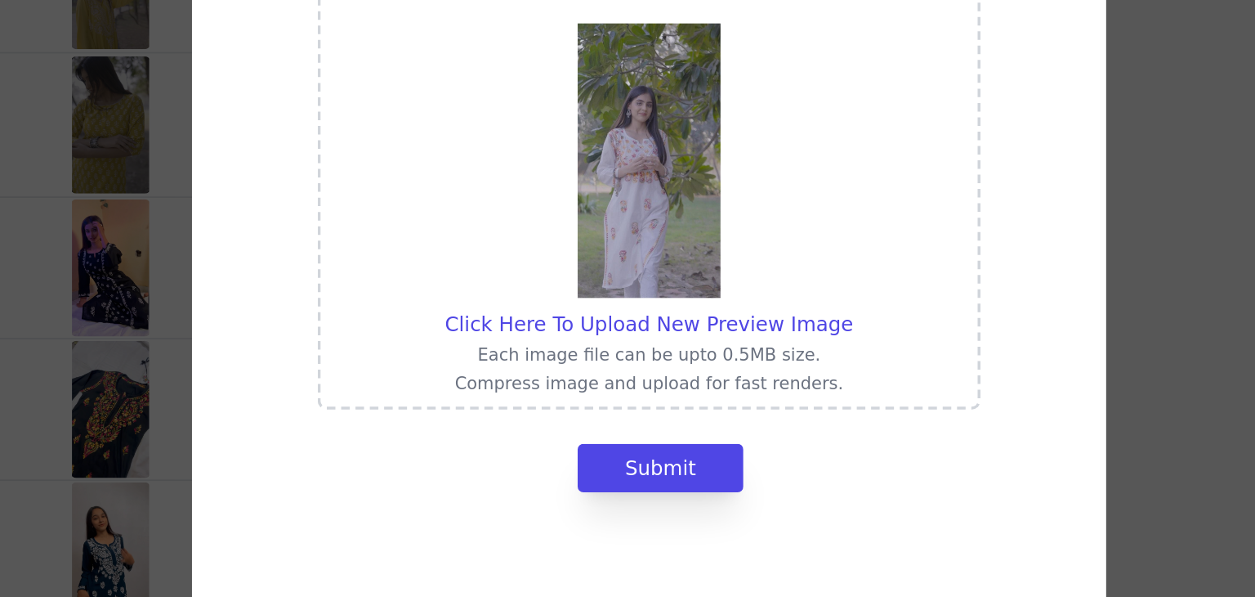
click at [973, 302] on div "Click Here To Upload New Preview Image Each image file can be upto 0.5MB size. …" at bounding box center [627, 298] width 1203 height 485
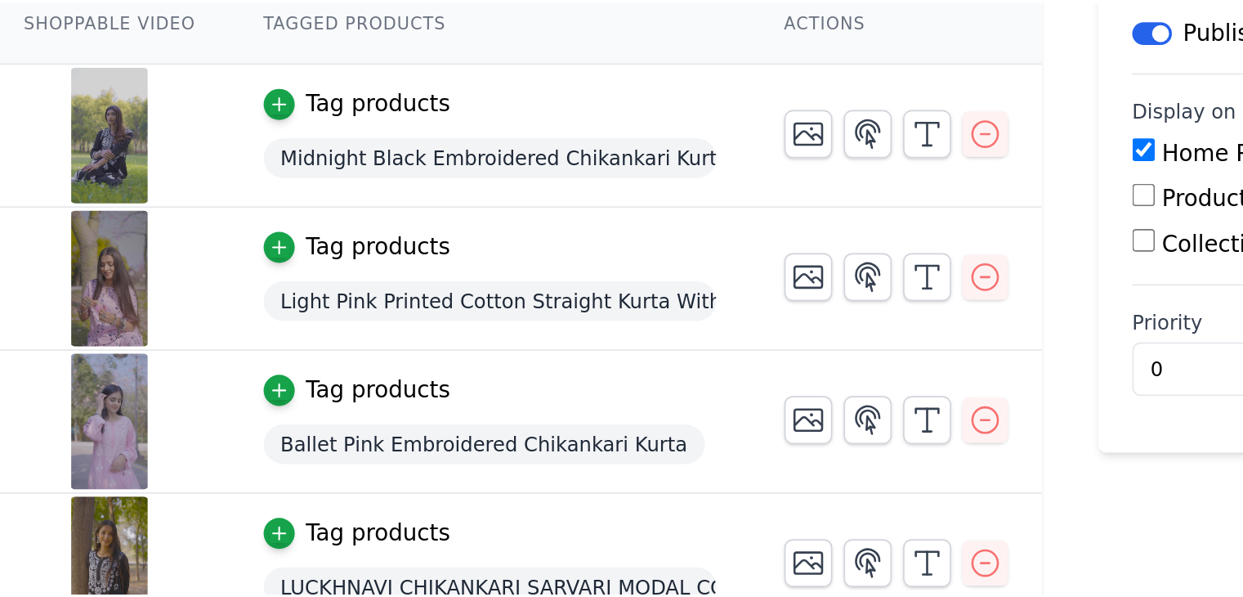
scroll to position [826, 0]
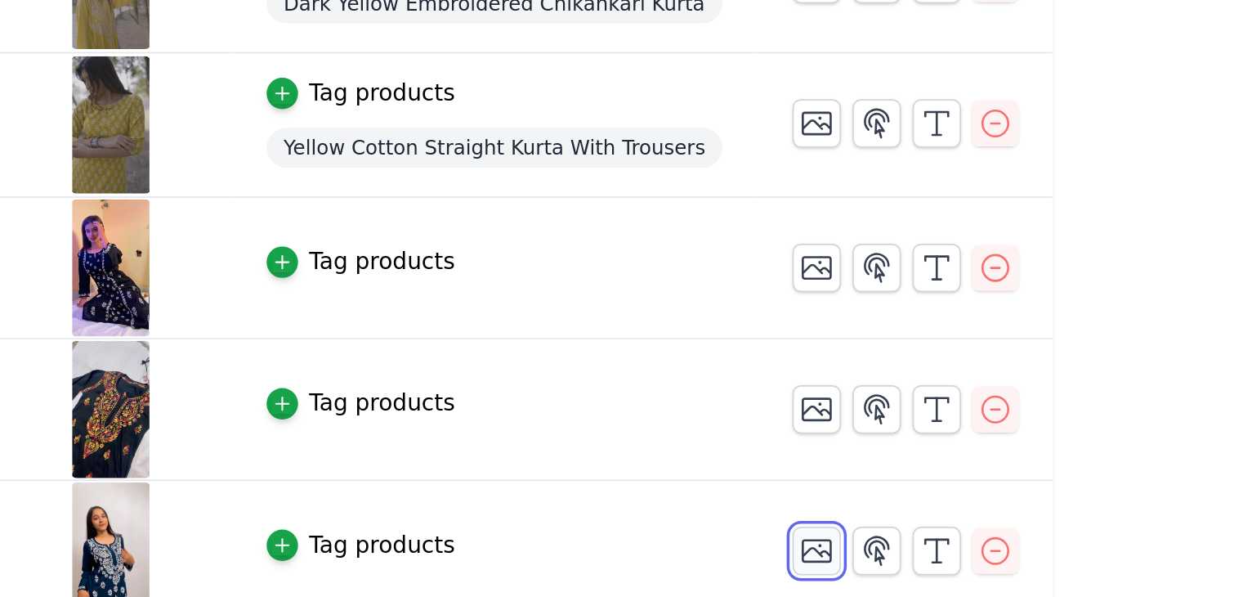
click at [720, 476] on icon "button" at bounding box center [723, 477] width 16 height 12
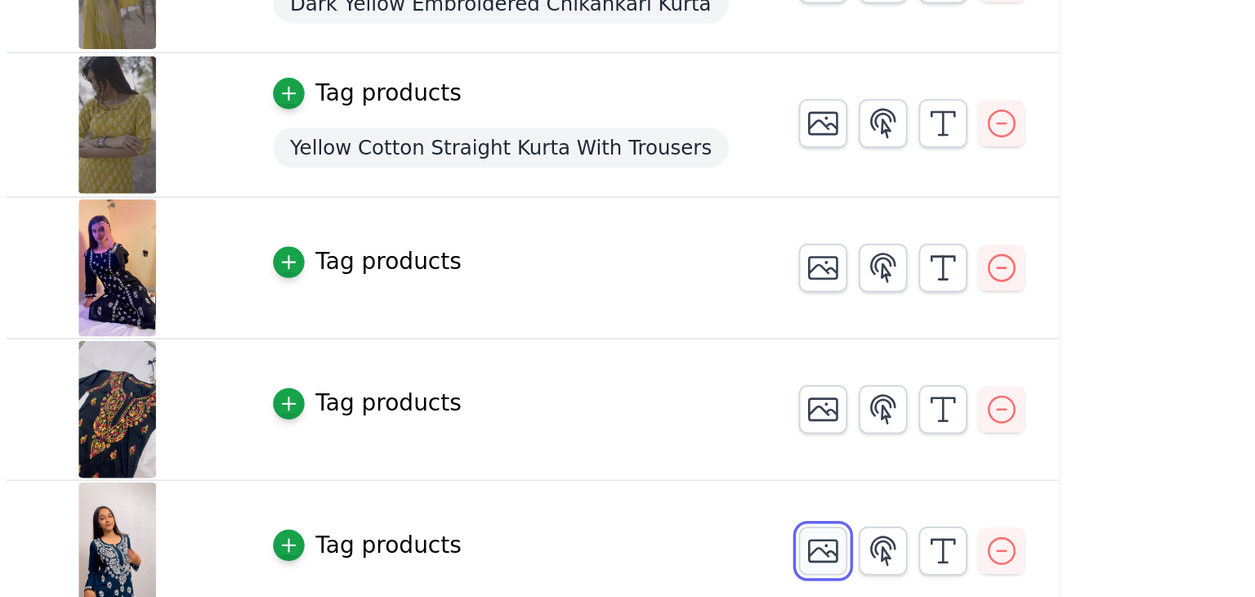
scroll to position [0, 0]
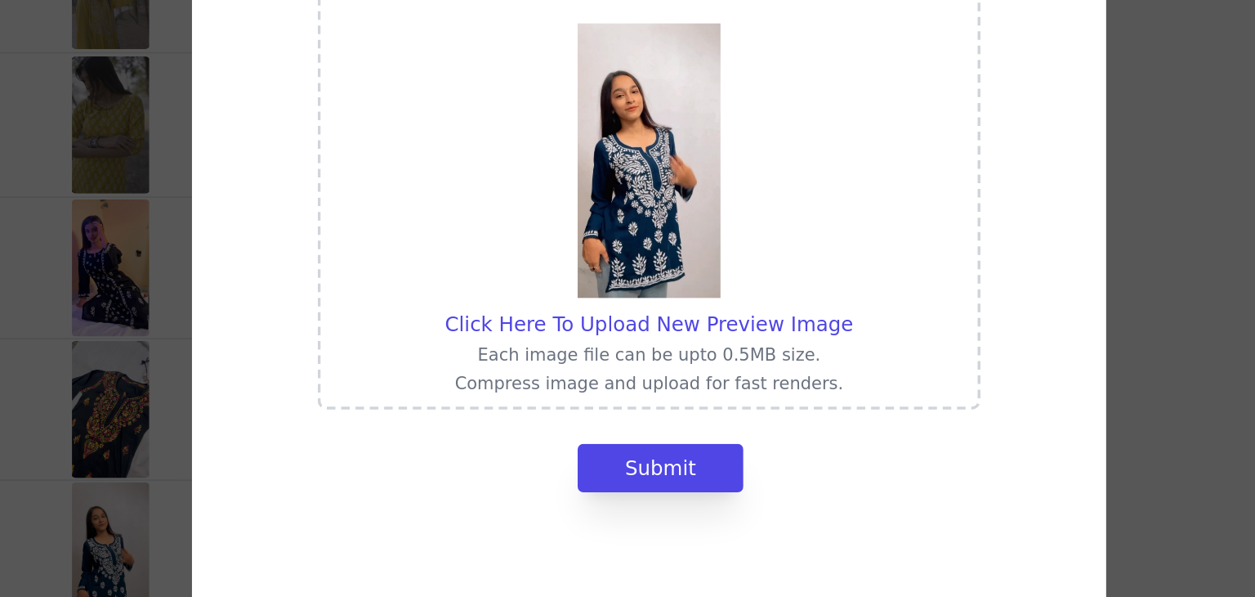
click at [941, 344] on div "Click Here To Upload New Preview Image Each image file can be upto 0.5MB size. …" at bounding box center [627, 298] width 1203 height 485
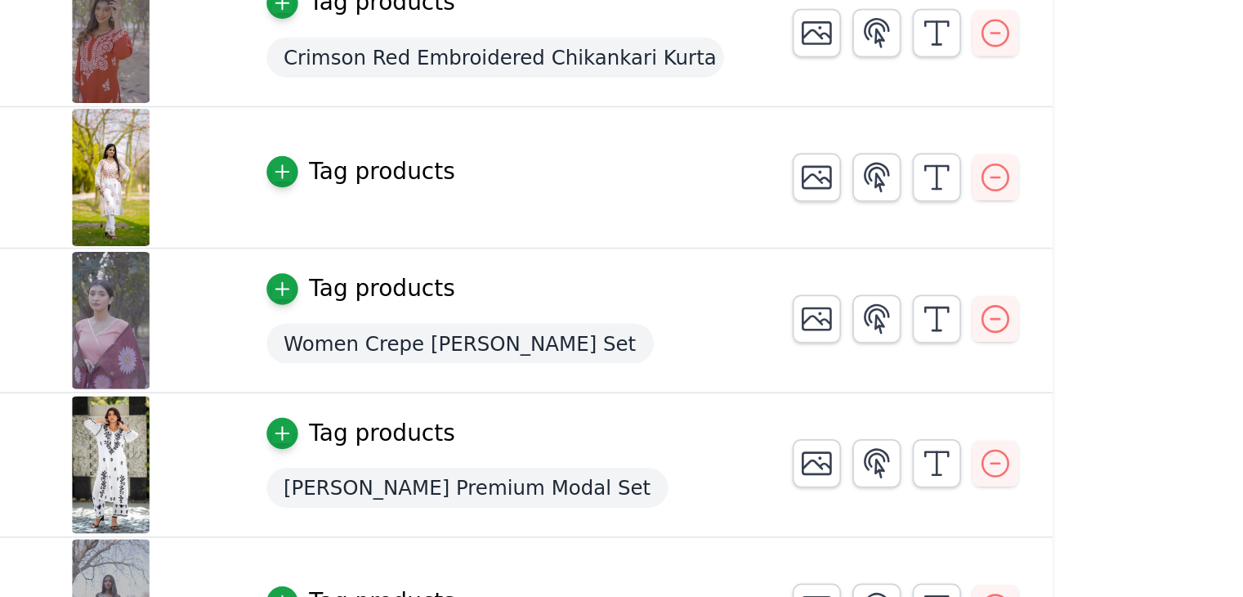
scroll to position [546, 0]
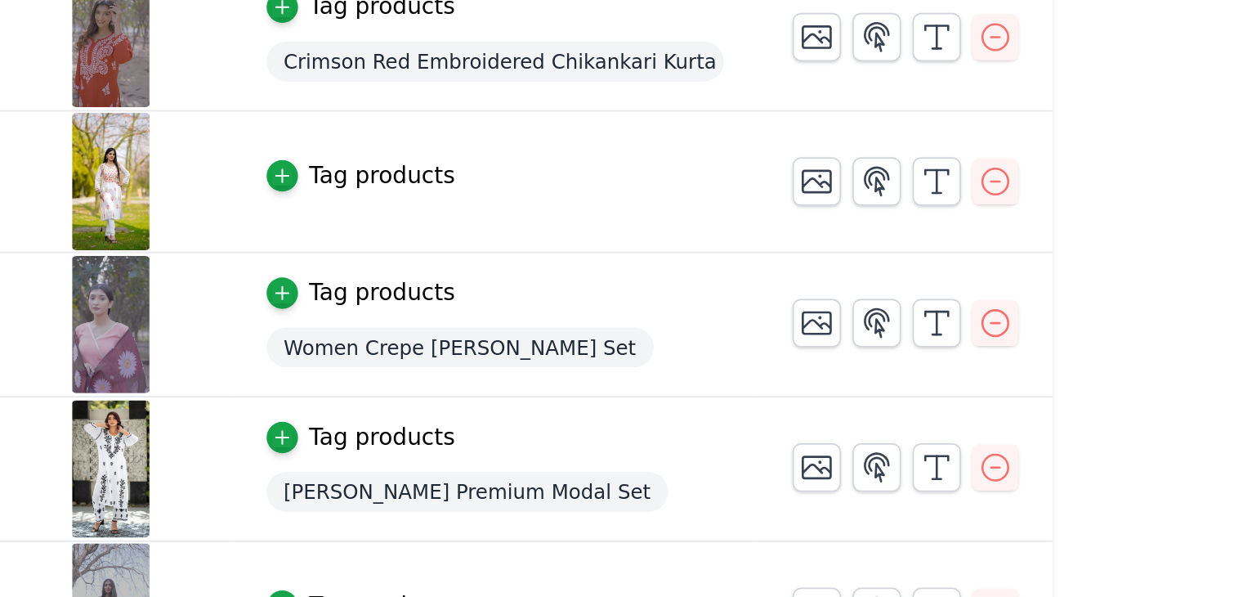
click at [480, 93] on div "Tag products" at bounding box center [474, 101] width 83 height 20
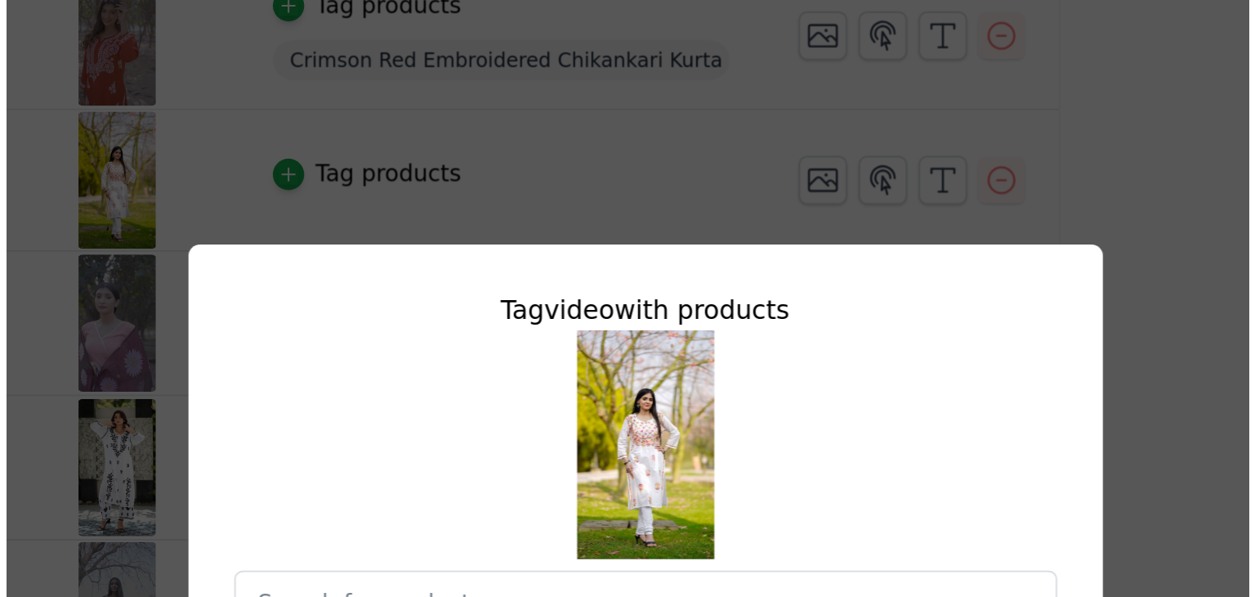
scroll to position [0, 0]
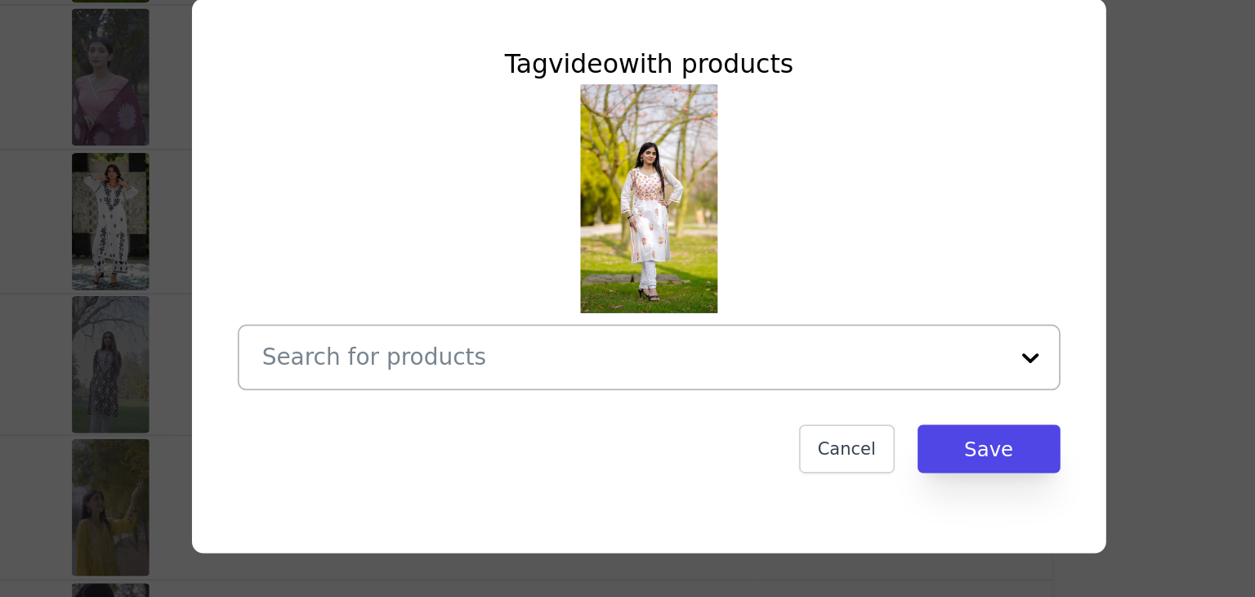
click at [577, 338] on input "text" at bounding box center [617, 345] width 423 height 20
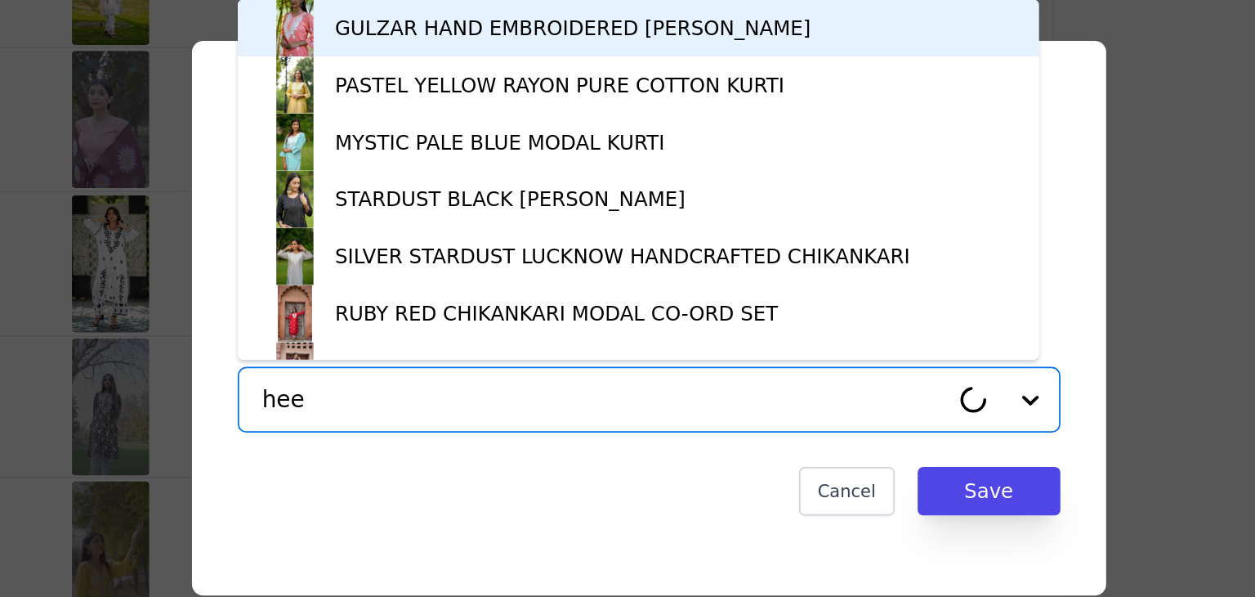
type input "heer"
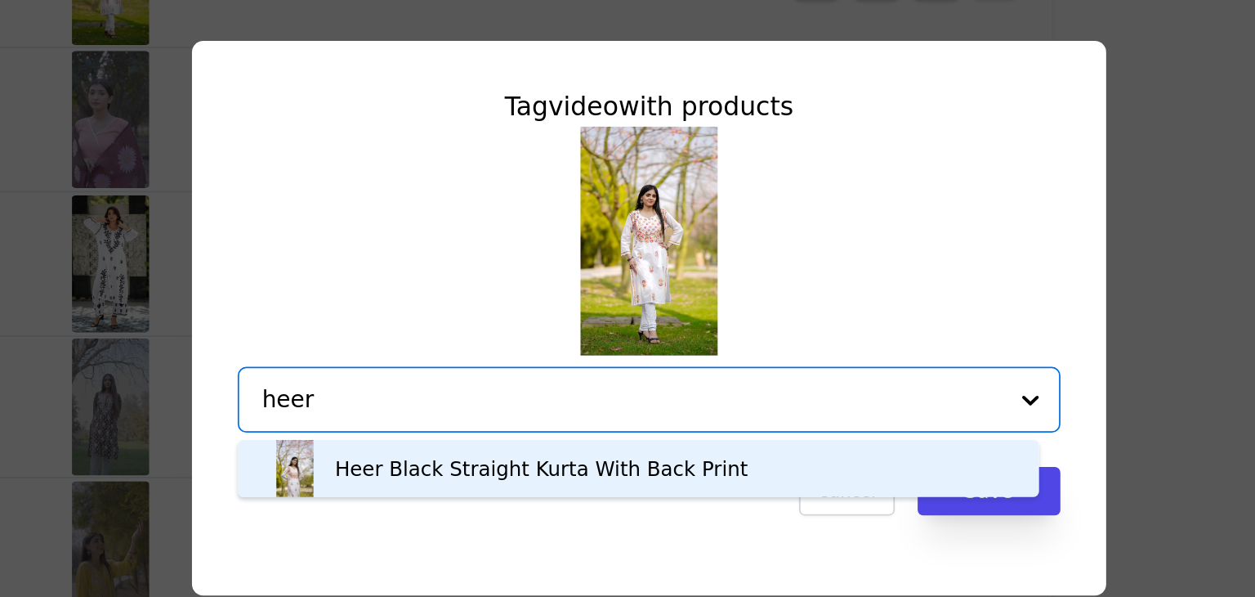
click at [539, 380] on div "Heer Black Straight Kurta With Back Print" at bounding box center [566, 384] width 236 height 16
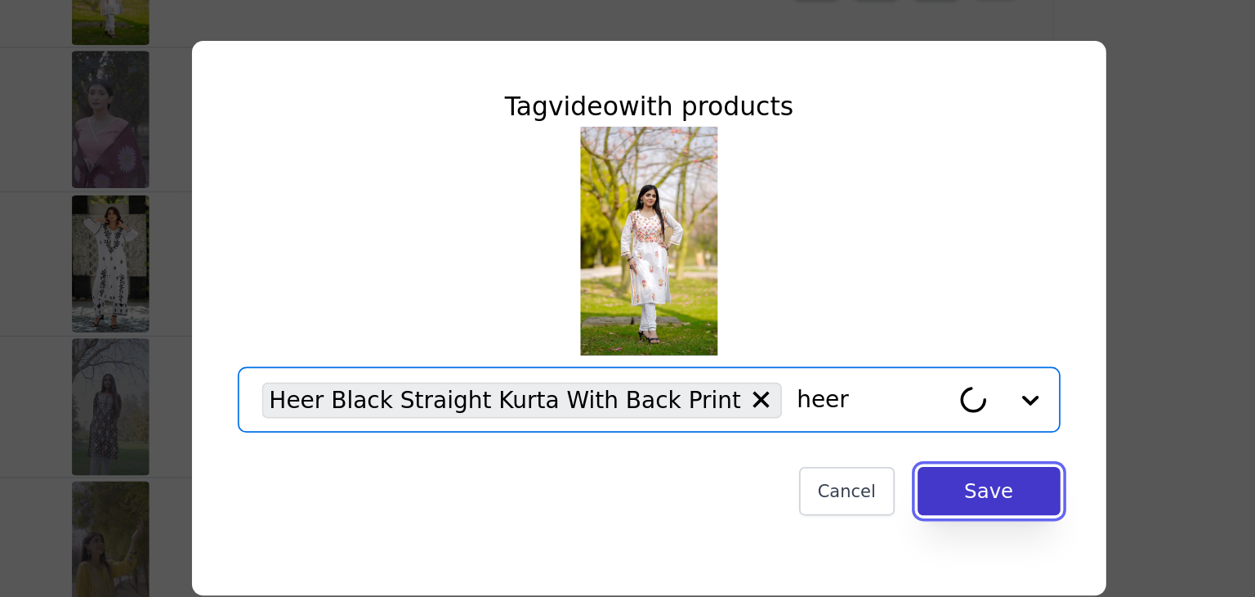
click at [806, 400] on button "Save" at bounding box center [822, 397] width 82 height 28
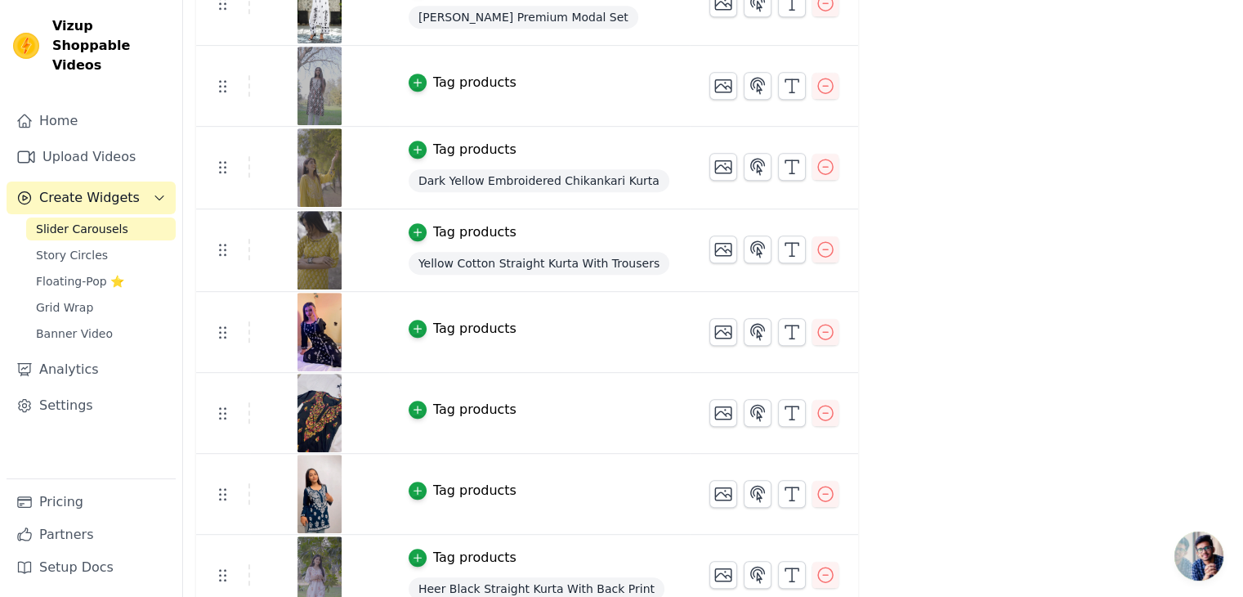
scroll to position [828, 0]
